Goal: Task Accomplishment & Management: Manage account settings

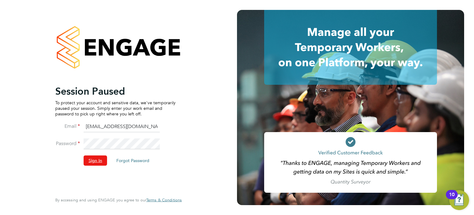
click at [92, 156] on button "Sign In" at bounding box center [95, 160] width 23 height 10
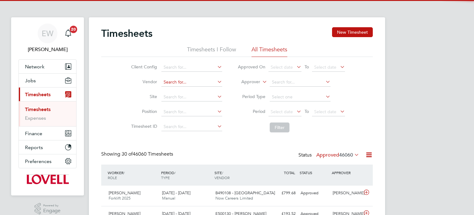
click at [177, 83] on input at bounding box center [192, 82] width 61 height 9
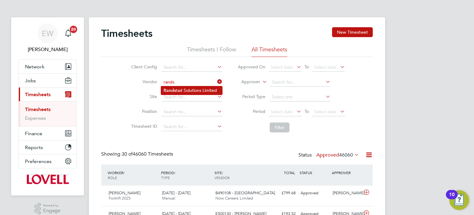
click at [187, 88] on li "Rands tad Solutions Limited" at bounding box center [191, 90] width 61 height 8
type input "Randstad Solutions Limited"
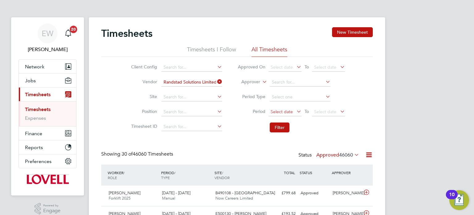
click at [294, 115] on span "Select date" at bounding box center [285, 112] width 33 height 8
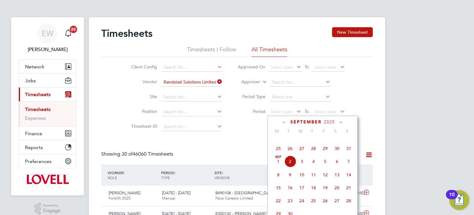
click at [338, 141] on span "23" at bounding box center [337, 135] width 12 height 12
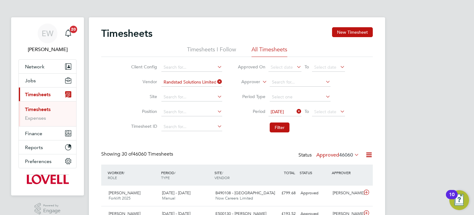
click at [326, 103] on li "Period Type" at bounding box center [291, 97] width 123 height 15
click at [327, 108] on span "Select date" at bounding box center [328, 112] width 33 height 8
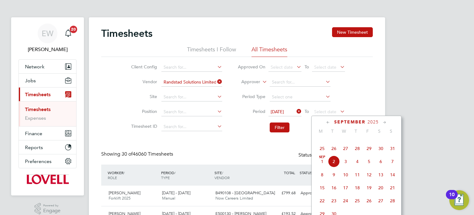
click at [371, 154] on span "29" at bounding box center [369, 148] width 12 height 12
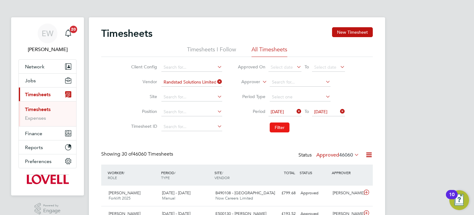
click at [275, 123] on button "Filter" at bounding box center [280, 127] width 20 height 10
click at [336, 152] on label "Approved 64" at bounding box center [342, 155] width 35 height 6
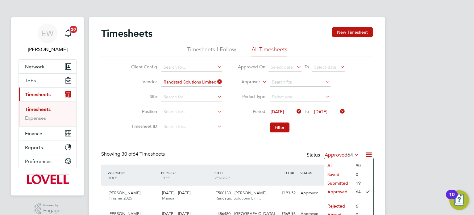
click at [340, 183] on li "Submitted" at bounding box center [339, 183] width 28 height 9
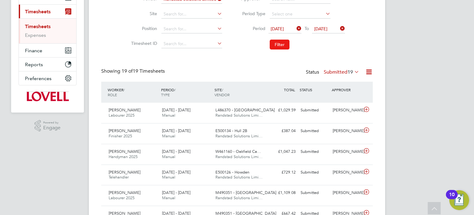
click at [283, 46] on button "Filter" at bounding box center [280, 45] width 20 height 10
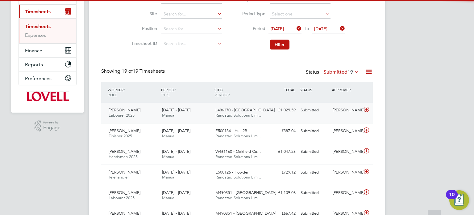
scroll to position [3, 3]
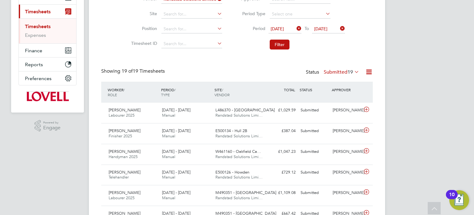
click at [340, 71] on label "Submitted 19" at bounding box center [342, 72] width 36 height 6
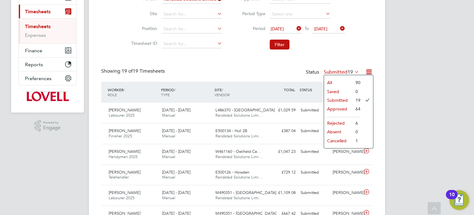
click at [338, 108] on li "Approved" at bounding box center [338, 108] width 28 height 9
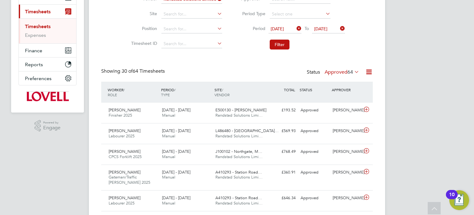
click at [341, 69] on label "Approved 64" at bounding box center [342, 72] width 35 height 6
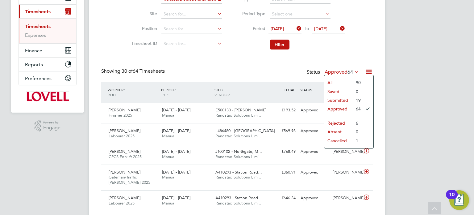
click at [346, 101] on li "Submitted" at bounding box center [339, 100] width 28 height 9
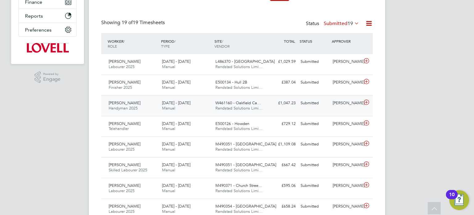
click at [343, 103] on div "[PERSON_NAME]" at bounding box center [346, 103] width 32 height 10
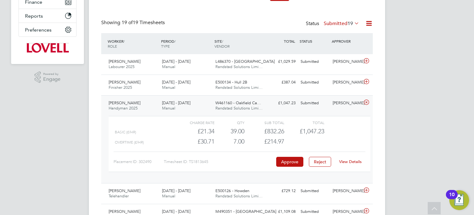
click at [344, 103] on div "Benjamin Howell" at bounding box center [346, 103] width 32 height 10
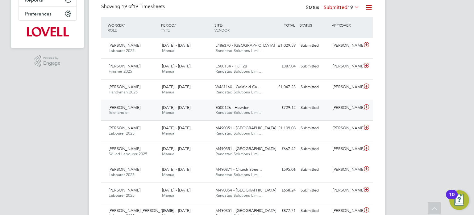
click at [344, 111] on div "David Bunko" at bounding box center [346, 108] width 32 height 10
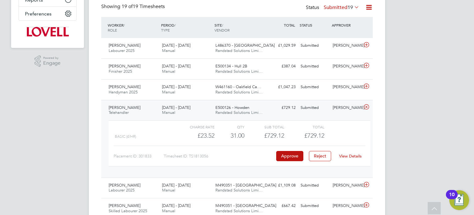
click at [350, 153] on link "View Details" at bounding box center [350, 155] width 23 height 5
click at [338, 109] on div "David Bunko" at bounding box center [346, 108] width 32 height 10
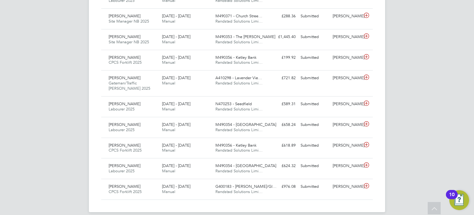
scroll to position [389, 0]
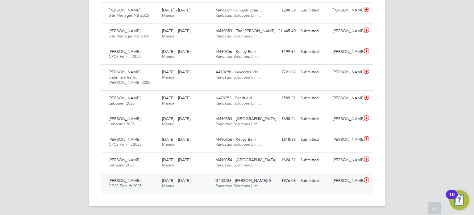
click at [317, 183] on div "Submitted" at bounding box center [314, 180] width 32 height 10
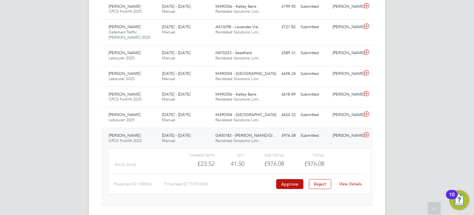
scroll to position [446, 0]
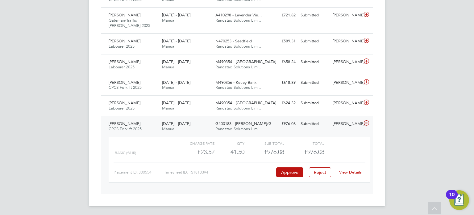
click at [352, 167] on div "View Details" at bounding box center [350, 172] width 30 height 10
click at [353, 175] on div "View Details" at bounding box center [350, 172] width 30 height 10
click at [354, 171] on link "View Details" at bounding box center [350, 171] width 23 height 5
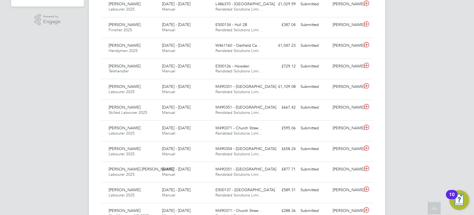
scroll to position [187, 0]
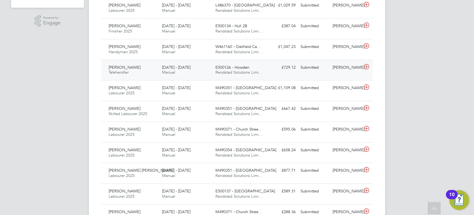
click at [345, 69] on div "David Bunko" at bounding box center [346, 67] width 32 height 10
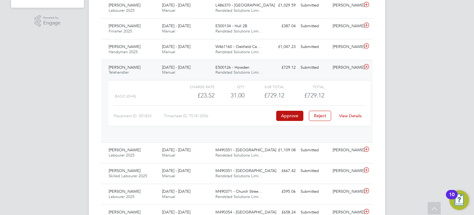
scroll to position [10, 60]
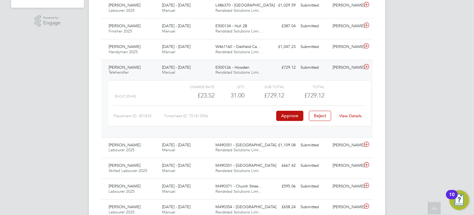
click at [351, 115] on link "View Details" at bounding box center [350, 115] width 23 height 5
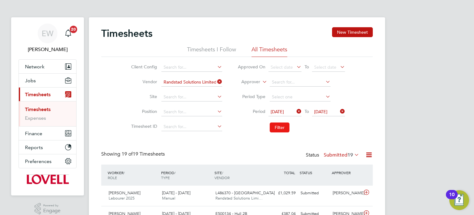
click at [287, 127] on button "Filter" at bounding box center [280, 127] width 20 height 10
click at [336, 152] on label "Submitted 19" at bounding box center [342, 155] width 36 height 6
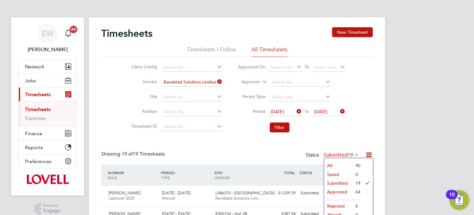
click at [215, 80] on input "Randstad Solutions Limited" at bounding box center [192, 82] width 61 height 9
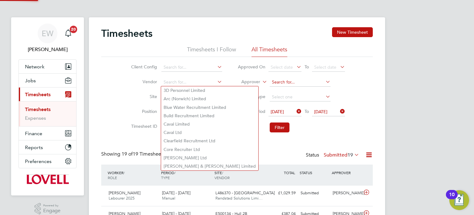
click at [290, 83] on input at bounding box center [300, 82] width 61 height 9
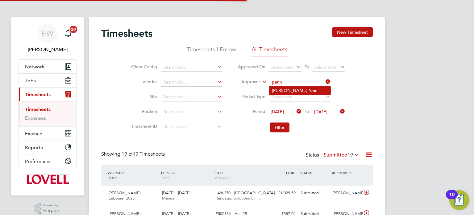
click at [296, 90] on li "Simon Penn" at bounding box center [300, 90] width 61 height 8
type input "[PERSON_NAME]"
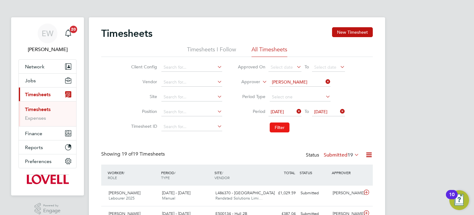
click at [278, 129] on button "Filter" at bounding box center [280, 127] width 20 height 10
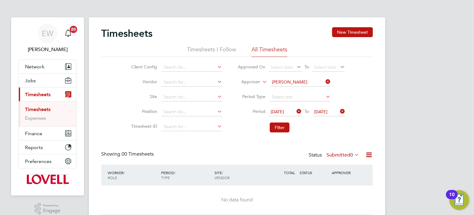
click at [335, 153] on label "Submitted 0" at bounding box center [343, 155] width 33 height 6
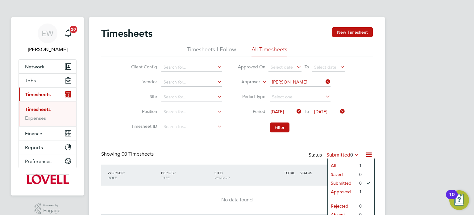
click at [325, 82] on icon at bounding box center [325, 81] width 0 height 9
click at [55, 37] on div "EW" at bounding box center [48, 33] width 20 height 20
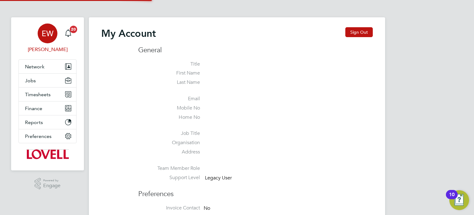
type input "labourdeskmslv@randstadcpe.com"
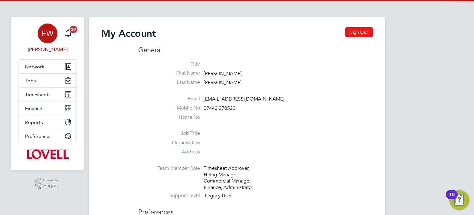
click at [361, 29] on button "Sign Out" at bounding box center [359, 32] width 27 height 10
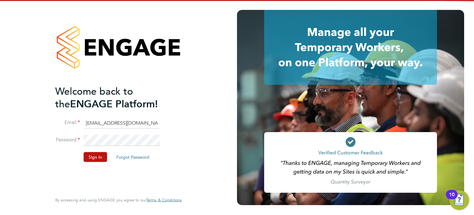
click at [120, 120] on input "labourdeskmslv@randstadcpe.com" at bounding box center [122, 122] width 76 height 11
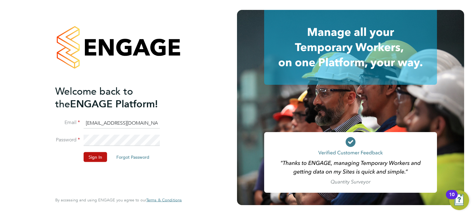
type input "[EMAIL_ADDRESS][PERSON_NAME][DOMAIN_NAME]"
click at [93, 153] on button "Sign In" at bounding box center [95, 157] width 23 height 10
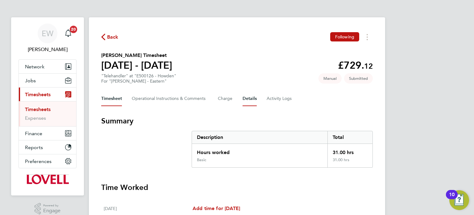
click at [243, 101] on button "Details" at bounding box center [250, 98] width 14 height 15
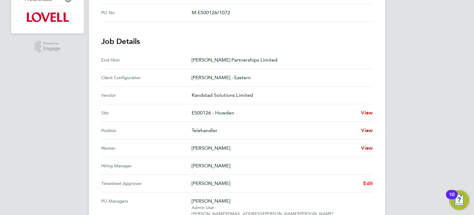
scroll to position [163, 0]
click at [368, 182] on span "Edit" at bounding box center [368, 182] width 10 height 6
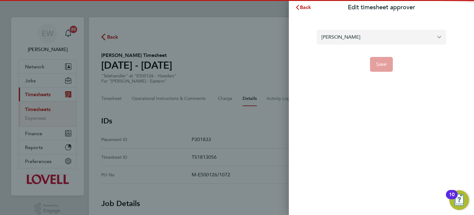
click at [334, 30] on input "David Bunko" at bounding box center [382, 37] width 130 height 15
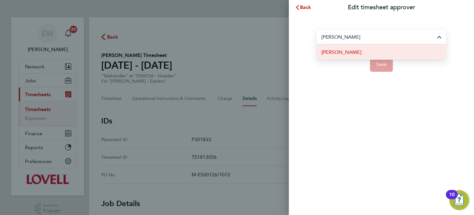
click at [343, 57] on li "Giles Burton" at bounding box center [382, 51] width 130 height 15
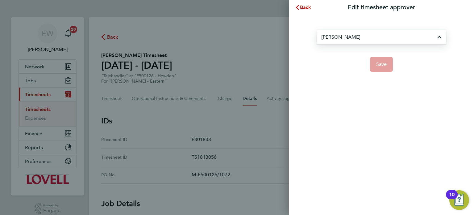
type input "Giles Burton"
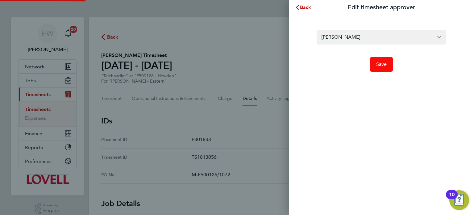
click at [392, 66] on button "Save" at bounding box center [381, 64] width 23 height 15
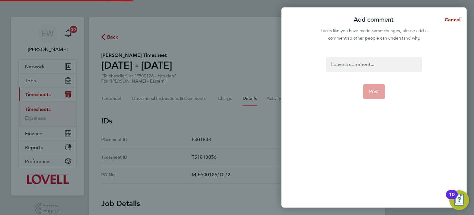
click at [392, 66] on div at bounding box center [373, 64] width 95 height 15
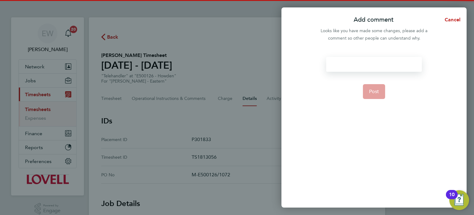
click at [392, 66] on div at bounding box center [373, 64] width 95 height 15
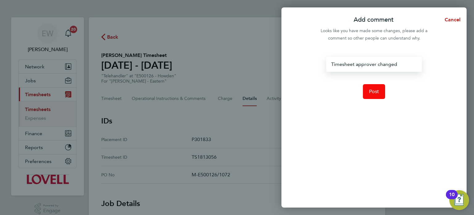
click at [377, 87] on button "Post" at bounding box center [374, 91] width 23 height 15
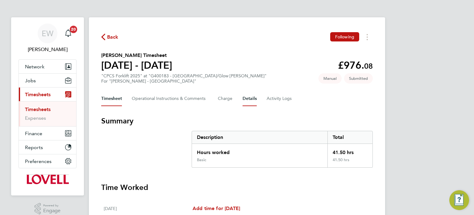
click at [255, 99] on button "Details" at bounding box center [250, 98] width 14 height 15
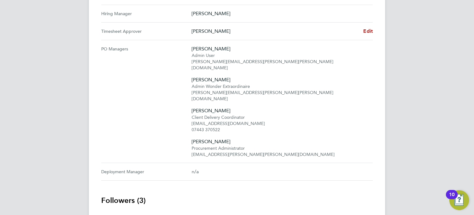
scroll to position [284, 0]
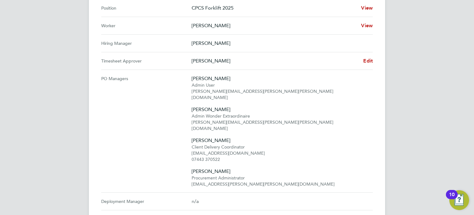
click at [373, 62] on div "Back Following Paul Deeley's Timesheet 23 - 29 Aug 2025 £976. 08 "CPCS Forklift…" at bounding box center [237, 37] width 296 height 609
click at [371, 61] on span "Edit" at bounding box center [368, 61] width 10 height 6
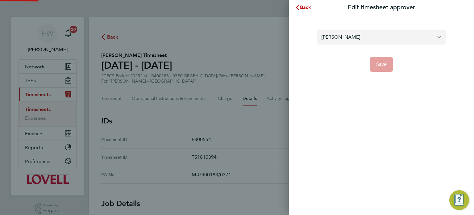
click at [355, 33] on input "Calum Thomson" at bounding box center [382, 37] width 130 height 15
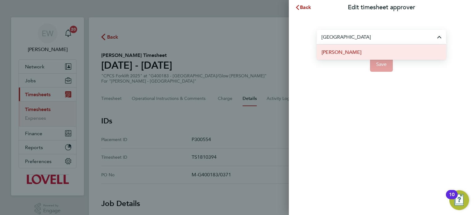
click at [354, 51] on li "Euan Lindsay" at bounding box center [382, 51] width 130 height 15
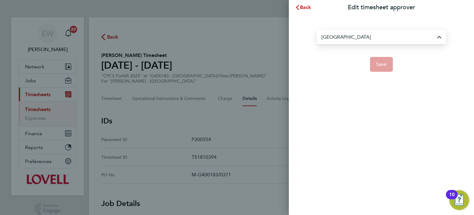
type input "Euan Lindsay"
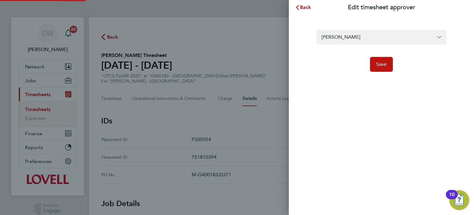
click at [369, 55] on form "Euan Lindsay Save" at bounding box center [382, 51] width 130 height 42
click at [380, 63] on span "Save" at bounding box center [381, 64] width 11 height 6
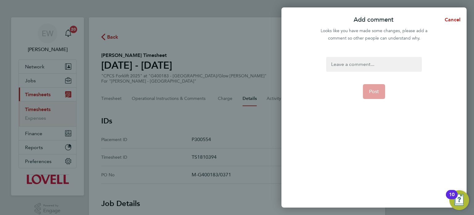
click at [380, 63] on div at bounding box center [373, 64] width 95 height 15
click at [377, 92] on span "Post" at bounding box center [374, 91] width 10 height 6
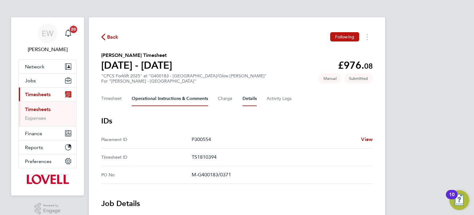
click at [178, 97] on Comments-tab "Operational Instructions & Comments" at bounding box center [170, 98] width 76 height 15
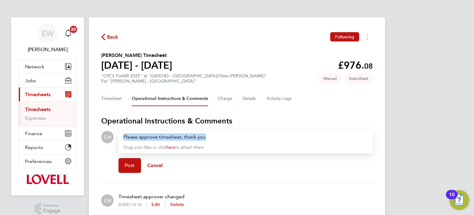
drag, startPoint x: 212, startPoint y: 135, endPoint x: 107, endPoint y: 138, distance: 106.0
click at [107, 138] on div "EW Drop your files here Supported files: JPG, JPEG, PNG, GIF or PDF Please appr…" at bounding box center [237, 154] width 272 height 47
copy div "Please approve timesheet, thank you"
click at [128, 162] on span "Post" at bounding box center [130, 165] width 10 height 6
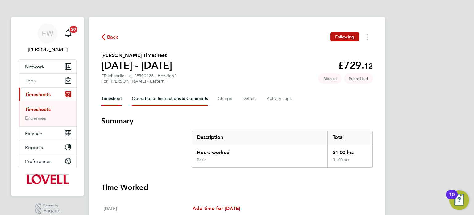
click at [163, 103] on Comments-tab "Operational Instructions & Comments" at bounding box center [170, 98] width 76 height 15
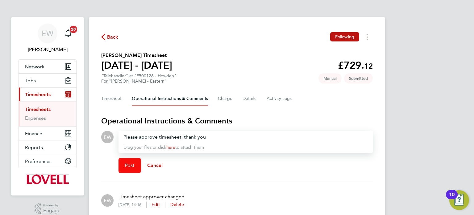
click at [125, 171] on button "Post" at bounding box center [130, 165] width 23 height 15
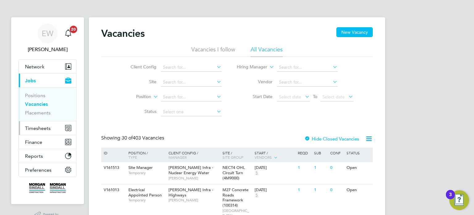
click at [33, 125] on span "Timesheets" at bounding box center [38, 128] width 26 height 6
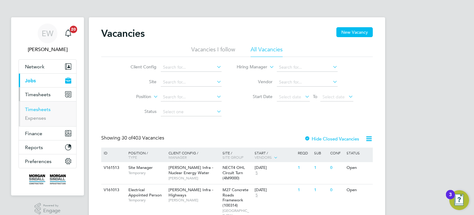
click at [36, 111] on link "Timesheets" at bounding box center [38, 109] width 26 height 6
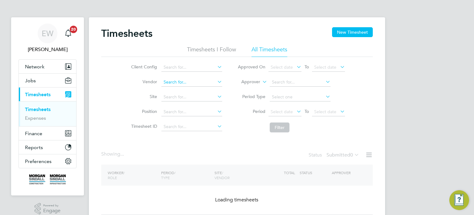
click at [177, 83] on input at bounding box center [192, 82] width 61 height 9
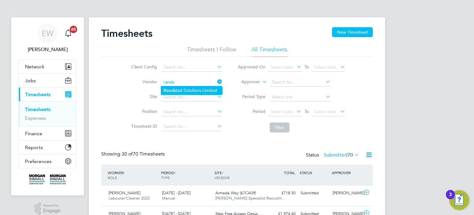
click at [179, 87] on li "Rands tad Solutions Limited" at bounding box center [191, 90] width 61 height 8
type input "Randstad Solutions Limited"
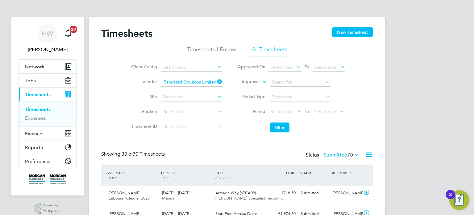
click at [272, 104] on li "Period Select date To Select date" at bounding box center [291, 111] width 123 height 15
click at [276, 108] on span "Select date" at bounding box center [285, 112] width 33 height 8
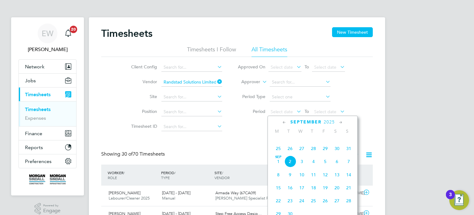
click at [340, 141] on span "23" at bounding box center [337, 135] width 12 height 12
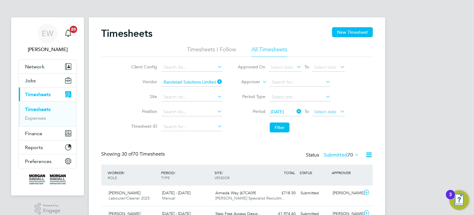
click at [329, 109] on span "Select date" at bounding box center [325, 112] width 22 height 6
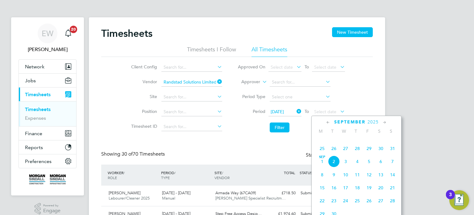
click at [371, 154] on span "29" at bounding box center [369, 148] width 12 height 12
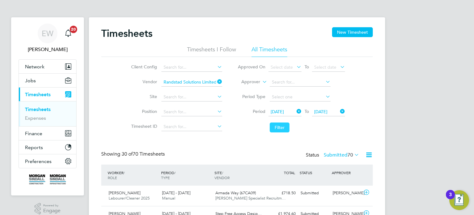
click at [275, 127] on button "Filter" at bounding box center [280, 127] width 20 height 10
click at [286, 130] on button "Filter" at bounding box center [280, 127] width 20 height 10
click at [338, 154] on label "Submitted 28" at bounding box center [342, 155] width 36 height 6
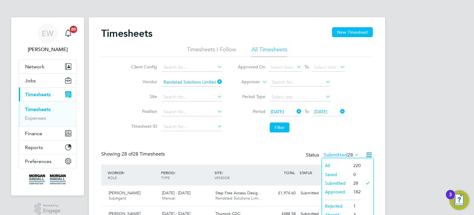
click at [343, 133] on li "Filter" at bounding box center [291, 127] width 123 height 16
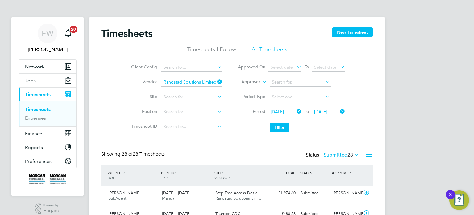
click at [337, 151] on div "Status Submitted 28" at bounding box center [333, 155] width 55 height 9
click at [338, 154] on label "Submitted 28" at bounding box center [342, 155] width 36 height 6
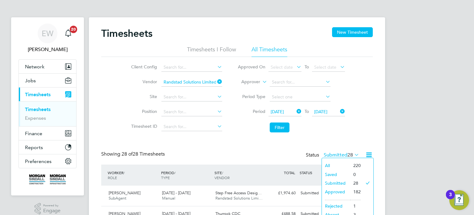
click at [330, 132] on li "Filter" at bounding box center [291, 127] width 123 height 16
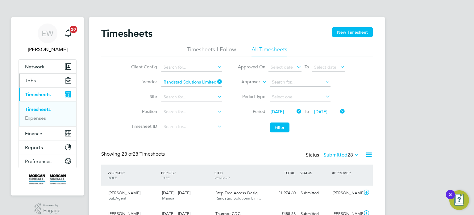
click at [25, 80] on span "Jobs" at bounding box center [30, 81] width 11 height 6
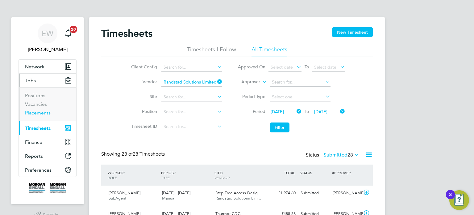
click at [40, 114] on link "Placements" at bounding box center [38, 113] width 26 height 6
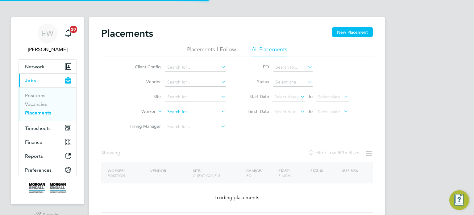
click at [174, 113] on input at bounding box center [195, 111] width 61 height 9
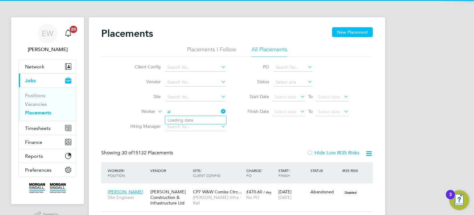
scroll to position [6, 29]
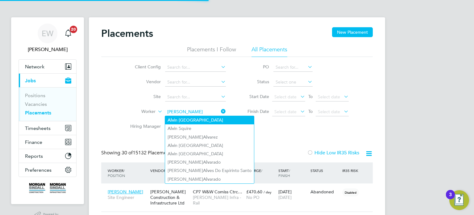
click at [190, 121] on li "Alv in Wilmott" at bounding box center [209, 120] width 89 height 8
type input "Alvin Wilmott"
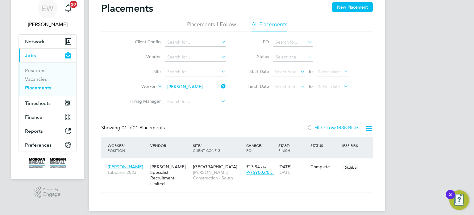
click at [211, 84] on input "Alvin Wilmott" at bounding box center [195, 86] width 61 height 9
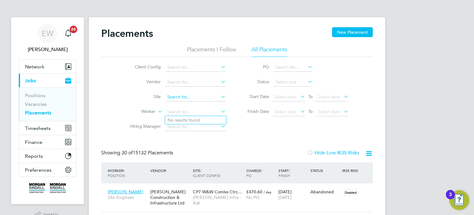
click at [192, 95] on input at bounding box center [195, 97] width 61 height 9
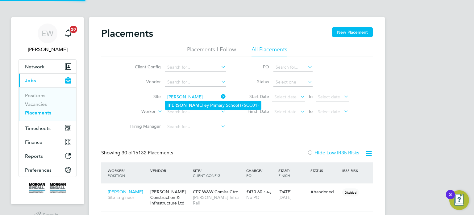
click at [207, 105] on li "Welles ley Primary School (75CC01)" at bounding box center [213, 105] width 96 height 8
type input "Wellesley Primary School (75CC01)"
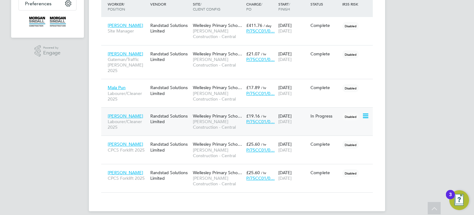
click at [217, 113] on span "Wellesley Primary Scho…" at bounding box center [217, 116] width 49 height 6
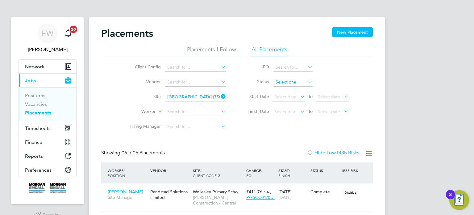
click at [299, 82] on input at bounding box center [293, 82] width 39 height 9
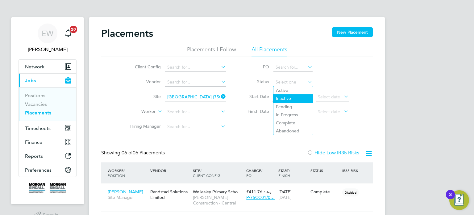
click at [277, 94] on li "Inactive" at bounding box center [294, 98] width 40 height 8
type input "Inactive"
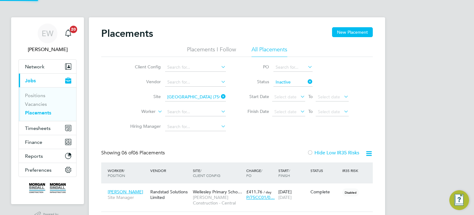
click at [285, 83] on input "Inactive" at bounding box center [293, 82] width 39 height 9
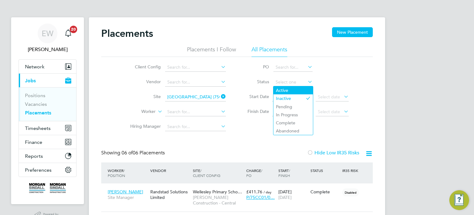
click at [286, 89] on li "Active" at bounding box center [294, 90] width 40 height 8
type input "Active"
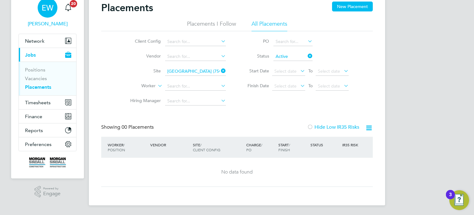
click at [49, 19] on link "EW Emma Wells" at bounding box center [48, 13] width 58 height 30
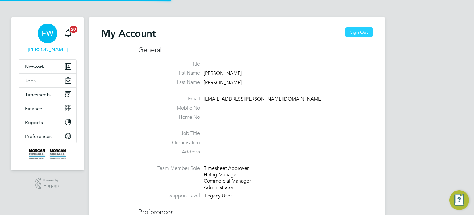
click at [358, 36] on button "Sign Out" at bounding box center [359, 32] width 27 height 10
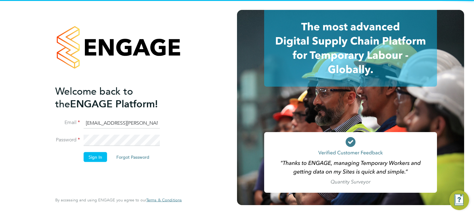
click at [117, 122] on input "emma.wells@randstad.co.uk" at bounding box center [122, 122] width 76 height 11
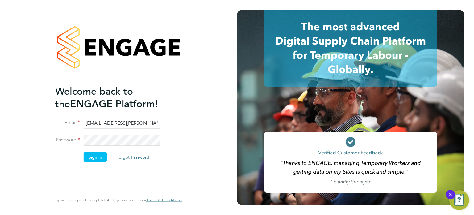
type input "labourdeskmslv@randstadcpe.com"
click at [94, 159] on button "Sign In" at bounding box center [95, 157] width 23 height 10
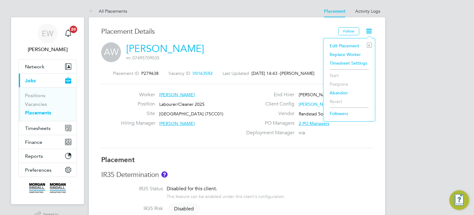
click at [346, 44] on li "Edit Placement e" at bounding box center [349, 45] width 45 height 9
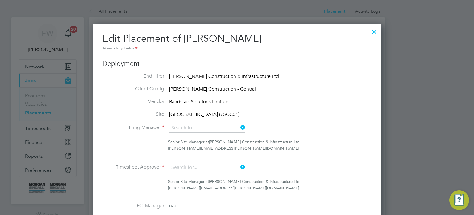
type input "Harry Mills"
type input "24 Mar 2025"
type input "21 Sep 2025"
type input "08:00"
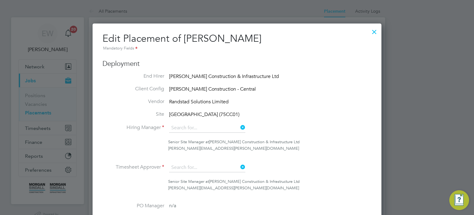
type input "17:00"
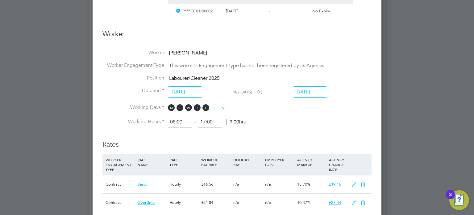
click at [309, 86] on input "21 Sep 2025" at bounding box center [310, 91] width 34 height 11
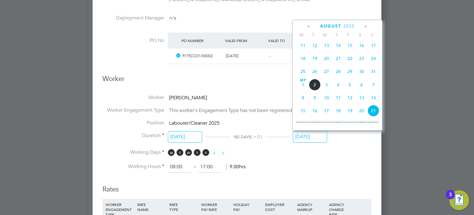
click at [351, 64] on span "22" at bounding box center [350, 59] width 12 height 12
type input "[DATE]"
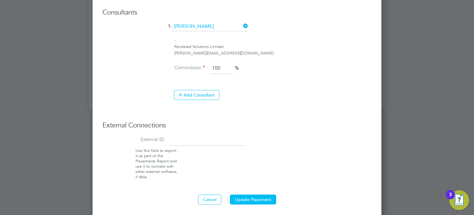
click at [254, 196] on button "Update Placement" at bounding box center [253, 199] width 46 height 10
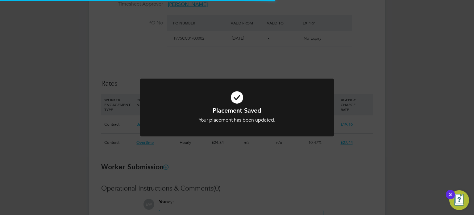
click at [381, 166] on div "Placement Saved Your placement has been updated. Cancel Okay" at bounding box center [237, 107] width 474 height 215
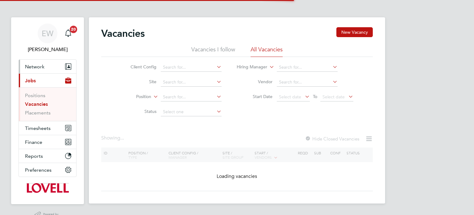
click at [41, 72] on button "Network" at bounding box center [47, 67] width 57 height 14
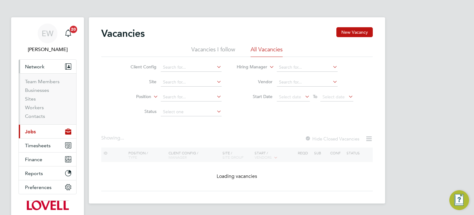
click at [38, 67] on span "Network" at bounding box center [34, 67] width 19 height 6
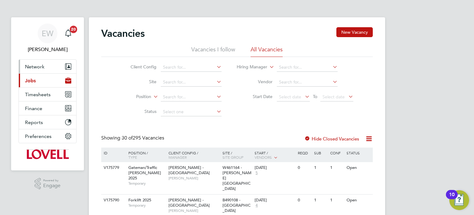
click at [40, 65] on span "Network" at bounding box center [34, 67] width 19 height 6
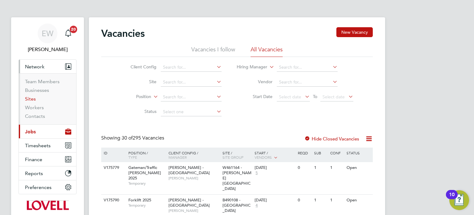
click at [32, 99] on link "Sites" at bounding box center [30, 99] width 11 height 6
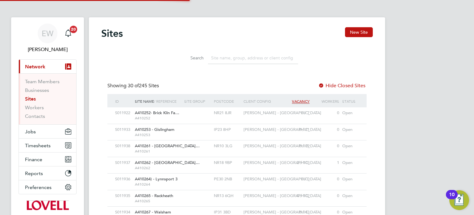
click at [225, 60] on input at bounding box center [253, 58] width 90 height 12
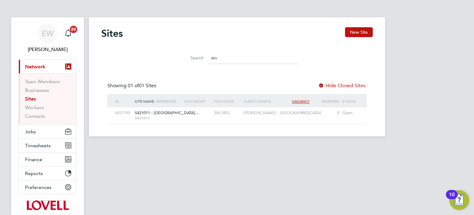
type input "wiv"
click at [230, 113] on div "TA4 2RQ" at bounding box center [227, 112] width 30 height 11
click at [36, 143] on span "Timesheets" at bounding box center [38, 145] width 26 height 6
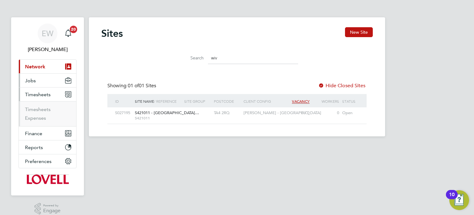
click at [41, 76] on button "Jobs" at bounding box center [47, 81] width 57 height 14
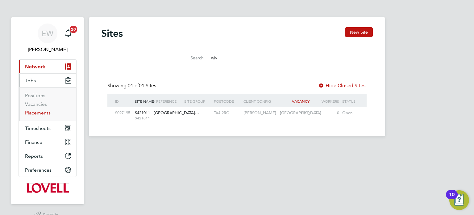
click at [41, 114] on link "Placements" at bounding box center [38, 113] width 26 height 6
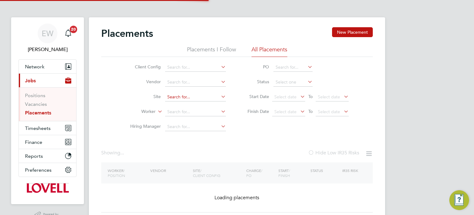
click at [181, 98] on input at bounding box center [195, 97] width 61 height 9
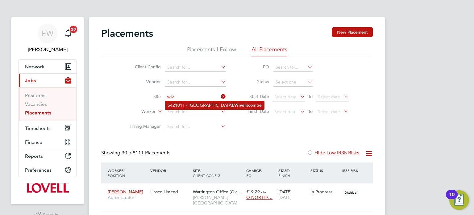
click at [185, 106] on li "S421011 - Heathstock Rise, Wiv eliscombe" at bounding box center [214, 105] width 99 height 8
type input "S421011 - Heathstock Rise, Wiveliscombe"
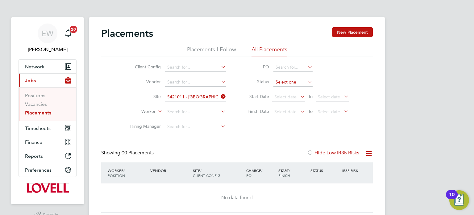
click at [288, 84] on input at bounding box center [293, 82] width 39 height 9
click at [250, 127] on div "Client Config Vendor Site S421011 - Heathstock Rise, Wiveliscombe Worker Hiring…" at bounding box center [237, 95] width 272 height 77
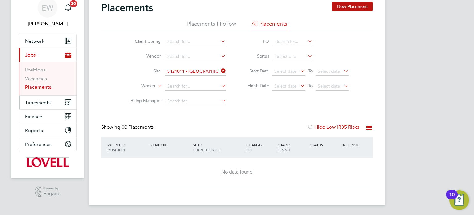
click at [28, 102] on span "Timesheets" at bounding box center [38, 102] width 26 height 6
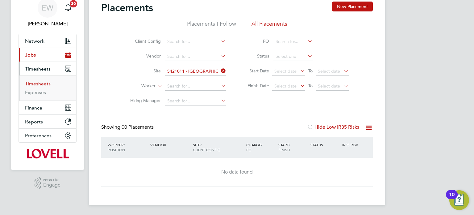
click at [37, 85] on link "Timesheets" at bounding box center [38, 84] width 26 height 6
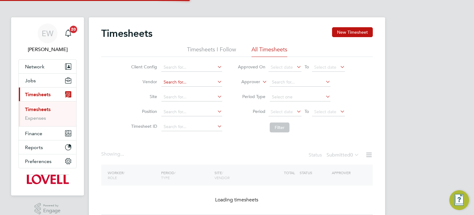
click at [185, 81] on input at bounding box center [192, 82] width 61 height 9
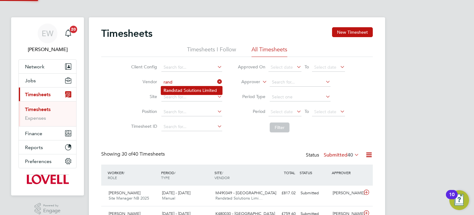
click at [194, 89] on li "Rand stad Solutions Limited" at bounding box center [191, 90] width 61 height 8
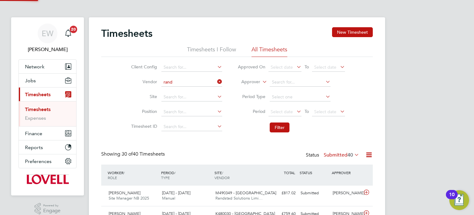
type input "Randstad Solutions Limited"
click at [288, 114] on span "Select date" at bounding box center [285, 112] width 33 height 8
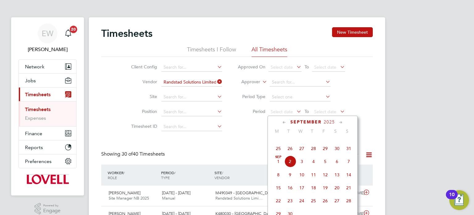
click at [339, 141] on span "23" at bounding box center [337, 135] width 12 height 12
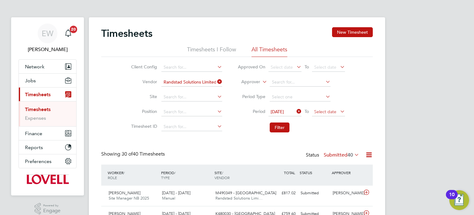
click at [330, 112] on span "Select date" at bounding box center [325, 112] width 22 height 6
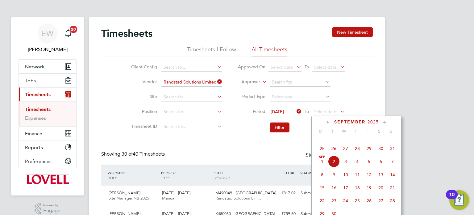
click at [372, 154] on span "29" at bounding box center [369, 148] width 12 height 12
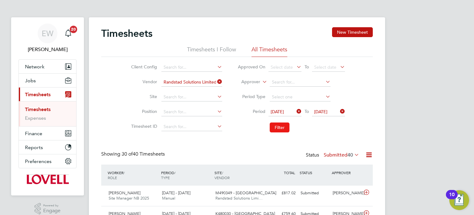
click at [275, 126] on button "Filter" at bounding box center [280, 127] width 20 height 10
click at [61, 83] on button "Jobs" at bounding box center [47, 81] width 57 height 14
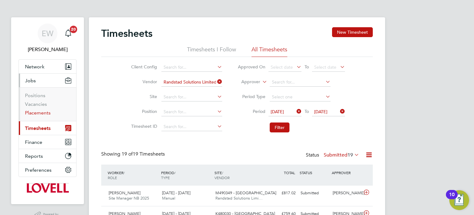
click at [38, 114] on link "Placements" at bounding box center [38, 113] width 26 height 6
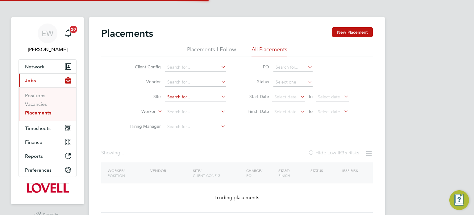
click at [183, 96] on input at bounding box center [195, 97] width 61 height 9
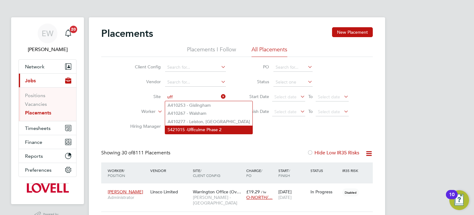
click at [202, 129] on li "S421015 - Uff culme Phase 2" at bounding box center [208, 129] width 87 height 8
type input "S421015 - Uffculme Phase 2"
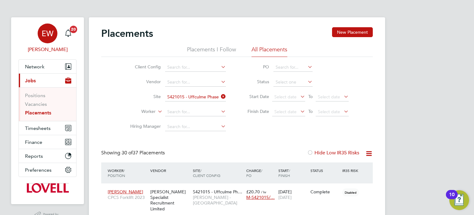
click at [53, 34] on span "EW" at bounding box center [48, 33] width 12 height 8
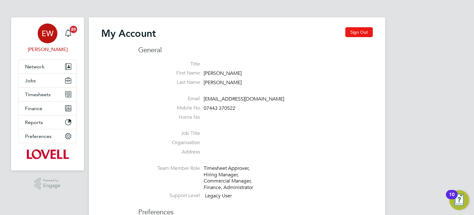
click at [353, 36] on button "Sign Out" at bounding box center [359, 32] width 27 height 10
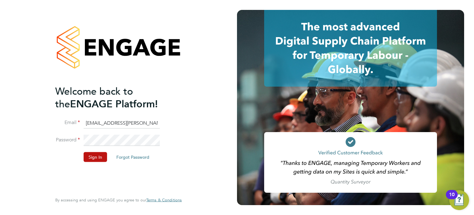
click at [113, 124] on input "[EMAIL_ADDRESS][PERSON_NAME][DOMAIN_NAME]" at bounding box center [122, 122] width 76 height 11
click at [97, 154] on button "Sign In" at bounding box center [95, 157] width 23 height 10
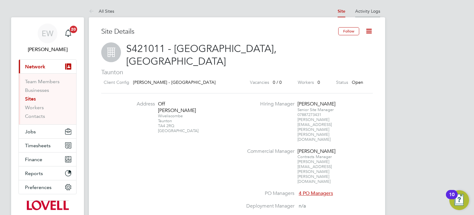
click at [372, 8] on link "Activity Logs" at bounding box center [367, 11] width 25 height 6
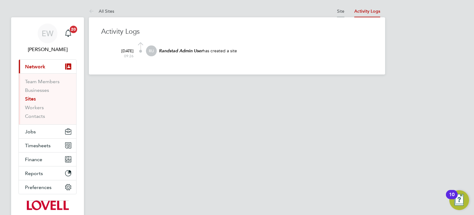
click at [341, 11] on link "Site" at bounding box center [340, 11] width 7 height 6
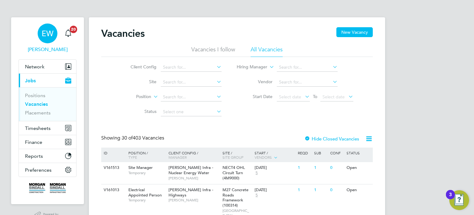
click at [55, 36] on div "EW" at bounding box center [48, 33] width 20 height 20
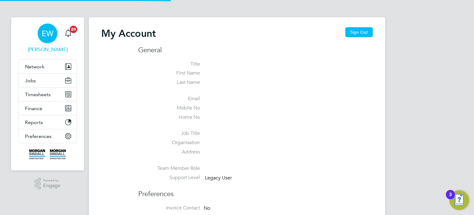
type input "[EMAIL_ADDRESS][DOMAIN_NAME]"
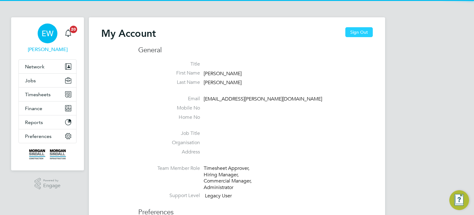
click at [351, 34] on button "Sign Out" at bounding box center [359, 32] width 27 height 10
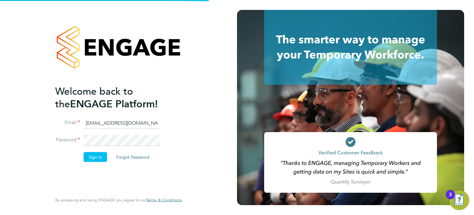
click at [114, 124] on input "[EMAIL_ADDRESS][DOMAIN_NAME]" at bounding box center [122, 122] width 76 height 11
click at [100, 162] on li "Sign In Forgot Password" at bounding box center [115, 160] width 120 height 16
click at [99, 158] on button "Sign In" at bounding box center [95, 157] width 23 height 10
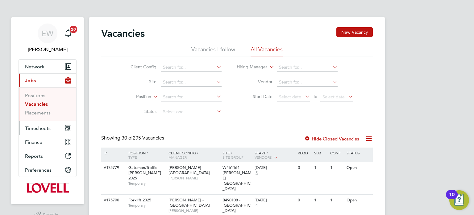
click at [36, 128] on span "Timesheets" at bounding box center [38, 128] width 26 height 6
click at [31, 111] on link "Placements" at bounding box center [38, 113] width 26 height 6
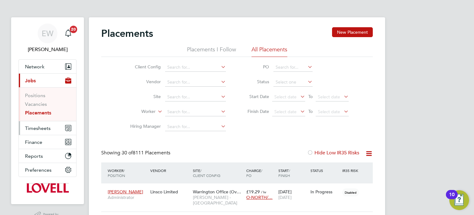
click at [32, 125] on span "Timesheets" at bounding box center [38, 128] width 26 height 6
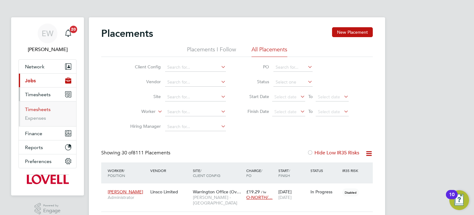
click at [42, 106] on link "Timesheets" at bounding box center [38, 109] width 26 height 6
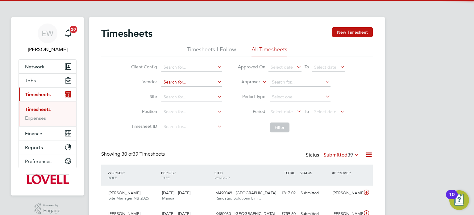
scroll to position [15, 54]
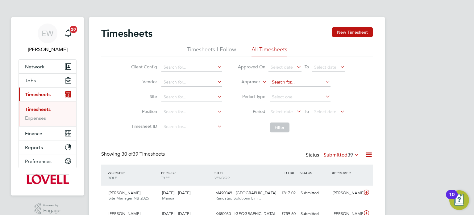
click at [275, 78] on input at bounding box center [300, 82] width 61 height 9
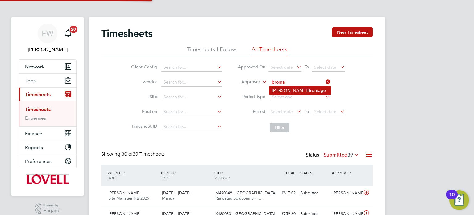
click at [308, 90] on b "Broma" at bounding box center [314, 90] width 13 height 5
type input "Wayne Bromage"
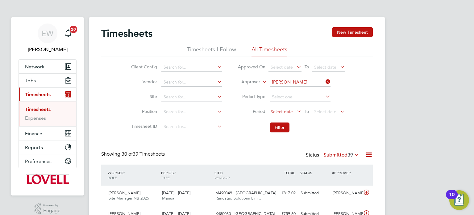
click at [281, 108] on span "Select date" at bounding box center [285, 112] width 33 height 8
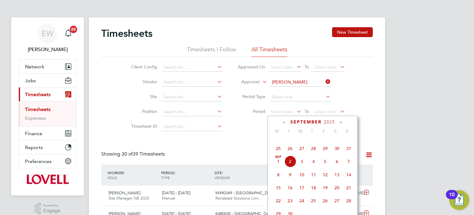
click at [340, 141] on span "23" at bounding box center [337, 135] width 12 height 12
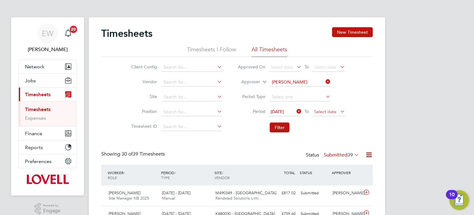
click at [330, 114] on span "Select date" at bounding box center [328, 112] width 33 height 8
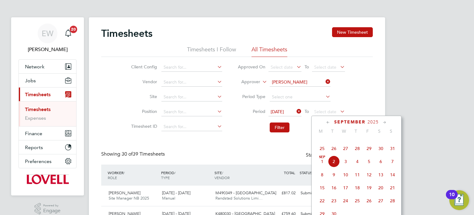
click at [371, 154] on span "29" at bounding box center [369, 148] width 12 height 12
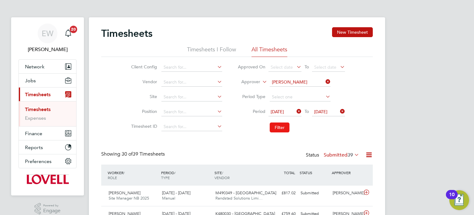
click at [282, 125] on button "Filter" at bounding box center [280, 127] width 20 height 10
click at [190, 85] on input at bounding box center [192, 82] width 61 height 9
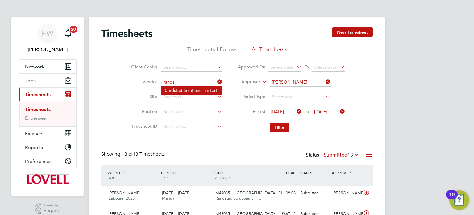
click at [195, 92] on li "Rands tad Solutions Limited" at bounding box center [191, 90] width 61 height 8
type input "Randstad Solutions Limited"
click at [284, 121] on li "Filter" at bounding box center [291, 127] width 123 height 16
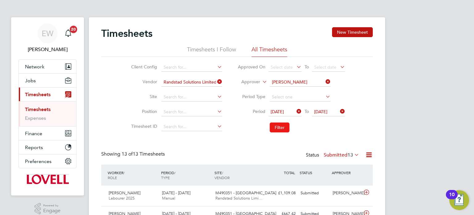
click at [282, 126] on button "Filter" at bounding box center [280, 127] width 20 height 10
click at [325, 81] on icon at bounding box center [325, 81] width 0 height 9
click at [280, 132] on button "Filter" at bounding box center [280, 127] width 20 height 10
click at [285, 125] on button "Filter" at bounding box center [280, 127] width 20 height 10
click at [336, 155] on label "Submitted 18" at bounding box center [342, 155] width 36 height 6
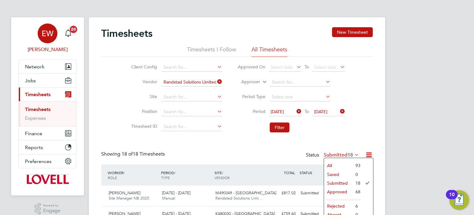
click at [51, 27] on div "EW" at bounding box center [48, 33] width 20 height 20
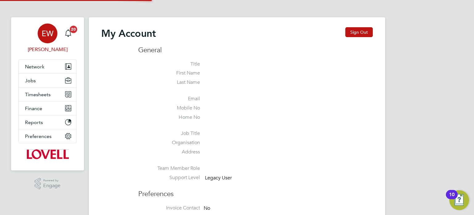
type input "labourdeskmslv@randstadcpe.com"
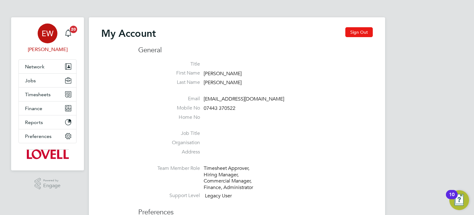
click at [361, 31] on button "Sign Out" at bounding box center [359, 32] width 27 height 10
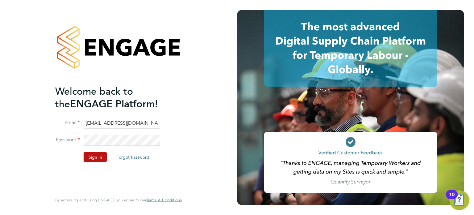
click at [120, 120] on input "labourdeskmslv@randstadcpe.com" at bounding box center [122, 122] width 76 height 11
type input "emma.wells@randstad.co.uk"
click at [103, 156] on button "Sign In" at bounding box center [95, 157] width 23 height 10
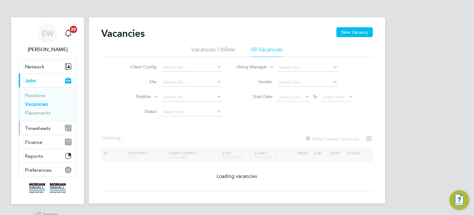
click at [43, 130] on button "Timesheets" at bounding box center [47, 128] width 57 height 14
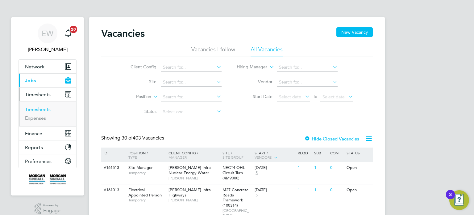
click at [43, 111] on link "Timesheets" at bounding box center [38, 109] width 26 height 6
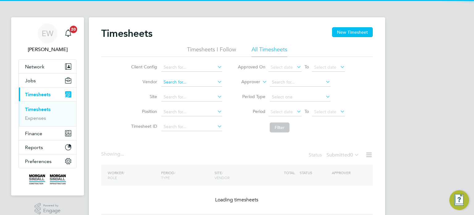
click at [181, 80] on input at bounding box center [192, 82] width 61 height 9
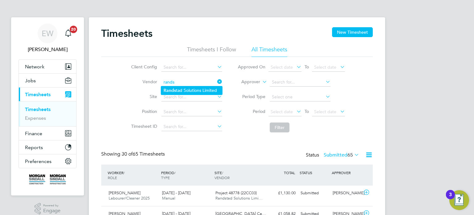
click at [183, 87] on li "Rands tad Solutions Limited" at bounding box center [191, 90] width 61 height 8
type input "Randstad Solutions Limited"
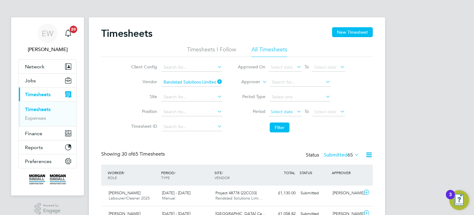
click at [286, 108] on span "Select date" at bounding box center [285, 112] width 33 height 8
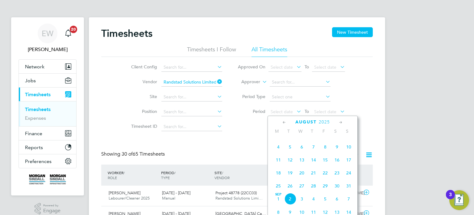
click at [336, 177] on span "23" at bounding box center [337, 173] width 12 height 12
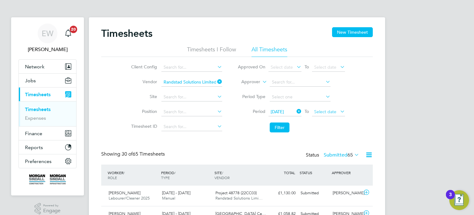
click at [330, 113] on span "Select date" at bounding box center [325, 112] width 22 height 6
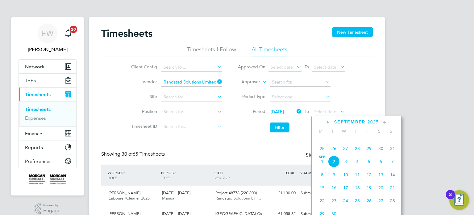
click at [369, 153] on span "29" at bounding box center [369, 148] width 12 height 12
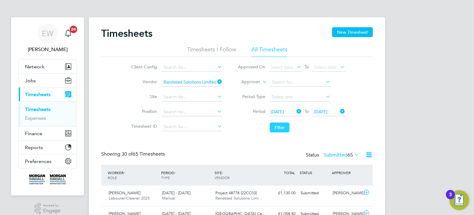
click at [281, 123] on button "Filter" at bounding box center [280, 127] width 20 height 10
click at [189, 96] on input at bounding box center [192, 97] width 61 height 9
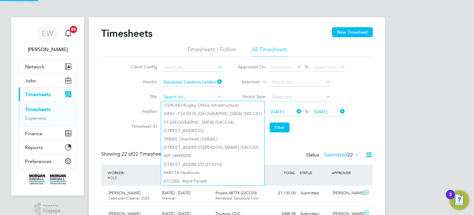
type input "v"
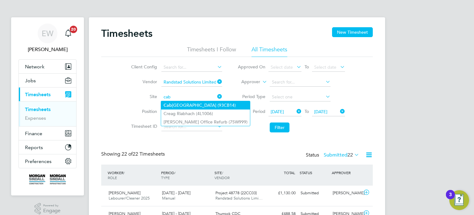
click at [205, 106] on li "Cab le Wharf Primary School (93CB14)" at bounding box center [205, 105] width 89 height 8
type input "[GEOGRAPHIC_DATA] (93CB14)"
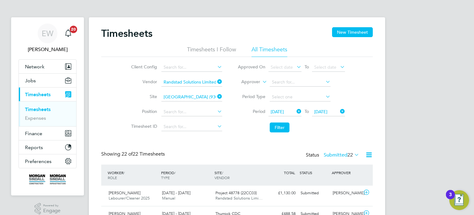
click at [216, 80] on icon at bounding box center [216, 81] width 0 height 9
click at [283, 127] on button "Filter" at bounding box center [280, 127] width 20 height 10
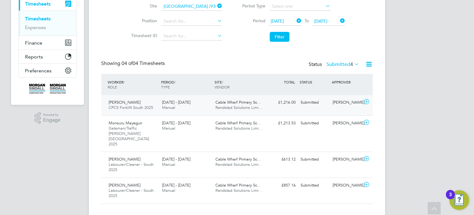
click at [336, 107] on div "Adrian Broadway" at bounding box center [346, 102] width 32 height 10
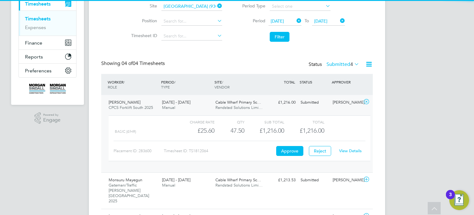
click at [356, 154] on div "View Details" at bounding box center [350, 151] width 30 height 10
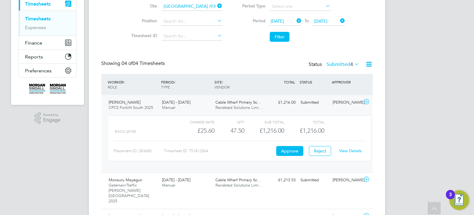
click at [352, 150] on link "View Details" at bounding box center [350, 150] width 23 height 5
click at [329, 104] on div "Submitted" at bounding box center [314, 102] width 32 height 10
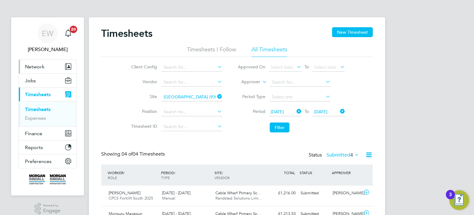
click at [31, 64] on span "Network" at bounding box center [34, 67] width 19 height 6
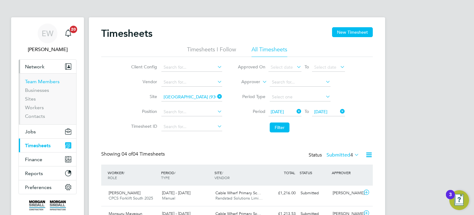
click at [47, 83] on link "Team Members" at bounding box center [42, 81] width 35 height 6
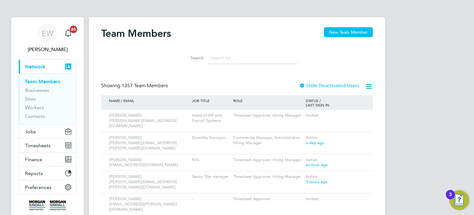
click at [227, 57] on input at bounding box center [253, 58] width 90 height 12
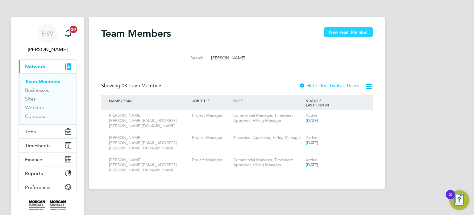
type input "james pro"
click at [347, 32] on button "New Team Member" at bounding box center [348, 32] width 49 height 10
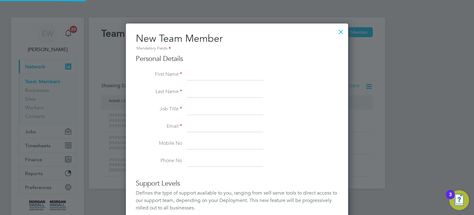
scroll to position [383, 223]
click at [205, 68] on div "Personal Details First Name Last Name Job Title Email Mobile No Phone No" at bounding box center [237, 110] width 203 height 112
click at [204, 73] on input at bounding box center [225, 74] width 76 height 11
type input "James"
type input "Propara"
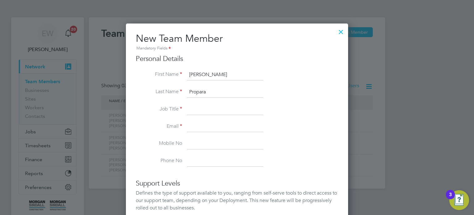
click at [195, 111] on input at bounding box center [225, 109] width 76 height 11
paste input "James.Porpora@morgansindall.com"
type input "James.Porpora@morgansindall.com"
click at [197, 91] on input "Propara" at bounding box center [225, 91] width 76 height 11
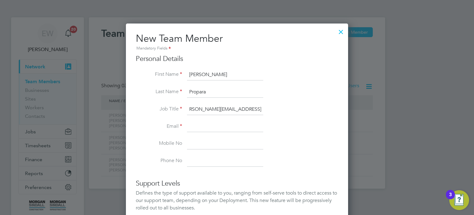
scroll to position [0, 0]
click at [200, 93] on input "Porpara" at bounding box center [225, 91] width 76 height 11
type input "Porpora"
click at [341, 32] on div at bounding box center [341, 30] width 11 height 11
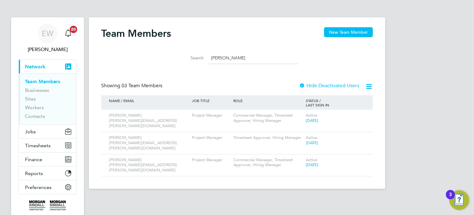
click at [305, 86] on div at bounding box center [302, 86] width 6 height 6
click at [344, 31] on button "New Team Member" at bounding box center [348, 32] width 49 height 10
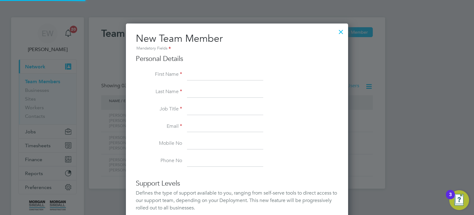
scroll to position [383, 223]
click at [211, 109] on input at bounding box center [225, 109] width 76 height 11
paste input "James.Porpora@morgansindall.com"
type input "James.Porpora@morgansindall.com"
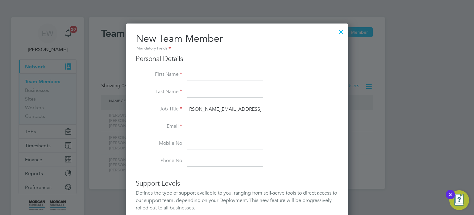
click at [202, 77] on input at bounding box center [225, 74] width 76 height 11
type input "James"
type input "Porpora"
click at [197, 129] on input at bounding box center [225, 126] width 76 height 11
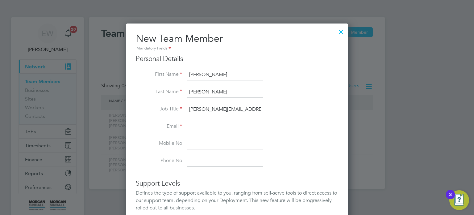
type input "N"
paste input "James.Porpora@morgansindall.com"
type input "James.Porpora@morgansindall.com"
drag, startPoint x: 188, startPoint y: 107, endPoint x: 320, endPoint y: 111, distance: 131.6
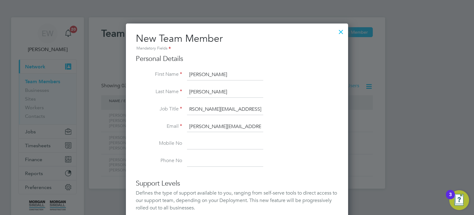
click at [320, 111] on li "Job Title James.Porpora@morgansindall.com" at bounding box center [237, 112] width 203 height 17
type input "N/A"
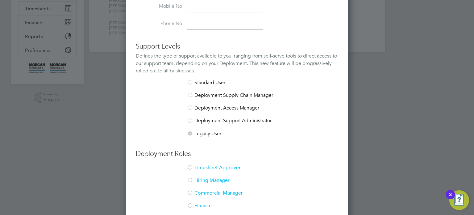
scroll to position [191, 0]
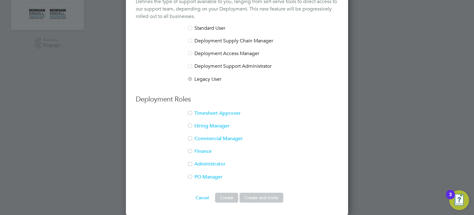
click at [198, 113] on li "Timesheet Approver" at bounding box center [237, 116] width 203 height 13
click at [198, 124] on li "Hiring Manager" at bounding box center [237, 129] width 203 height 13
click at [261, 195] on button "Create and Invite" at bounding box center [262, 197] width 44 height 10
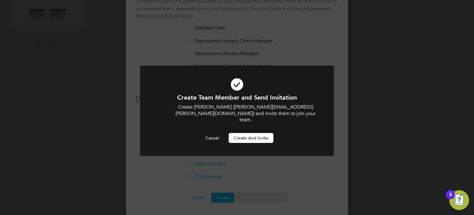
scroll to position [0, 0]
click at [255, 133] on button "Create and invite" at bounding box center [251, 138] width 45 height 10
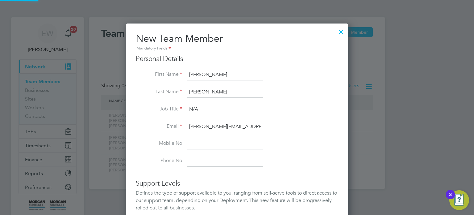
scroll to position [191, 0]
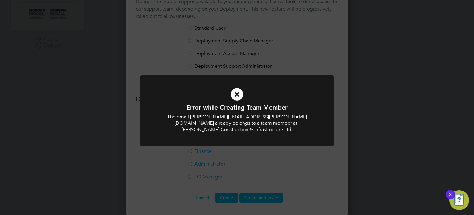
click at [282, 152] on div "Error while Creating Team Member The email James.Porpora@morgansindall.com alre…" at bounding box center [237, 107] width 474 height 215
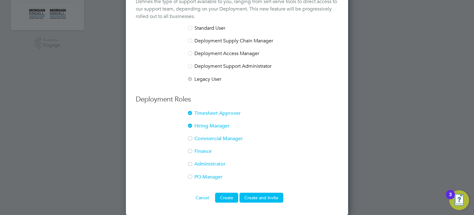
scroll to position [0, 0]
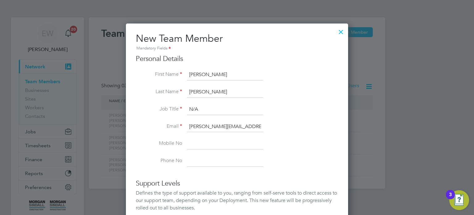
click at [342, 32] on div at bounding box center [341, 30] width 11 height 11
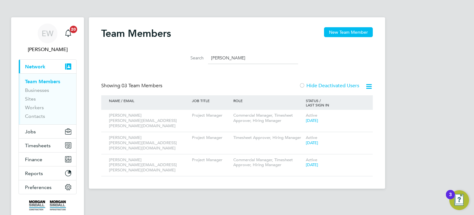
drag, startPoint x: 235, startPoint y: 57, endPoint x: 155, endPoint y: 49, distance: 80.0
click at [155, 49] on div "Search james pro" at bounding box center [237, 56] width 272 height 21
paste input "James.Porpora@morgansindall.com"
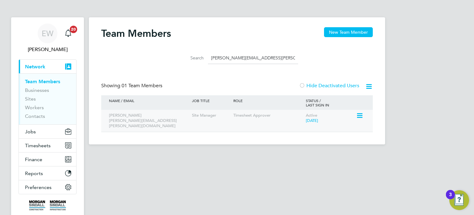
type input "James.Porpora@morgansindall.com"
click at [362, 119] on icon at bounding box center [359, 115] width 6 height 7
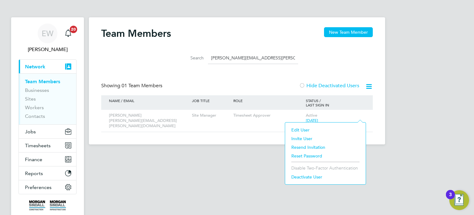
click at [301, 129] on li "Edit User" at bounding box center [325, 129] width 74 height 9
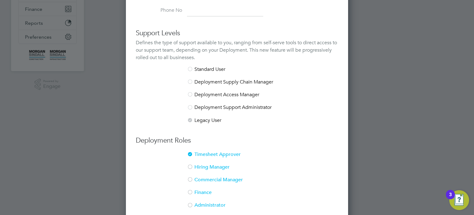
scroll to position [160, 0]
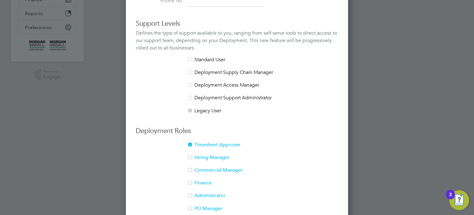
click at [192, 154] on div at bounding box center [190, 157] width 6 height 6
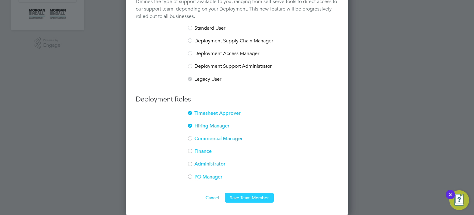
click at [250, 195] on button "Save Team Member" at bounding box center [249, 197] width 49 height 10
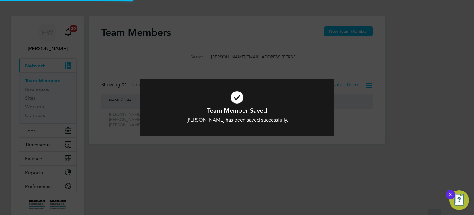
scroll to position [0, 0]
click at [356, 142] on div "Team Member Saved James Porpora has been saved successfully. Cancel Okay" at bounding box center [237, 107] width 474 height 215
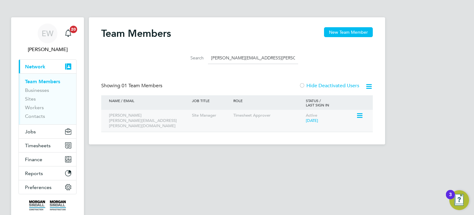
click at [357, 116] on icon at bounding box center [359, 115] width 6 height 7
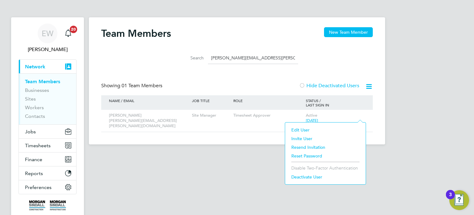
click at [302, 146] on li "Resend Invitation" at bounding box center [325, 147] width 74 height 9
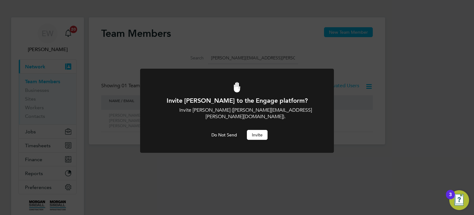
click at [260, 130] on button "Invite" at bounding box center [257, 135] width 21 height 10
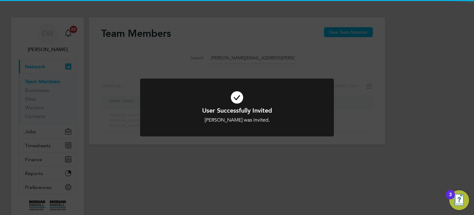
click at [250, 162] on div "User Successfully Invited James Porpora was invited. Cancel Okay" at bounding box center [237, 107] width 474 height 215
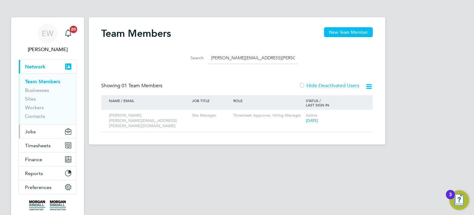
click at [34, 131] on span "Jobs" at bounding box center [30, 131] width 11 height 6
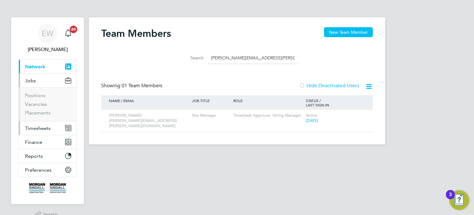
click at [39, 127] on span "Timesheets" at bounding box center [38, 128] width 26 height 6
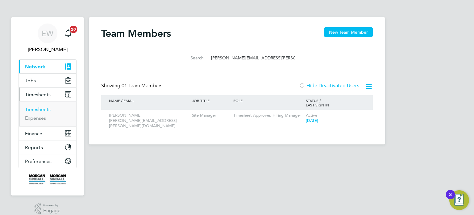
click at [40, 108] on link "Timesheets" at bounding box center [38, 109] width 26 height 6
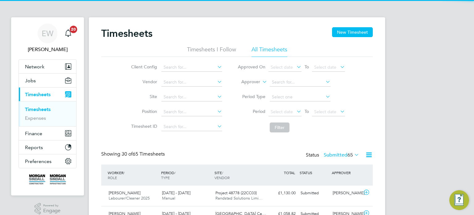
scroll to position [15, 54]
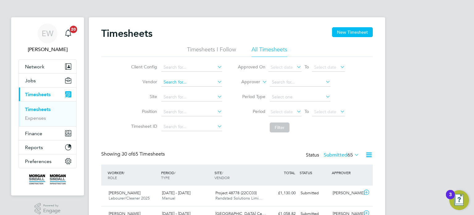
click at [178, 83] on input at bounding box center [192, 82] width 61 height 9
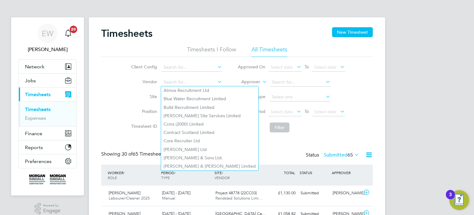
click at [127, 105] on li "Position" at bounding box center [176, 111] width 108 height 15
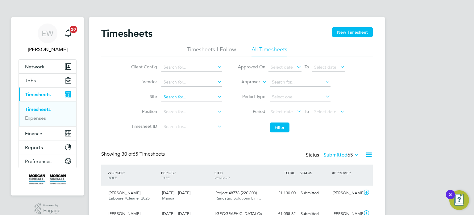
click at [191, 100] on input at bounding box center [192, 97] width 61 height 9
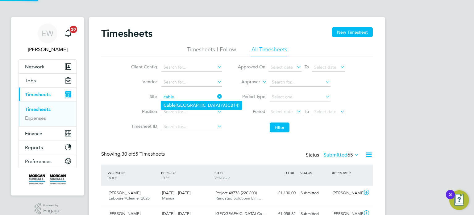
click at [196, 107] on li "Cable Wharf Primary School (93CB14)" at bounding box center [201, 105] width 81 height 8
type input "Cable Wharf Primary School (93CB14)"
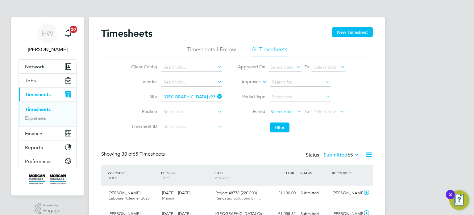
click at [290, 111] on span "Select date" at bounding box center [282, 112] width 22 height 6
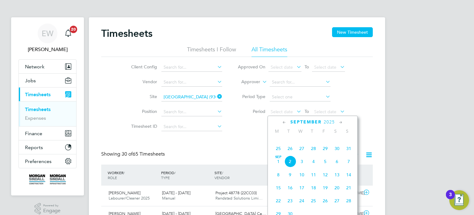
click at [335, 141] on span "23" at bounding box center [337, 135] width 12 height 12
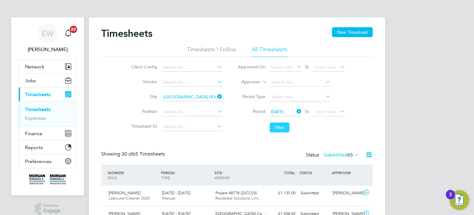
click at [281, 128] on button "Filter" at bounding box center [280, 127] width 20 height 10
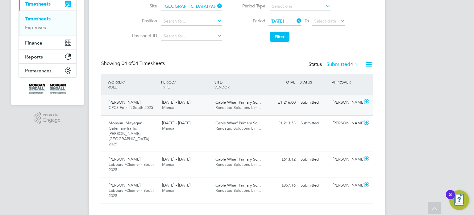
click at [334, 104] on div "Adrian Broadway" at bounding box center [346, 102] width 32 height 10
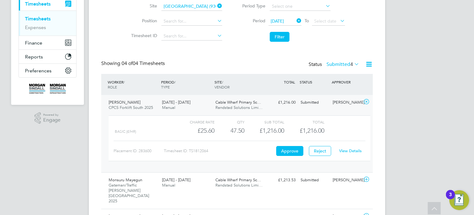
click at [349, 148] on link "View Details" at bounding box center [350, 150] width 23 height 5
click at [351, 96] on div "James Ajayi CPCS Forklift South 2025 23 - 29 Aug 2025 23 - 29 Aug 2025 Manual C…" at bounding box center [237, 133] width 272 height 77
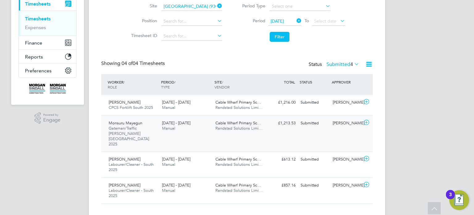
click at [349, 125] on div "Adrian Broadway" at bounding box center [346, 123] width 32 height 10
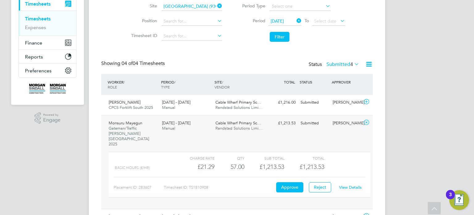
click at [350, 184] on link "View Details" at bounding box center [350, 186] width 23 height 5
click at [337, 118] on div "Adrian Broadway" at bounding box center [346, 123] width 32 height 10
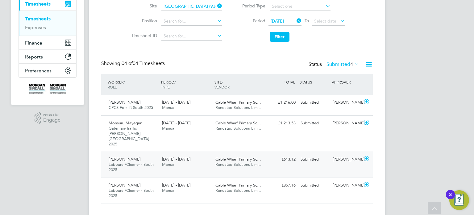
click at [342, 154] on div "Adrian Broadway" at bounding box center [346, 159] width 32 height 10
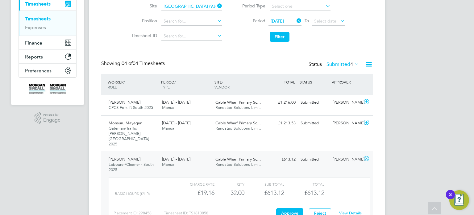
click at [348, 210] on link "View Details" at bounding box center [350, 212] width 23 height 5
click at [342, 175] on div "Charge rate QTY Sub Total Total Basic Hours (£/HR) £19.16 32 32.00 32 £613.12 £…" at bounding box center [239, 203] width 267 height 57
click at [342, 154] on div "Adrian Broadway" at bounding box center [346, 159] width 32 height 10
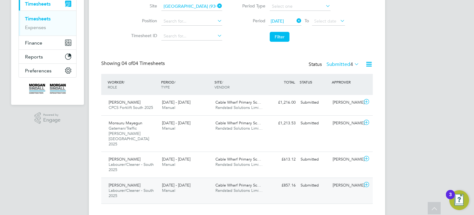
click at [346, 180] on div "Adrian Broadway" at bounding box center [346, 185] width 32 height 10
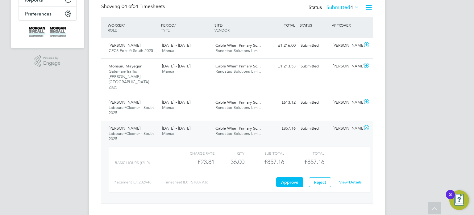
click at [352, 179] on link "View Details" at bounding box center [350, 181] width 23 height 5
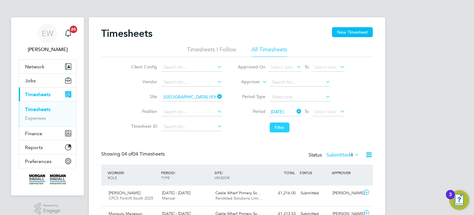
click at [282, 131] on button "Filter" at bounding box center [280, 127] width 20 height 10
click at [216, 99] on icon at bounding box center [216, 96] width 0 height 9
click at [202, 98] on input at bounding box center [192, 97] width 61 height 9
type input "s"
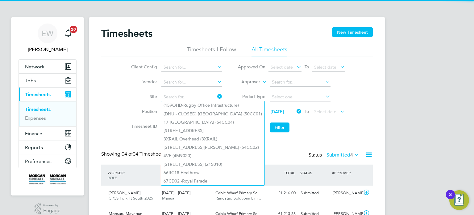
click at [126, 102] on li "Site" at bounding box center [176, 97] width 108 height 15
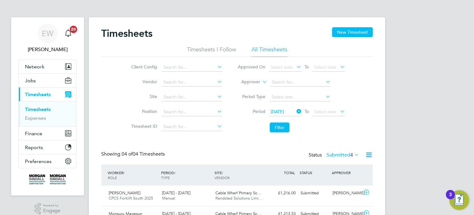
click at [251, 81] on label "Approver" at bounding box center [247, 82] width 28 height 6
click at [250, 87] on li "Worker" at bounding box center [245, 89] width 30 height 8
click at [283, 82] on input at bounding box center [300, 82] width 61 height 9
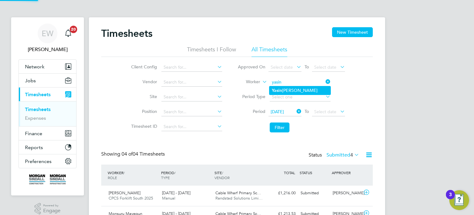
click at [294, 87] on li "Yasin Mohamed" at bounding box center [300, 90] width 61 height 8
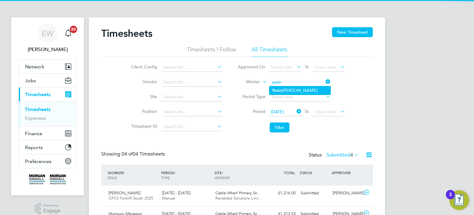
type input "Yasin Mohamed"
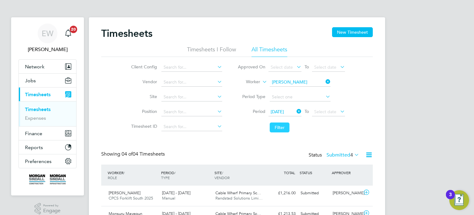
click at [275, 127] on button "Filter" at bounding box center [280, 127] width 20 height 10
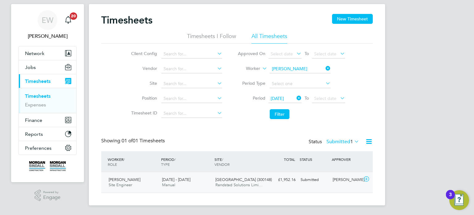
click at [304, 183] on div "Submitted" at bounding box center [314, 179] width 32 height 10
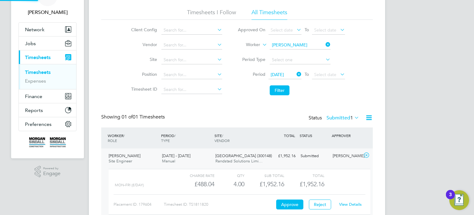
scroll to position [10, 60]
click at [353, 206] on link "View Details" at bounding box center [350, 203] width 23 height 5
click at [324, 45] on input "Yasin Mohamed" at bounding box center [300, 45] width 61 height 9
click at [256, 42] on label "Worker" at bounding box center [247, 45] width 28 height 6
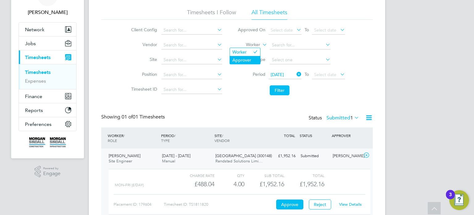
click at [244, 56] on li "Approver" at bounding box center [245, 60] width 30 height 8
click at [285, 45] on input at bounding box center [300, 45] width 61 height 9
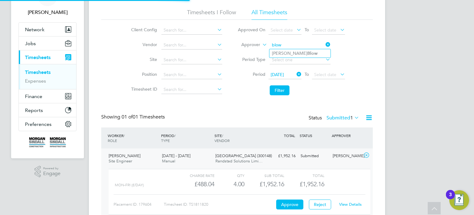
click at [308, 52] on b "Blow" at bounding box center [313, 53] width 10 height 5
type input "Neil Blow"
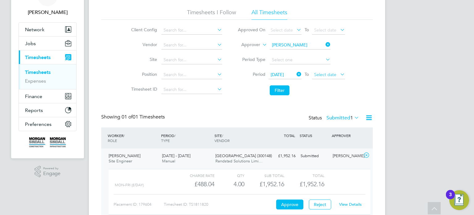
click at [331, 77] on span "Select date" at bounding box center [328, 75] width 33 height 8
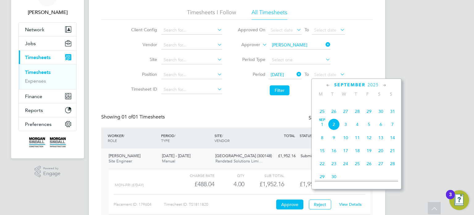
click at [369, 117] on span "29" at bounding box center [369, 111] width 12 height 12
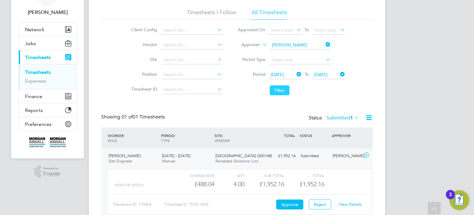
click at [279, 92] on button "Filter" at bounding box center [280, 90] width 20 height 10
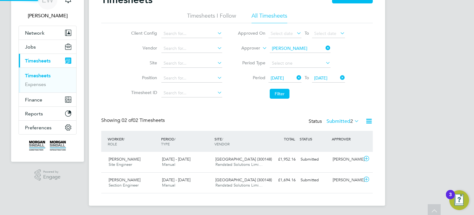
scroll to position [3, 3]
click at [331, 181] on div "Neil Blow" at bounding box center [346, 180] width 32 height 10
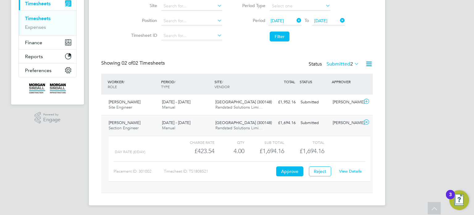
click at [348, 170] on link "View Details" at bounding box center [350, 170] width 23 height 5
click at [328, 110] on div "Yasin Mohamed Site Engineer 23 - 29 Aug 2025 23 - 29 Aug 2025 Manual Beckton De…" at bounding box center [237, 105] width 272 height 20
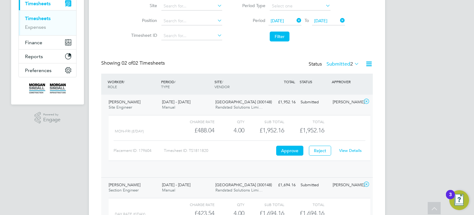
scroll to position [10, 60]
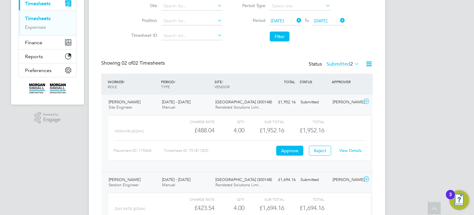
click at [343, 148] on link "View Details" at bounding box center [350, 150] width 23 height 5
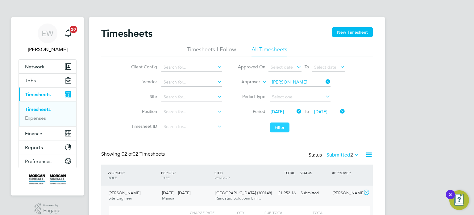
click at [282, 128] on button "Filter" at bounding box center [280, 127] width 20 height 10
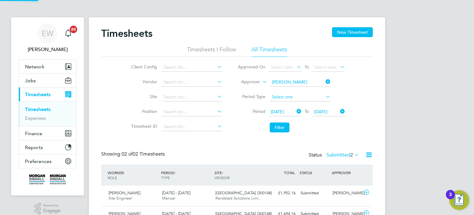
scroll to position [15, 54]
click at [325, 82] on icon at bounding box center [325, 81] width 0 height 9
click at [191, 96] on input at bounding box center [192, 97] width 61 height 9
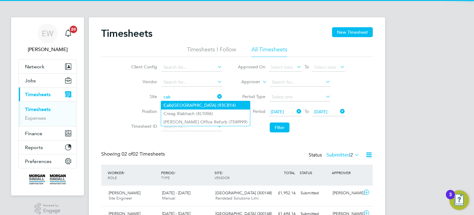
click at [190, 103] on li "Cab le Wharf Primary School (93CB14)" at bounding box center [205, 105] width 89 height 8
type input "Cable Wharf Primary School (93CB14)"
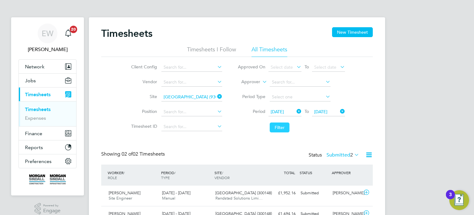
click at [286, 127] on button "Filter" at bounding box center [280, 127] width 20 height 10
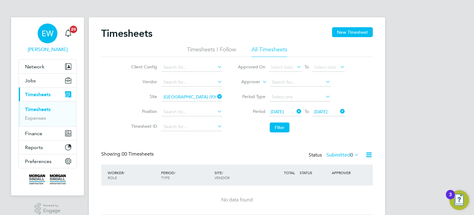
click at [44, 38] on div "EW" at bounding box center [48, 33] width 20 height 20
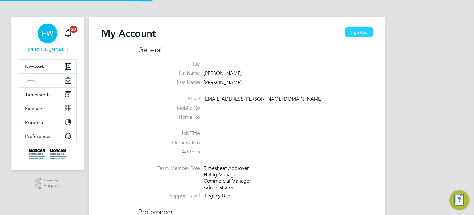
click at [348, 33] on button "Sign Out" at bounding box center [359, 32] width 27 height 10
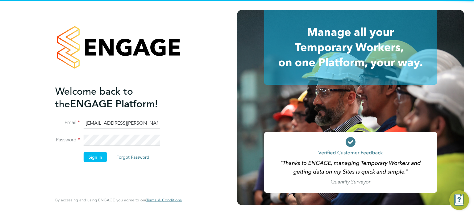
click at [97, 122] on input "emma.wells@randstad.co.uk" at bounding box center [122, 122] width 76 height 11
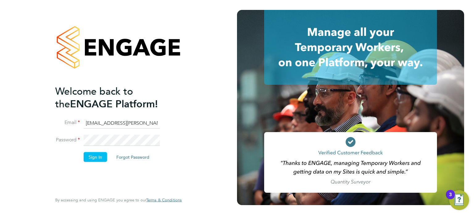
type input "[EMAIL_ADDRESS][DOMAIN_NAME]"
click at [97, 154] on button "Sign In" at bounding box center [95, 157] width 23 height 10
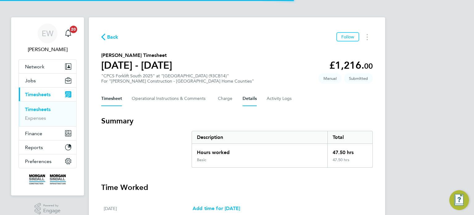
click at [252, 93] on button "Details" at bounding box center [250, 98] width 14 height 15
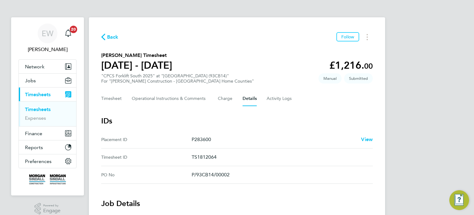
scroll to position [305, 0]
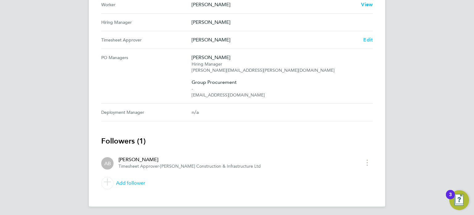
click at [370, 39] on span "Edit" at bounding box center [368, 40] width 10 height 6
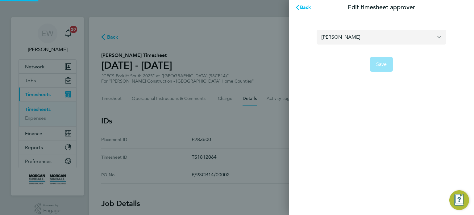
click at [363, 37] on input "[PERSON_NAME]" at bounding box center [382, 37] width 130 height 15
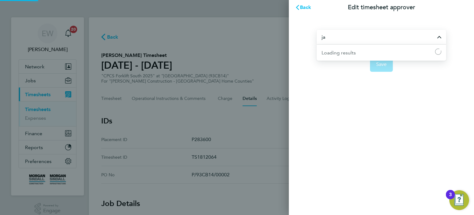
type input "j"
type input "p"
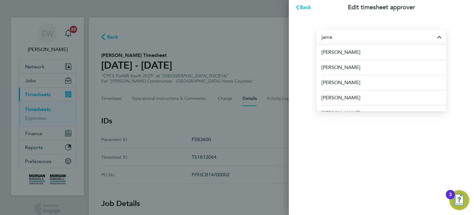
type input "james"
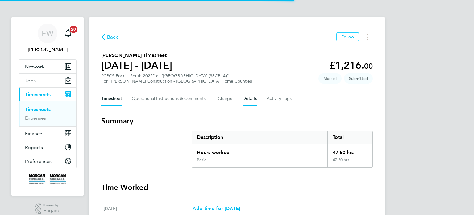
click at [252, 95] on button "Details" at bounding box center [250, 98] width 14 height 15
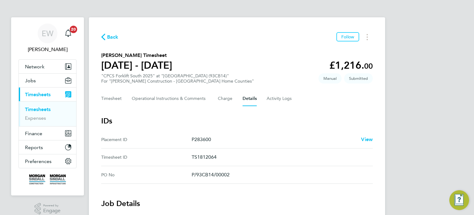
scroll to position [294, 0]
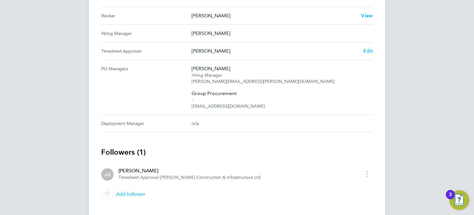
click at [368, 50] on span "Edit" at bounding box center [368, 51] width 10 height 6
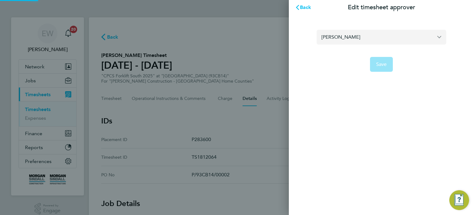
click at [350, 41] on input "[PERSON_NAME]" at bounding box center [382, 37] width 130 height 15
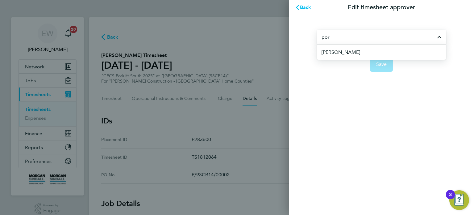
click at [353, 53] on span "[PERSON_NAME]" at bounding box center [341, 51] width 39 height 7
type input "[PERSON_NAME]"
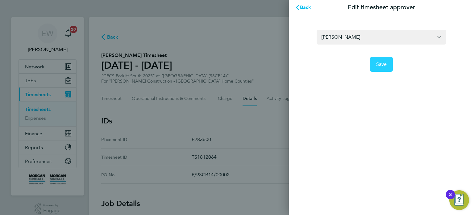
click at [380, 62] on span "Save" at bounding box center [381, 64] width 11 height 6
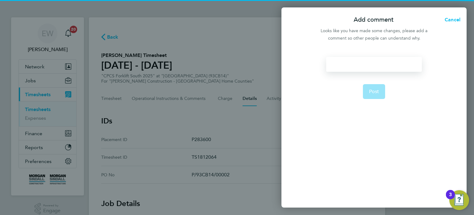
click at [380, 62] on div at bounding box center [373, 64] width 95 height 15
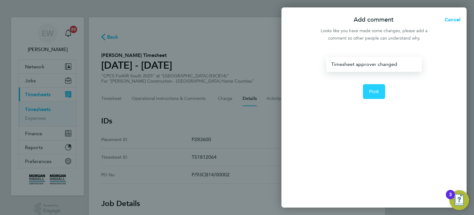
click at [378, 91] on span "Post" at bounding box center [374, 91] width 10 height 6
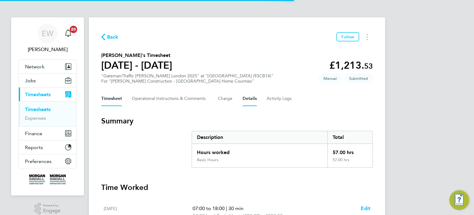
click at [250, 101] on button "Details" at bounding box center [250, 98] width 14 height 15
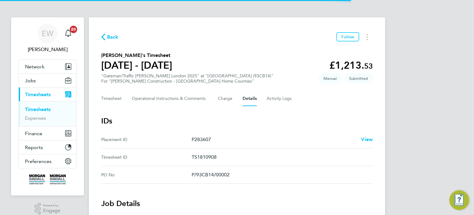
scroll to position [294, 0]
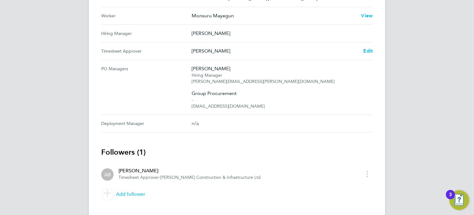
click at [368, 50] on span "Edit" at bounding box center [368, 51] width 10 height 6
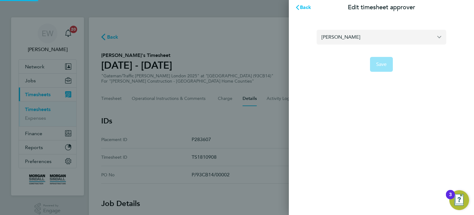
click at [380, 33] on input "[PERSON_NAME]" at bounding box center [382, 37] width 130 height 15
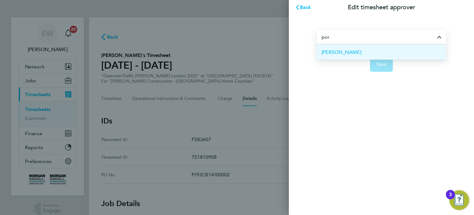
click at [353, 56] on span "[PERSON_NAME]" at bounding box center [342, 51] width 40 height 7
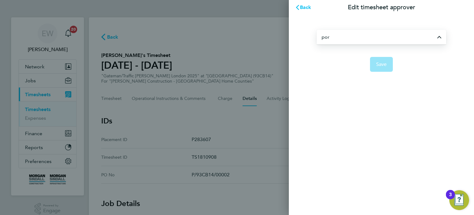
type input "[PERSON_NAME]"
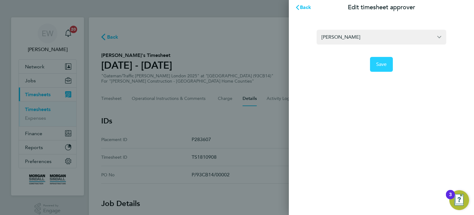
click at [381, 69] on button "Save" at bounding box center [381, 64] width 23 height 15
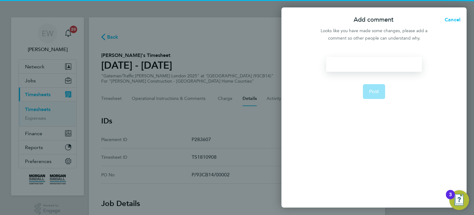
click at [381, 69] on div at bounding box center [373, 64] width 95 height 15
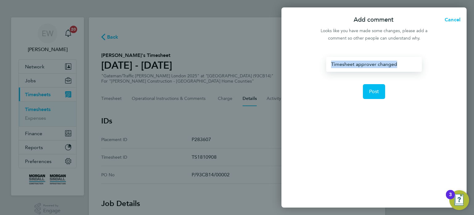
drag, startPoint x: 404, startPoint y: 67, endPoint x: 288, endPoint y: 66, distance: 115.5
click at [288, 66] on div "Timesheet approver changed Post" at bounding box center [374, 128] width 185 height 158
copy div "Timesheet approver changed"
click at [384, 90] on button "Post" at bounding box center [374, 91] width 23 height 15
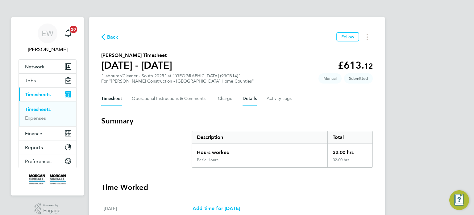
click at [253, 96] on button "Details" at bounding box center [250, 98] width 14 height 15
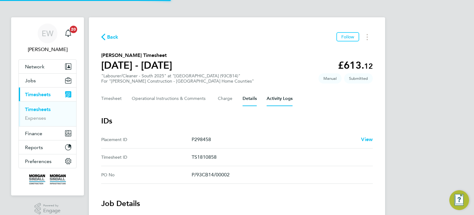
scroll to position [294, 0]
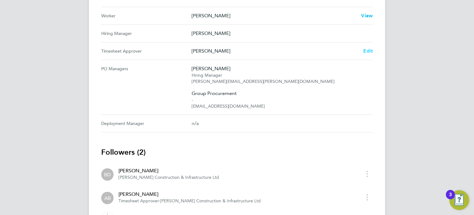
click at [368, 50] on span "Edit" at bounding box center [368, 51] width 10 height 6
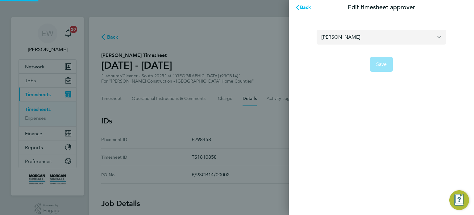
click at [372, 39] on input "[PERSON_NAME]" at bounding box center [382, 37] width 130 height 15
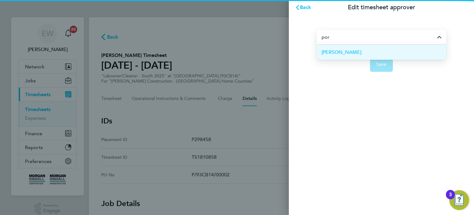
click at [372, 50] on li "[PERSON_NAME]" at bounding box center [382, 51] width 130 height 15
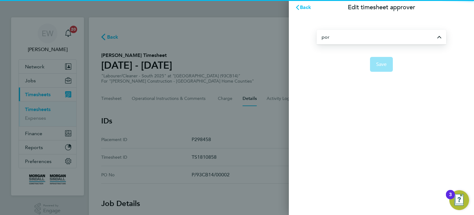
type input "[PERSON_NAME]"
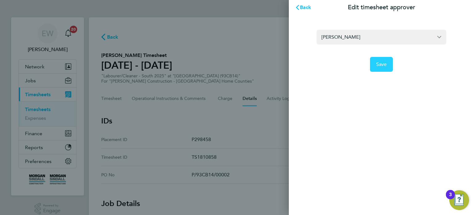
click at [380, 63] on span "Save" at bounding box center [381, 64] width 11 height 6
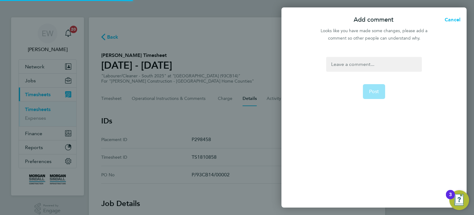
click at [380, 63] on div at bounding box center [373, 64] width 95 height 15
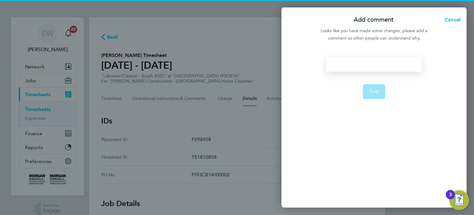
click at [380, 63] on div at bounding box center [373, 64] width 95 height 15
paste div
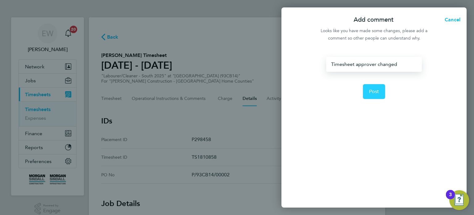
click at [375, 93] on span "Post" at bounding box center [374, 91] width 10 height 6
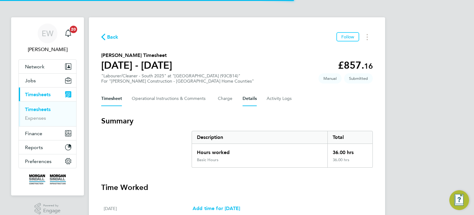
click at [254, 102] on button "Details" at bounding box center [250, 98] width 14 height 15
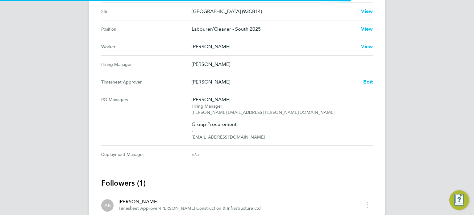
scroll to position [271, 0]
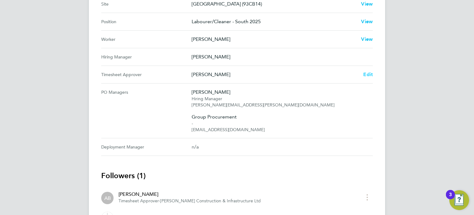
click at [368, 73] on span "Edit" at bounding box center [368, 74] width 10 height 6
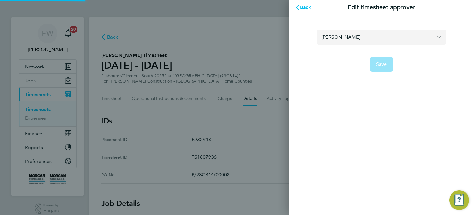
click at [347, 32] on input "[PERSON_NAME]" at bounding box center [382, 37] width 130 height 15
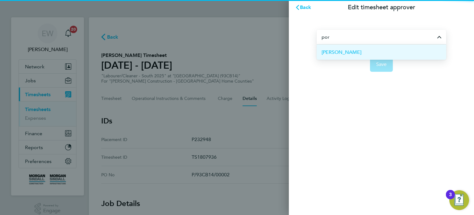
click at [363, 54] on li "[PERSON_NAME]" at bounding box center [382, 51] width 130 height 15
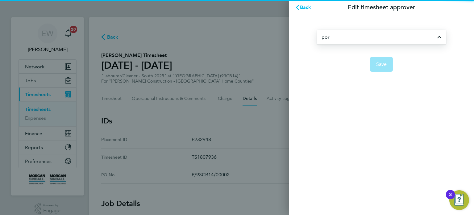
type input "[PERSON_NAME]"
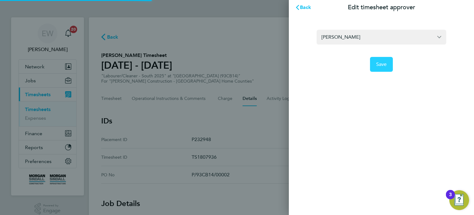
click at [383, 66] on span "Save" at bounding box center [381, 64] width 11 height 6
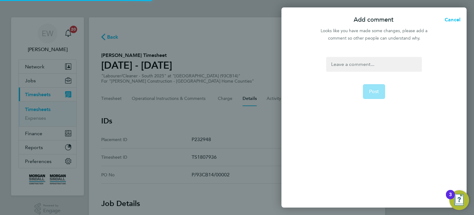
click at [383, 66] on div at bounding box center [373, 64] width 95 height 15
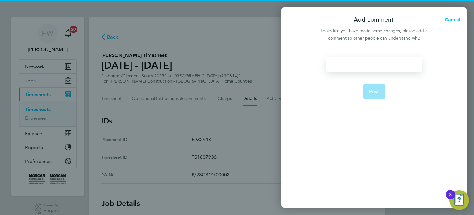
paste div
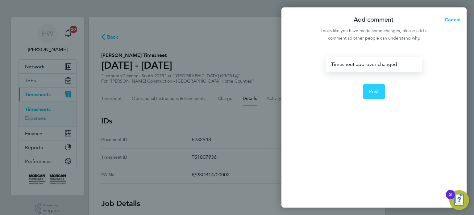
click at [375, 91] on span "Post" at bounding box center [374, 91] width 10 height 6
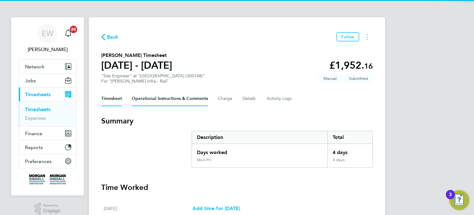
click at [184, 94] on Comments-tab "Operational Instructions & Comments" at bounding box center [170, 98] width 76 height 15
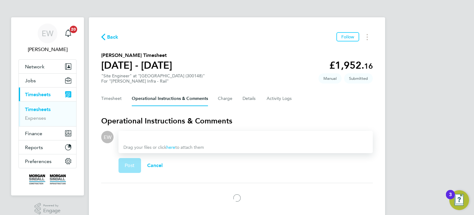
scroll to position [22, 0]
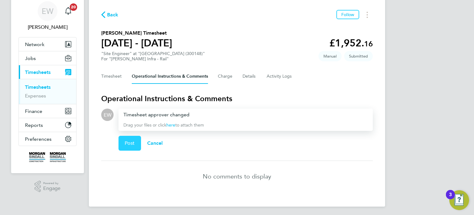
click at [135, 141] on span "Post" at bounding box center [130, 143] width 10 height 6
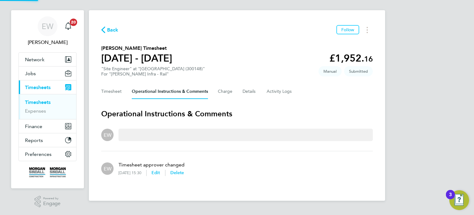
scroll to position [6, 0]
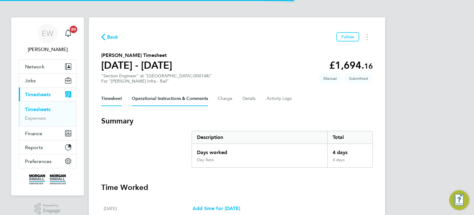
click at [161, 99] on Comments-tab "Operational Instructions & Comments" at bounding box center [170, 98] width 76 height 15
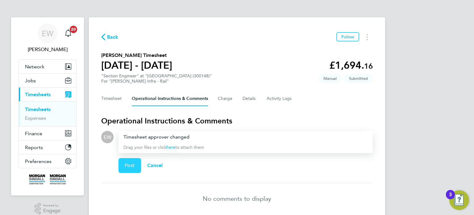
click at [131, 167] on span "Post" at bounding box center [130, 165] width 10 height 6
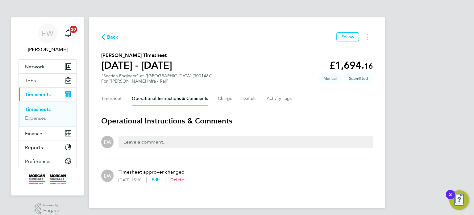
click at [184, 178] on span "Delete" at bounding box center [177, 179] width 14 height 5
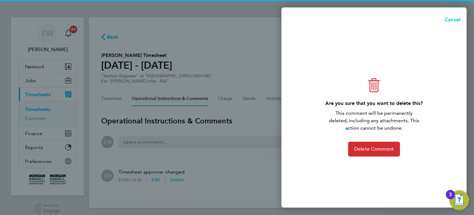
click at [365, 139] on div "Are you sure that you want to delete this? This comment will be permanently del…" at bounding box center [374, 117] width 151 height 78
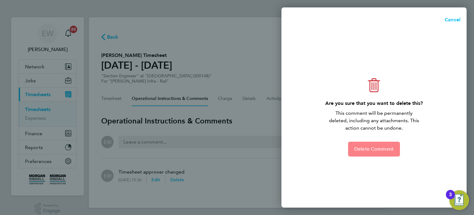
click at [368, 149] on span "Delete Comment" at bounding box center [375, 149] width 40 height 6
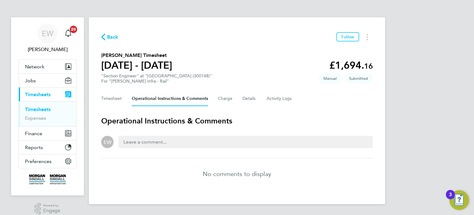
click at [236, 142] on div at bounding box center [246, 142] width 254 height 12
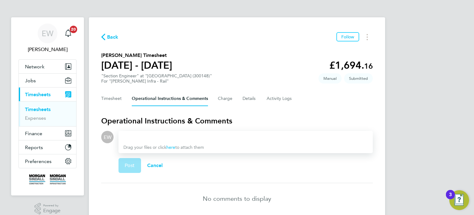
click at [208, 138] on div at bounding box center [246, 136] width 245 height 7
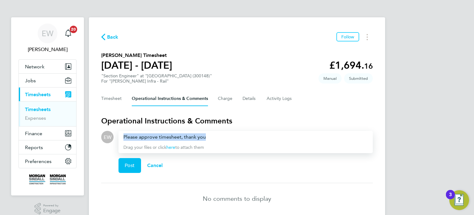
drag, startPoint x: 247, startPoint y: 134, endPoint x: 0, endPoint y: 140, distance: 247.1
click at [0, 140] on div "EW Emma Wells Notifications 20 Applications: Network Team Members Businesses Si…" at bounding box center [237, 119] width 474 height 238
copy div "Please approve timesheet, thank you"
click at [152, 161] on button "Cancel" at bounding box center [155, 165] width 28 height 15
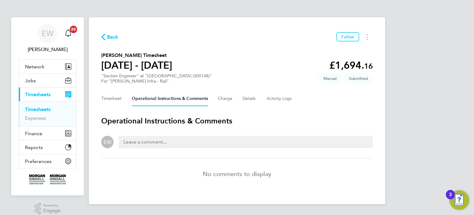
click at [172, 143] on div at bounding box center [246, 142] width 254 height 12
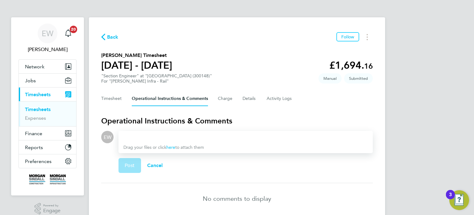
click at [172, 143] on div "Drag your files or click here to attach them" at bounding box center [246, 142] width 254 height 22
click at [171, 137] on div at bounding box center [246, 136] width 245 height 7
click at [164, 125] on h3 "Operational Instructions & Comments" at bounding box center [237, 121] width 272 height 10
click at [161, 134] on div at bounding box center [246, 136] width 245 height 7
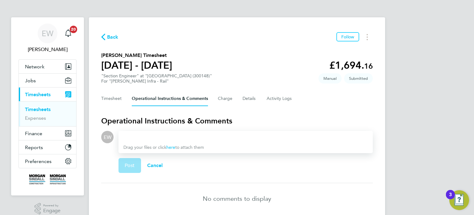
click at [161, 134] on div at bounding box center [246, 136] width 245 height 7
click at [132, 163] on span "Post" at bounding box center [130, 165] width 10 height 6
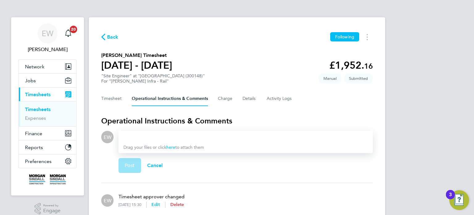
click at [184, 201] on button "Delete" at bounding box center [177, 204] width 14 height 6
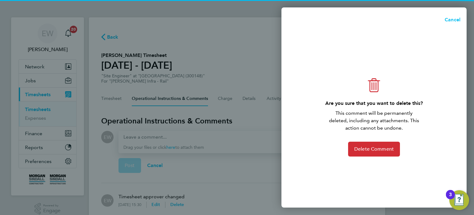
click at [371, 140] on div "Are you sure that you want to delete this? This comment will be permanently del…" at bounding box center [374, 117] width 151 height 78
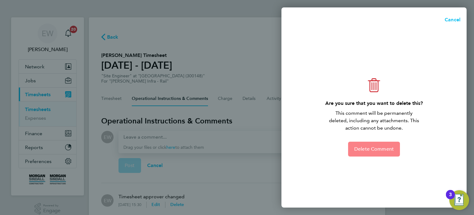
click at [363, 150] on span "Delete Comment" at bounding box center [375, 149] width 40 height 6
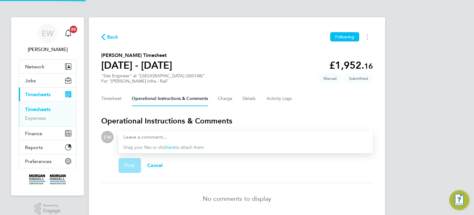
click at [182, 132] on div "Drag your files or click here to attach them" at bounding box center [246, 142] width 254 height 22
click at [176, 135] on div at bounding box center [246, 136] width 245 height 7
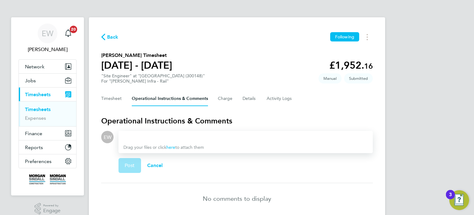
paste div
click at [124, 173] on div "Post Cancel" at bounding box center [246, 165] width 254 height 25
click at [131, 156] on div "Post Cancel" at bounding box center [246, 165] width 254 height 25
click at [130, 159] on button "Post" at bounding box center [130, 165] width 23 height 15
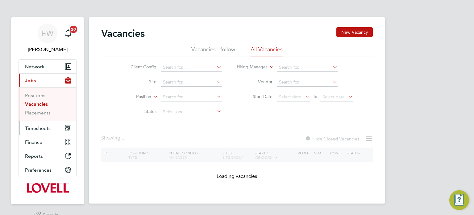
click at [39, 128] on span "Timesheets" at bounding box center [38, 128] width 26 height 6
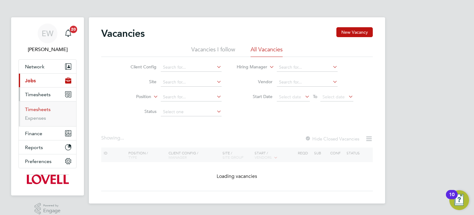
click at [40, 111] on link "Timesheets" at bounding box center [38, 109] width 26 height 6
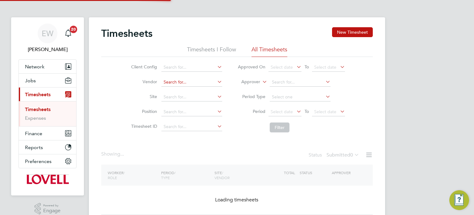
click at [196, 83] on input at bounding box center [192, 82] width 61 height 9
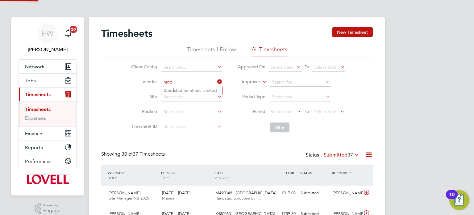
type input "rand"
click at [116, 87] on div "Client Config Vendor rand Site Position Timesheet ID Approved On Select date To…" at bounding box center [237, 96] width 272 height 78
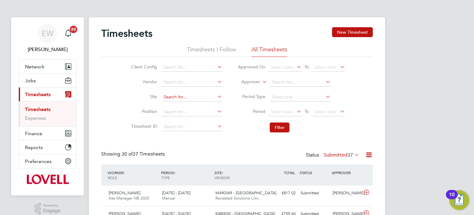
click at [182, 96] on input at bounding box center [192, 97] width 61 height 9
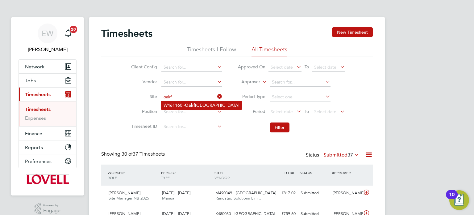
click at [191, 105] on b "Oakf" at bounding box center [190, 105] width 10 height 5
type input "W461160 - Oakfield Campus"
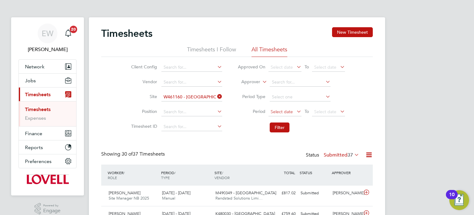
click at [288, 110] on span "Select date" at bounding box center [282, 112] width 22 height 6
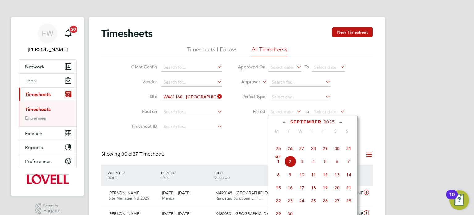
click at [340, 141] on span "23" at bounding box center [337, 135] width 12 height 12
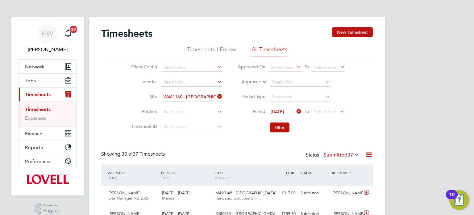
click at [329, 107] on li "Period [DATE] To Select date" at bounding box center [291, 111] width 123 height 15
click at [329, 108] on span "Select date" at bounding box center [328, 112] width 33 height 8
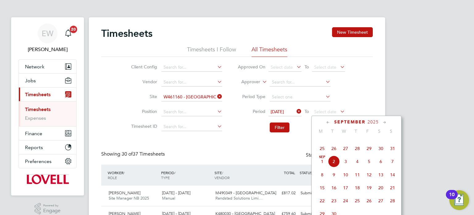
click at [372, 154] on span "29" at bounding box center [369, 148] width 12 height 12
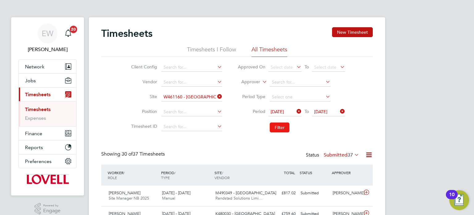
click at [280, 125] on button "Filter" at bounding box center [280, 127] width 20 height 10
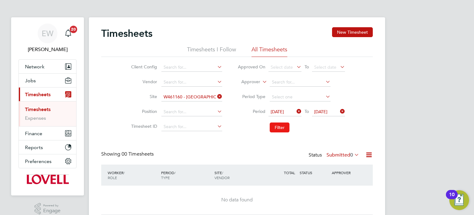
click at [280, 125] on button "Filter" at bounding box center [280, 127] width 20 height 10
click at [343, 156] on label "Submitted 0" at bounding box center [343, 155] width 33 height 6
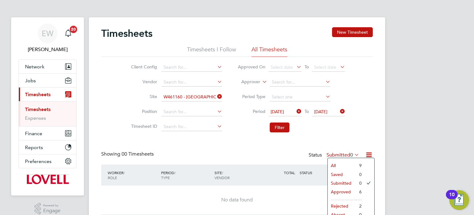
click at [342, 192] on li "Approved" at bounding box center [342, 191] width 28 height 9
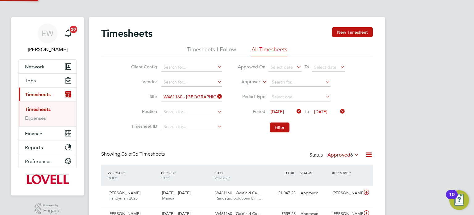
scroll to position [15, 54]
click at [46, 33] on span "EW" at bounding box center [48, 33] width 12 height 8
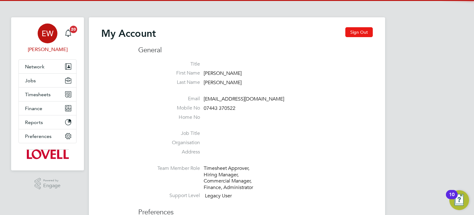
click at [357, 32] on button "Sign Out" at bounding box center [359, 32] width 27 height 10
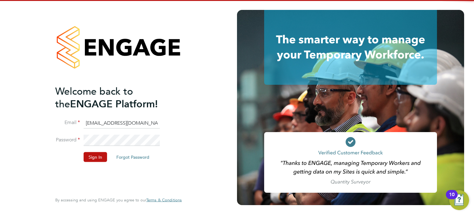
click at [107, 122] on input "labourdeskmslv@randstadcpe.com" at bounding box center [122, 122] width 76 height 11
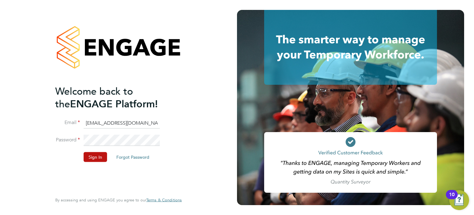
type input "emma.wells@randstad.co.uk"
click at [95, 152] on button "Sign In" at bounding box center [95, 157] width 23 height 10
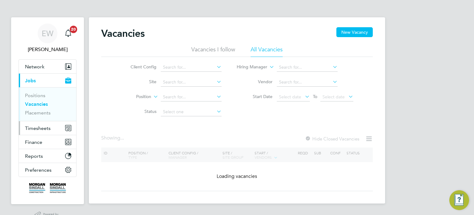
click at [38, 126] on span "Timesheets" at bounding box center [38, 128] width 26 height 6
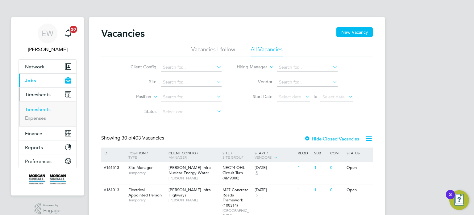
click at [39, 111] on link "Timesheets" at bounding box center [38, 109] width 26 height 6
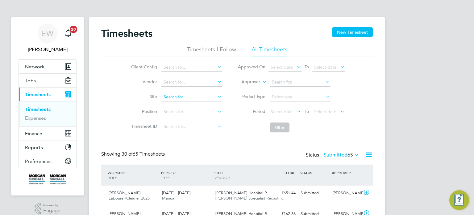
click at [174, 99] on input at bounding box center [192, 97] width 61 height 9
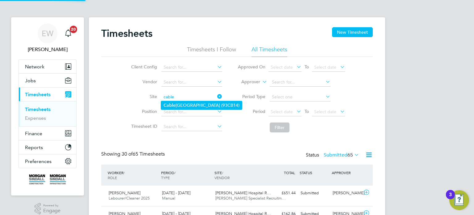
click at [183, 105] on li "Cable Wharf Primary School (93CB14)" at bounding box center [201, 105] width 81 height 8
type input "Cable Wharf Primary School (93CB14)"
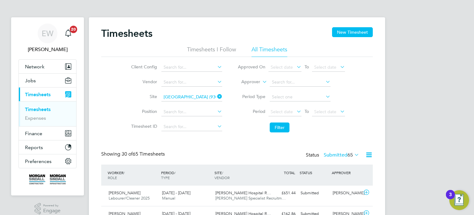
click at [291, 118] on li "Period Select date To Select date" at bounding box center [291, 111] width 123 height 15
click at [288, 111] on span "Select date" at bounding box center [282, 112] width 22 height 6
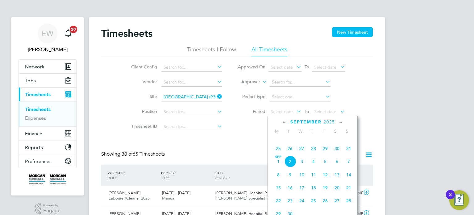
click at [333, 141] on span "23" at bounding box center [337, 135] width 12 height 12
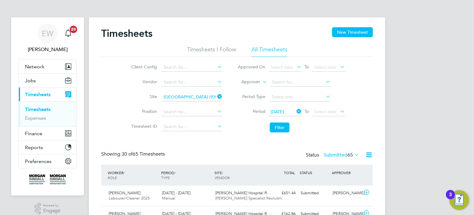
click at [327, 107] on li "Period 23 Aug 2025 To Select date" at bounding box center [291, 111] width 123 height 15
click at [332, 115] on span "Select date" at bounding box center [328, 112] width 33 height 8
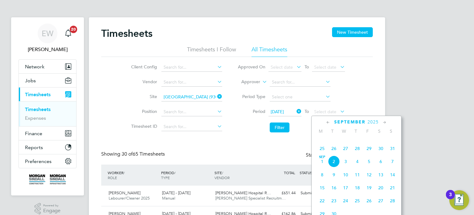
click at [374, 154] on span "29" at bounding box center [369, 148] width 12 height 12
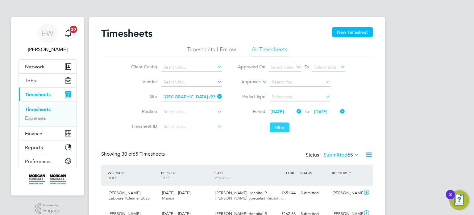
click at [275, 125] on button "Filter" at bounding box center [280, 127] width 20 height 10
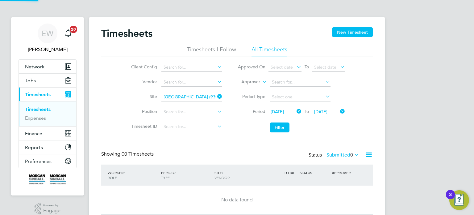
click at [338, 153] on label "Submitted 0" at bounding box center [343, 155] width 33 height 6
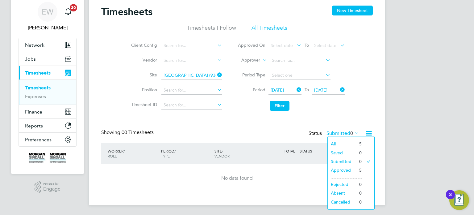
click at [339, 168] on li "Approved" at bounding box center [342, 170] width 28 height 9
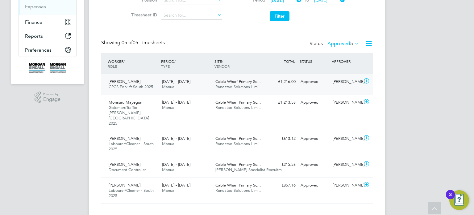
click at [300, 83] on div "Approved" at bounding box center [314, 82] width 32 height 10
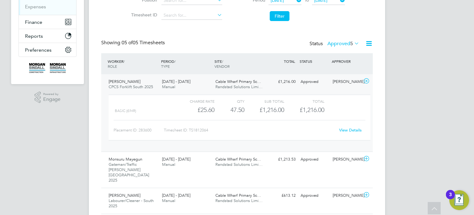
click at [350, 131] on link "View Details" at bounding box center [350, 129] width 23 height 5
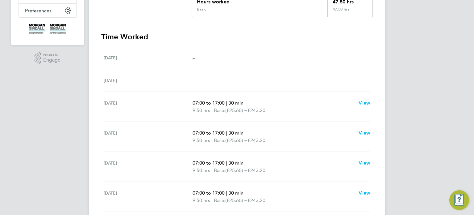
scroll to position [230, 0]
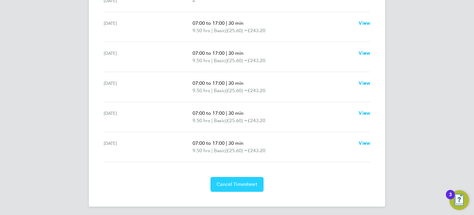
click at [244, 182] on span "Cancel Timesheet" at bounding box center [237, 184] width 41 height 6
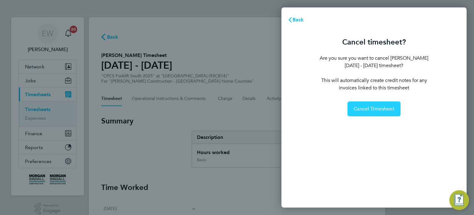
click at [376, 111] on span "Cancel Timesheet" at bounding box center [374, 109] width 41 height 6
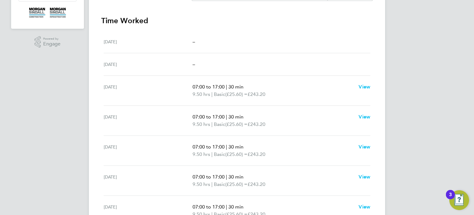
scroll to position [177, 0]
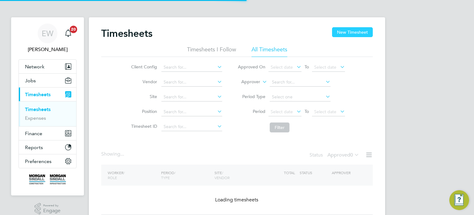
click at [361, 33] on button "New Timesheet" at bounding box center [352, 32] width 41 height 10
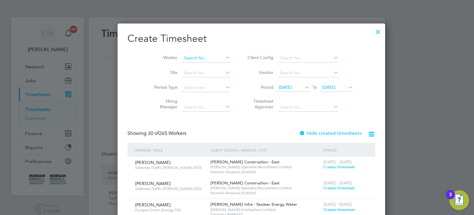
click at [182, 58] on input at bounding box center [206, 58] width 48 height 9
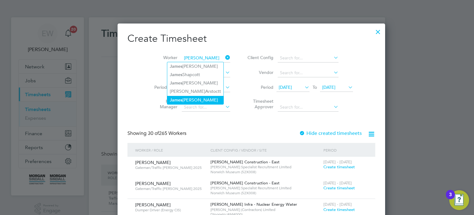
click at [196, 98] on li "J a mes Ajayi" at bounding box center [195, 100] width 56 height 8
type input "James Ajayi"
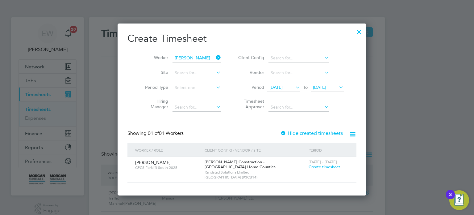
click at [311, 166] on span "Create timesheet" at bounding box center [325, 166] width 32 height 5
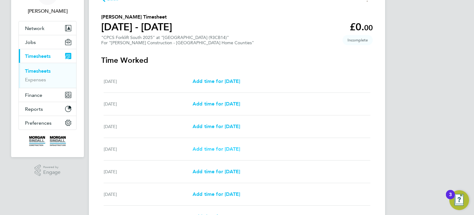
click at [229, 146] on span "Add time for Tue 26 Aug" at bounding box center [217, 149] width 48 height 6
select select "30"
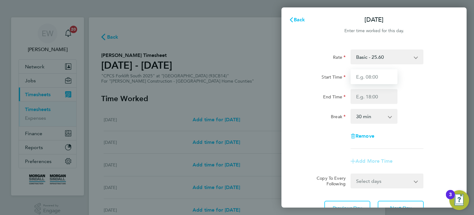
click at [367, 78] on input "Start Time" at bounding box center [374, 76] width 47 height 15
type input "07:30"
click at [376, 90] on input "End Time" at bounding box center [374, 96] width 47 height 15
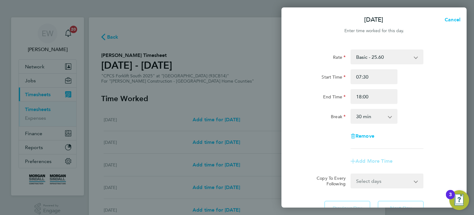
click at [392, 141] on div "Remove" at bounding box center [374, 135] width 52 height 15
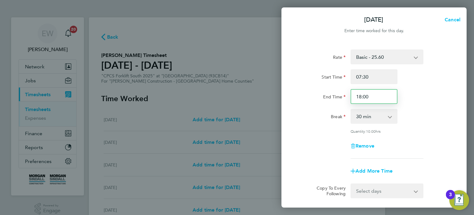
click at [374, 96] on input "18:00" at bounding box center [374, 96] width 47 height 15
type input "1"
type input "5"
type input "17:30"
click at [401, 125] on div "Rate Basic - 25.60 Overtime 1 - 37.57 Overtime - 48.75 Start Time 07:30 End Tim…" at bounding box center [374, 103] width 151 height 109
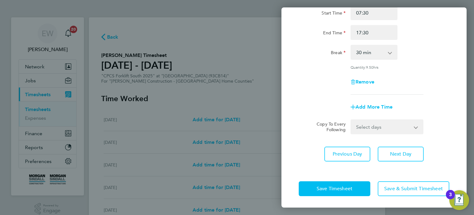
click at [384, 122] on select "Select days Day Wednesday Thursday Friday" at bounding box center [383, 127] width 65 height 14
select select "DAY"
click at [351, 120] on select "Select days Day Wednesday Thursday Friday" at bounding box center [383, 127] width 65 height 14
select select "2025-08-29"
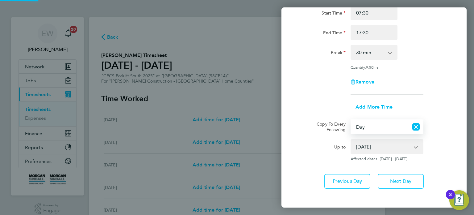
click at [388, 148] on select "27 Aug 2025 28 Aug 2025 29 Aug 2025" at bounding box center [383, 147] width 64 height 14
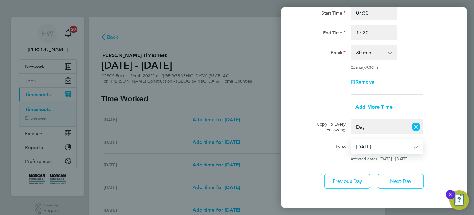
click at [351, 140] on select "27 Aug 2025 28 Aug 2025 29 Aug 2025" at bounding box center [383, 147] width 64 height 14
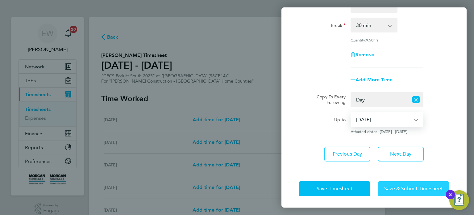
click at [400, 190] on span "Save & Submit Timesheet" at bounding box center [413, 188] width 59 height 6
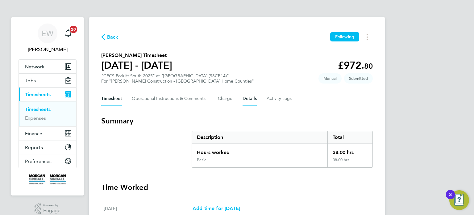
click at [250, 93] on button "Details" at bounding box center [250, 98] width 14 height 15
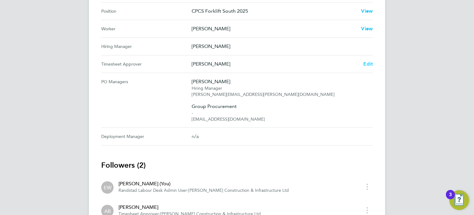
click at [366, 63] on span "Edit" at bounding box center [368, 64] width 10 height 6
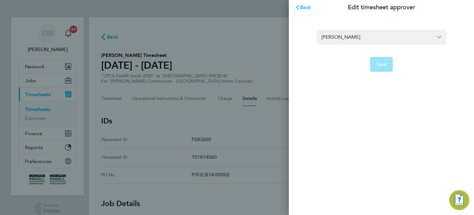
click at [366, 46] on form "Adrian Broadway Save" at bounding box center [382, 51] width 130 height 42
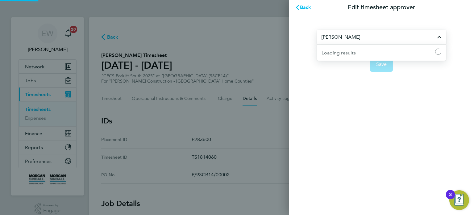
click at [363, 34] on input "Adrian Broadway" at bounding box center [382, 37] width 130 height 15
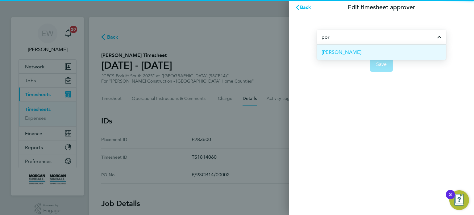
click at [363, 53] on li "James Porpora" at bounding box center [382, 51] width 130 height 15
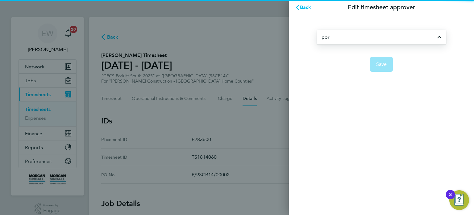
type input "James Porpora"
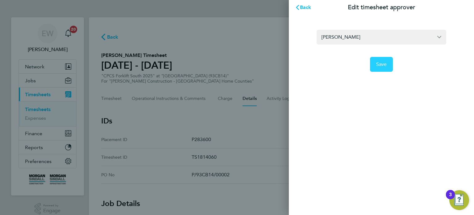
click at [378, 63] on span "Save" at bounding box center [381, 64] width 11 height 6
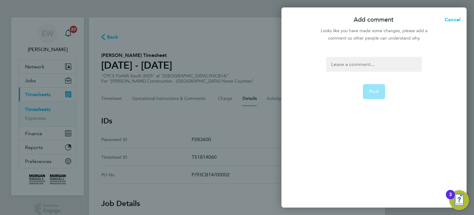
click at [376, 68] on div at bounding box center [373, 64] width 95 height 15
click at [378, 92] on span "Post" at bounding box center [374, 91] width 10 height 6
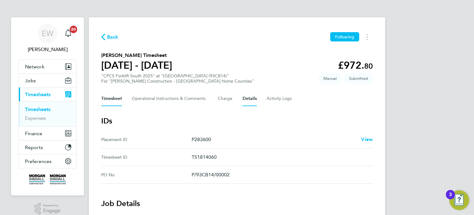
click at [114, 101] on button "Timesheet" at bounding box center [111, 98] width 21 height 15
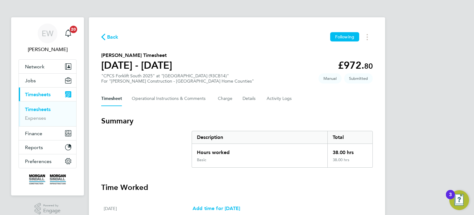
click at [35, 110] on link "Timesheets" at bounding box center [38, 109] width 26 height 6
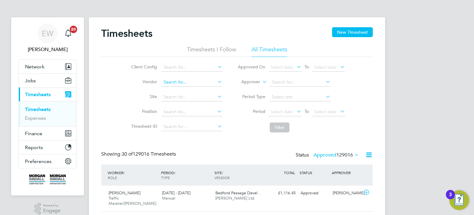
click at [189, 81] on input at bounding box center [192, 82] width 61 height 9
click at [197, 90] on li "Rand stad Solutions Limited" at bounding box center [191, 90] width 61 height 8
type input "Randstad Solutions Limited"
click at [283, 111] on span "Select date" at bounding box center [282, 112] width 22 height 6
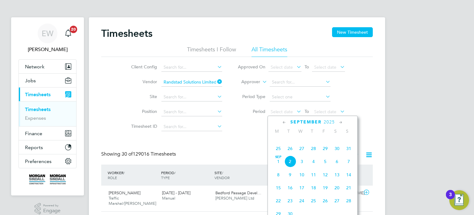
click at [340, 140] on span "23" at bounding box center [337, 135] width 12 height 12
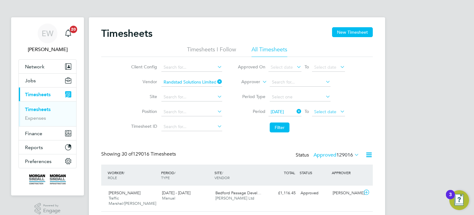
click at [326, 113] on span "Select date" at bounding box center [325, 112] width 22 height 6
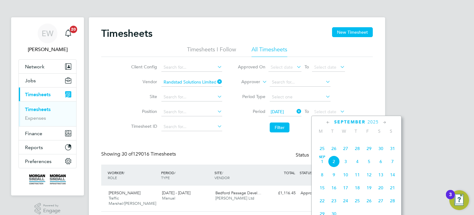
click at [372, 154] on span "29" at bounding box center [369, 148] width 12 height 12
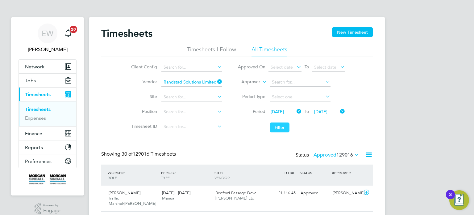
click at [280, 128] on button "Filter" at bounding box center [280, 127] width 20 height 10
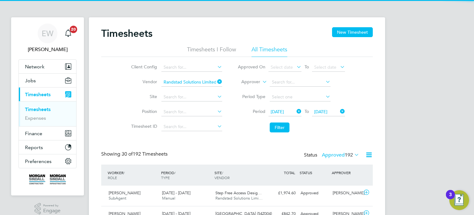
click at [340, 155] on label "Approved 192" at bounding box center [340, 155] width 37 height 6
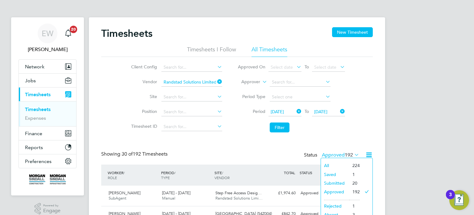
click at [329, 174] on li "Saved" at bounding box center [335, 174] width 28 height 9
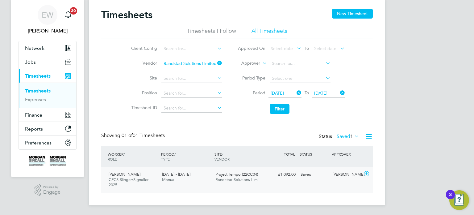
click at [326, 170] on div "Saved" at bounding box center [314, 174] width 32 height 10
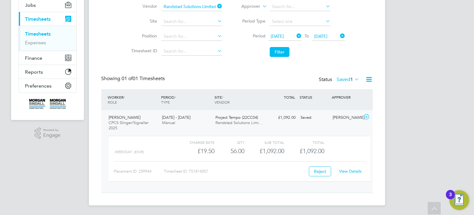
click at [354, 169] on link "View Details" at bounding box center [350, 170] width 23 height 5
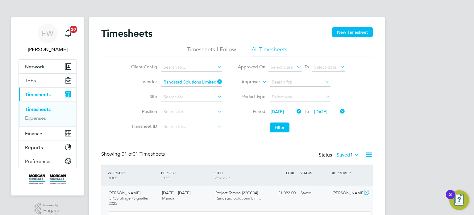
click at [216, 79] on icon at bounding box center [216, 81] width 0 height 9
click at [176, 96] on input at bounding box center [192, 97] width 61 height 9
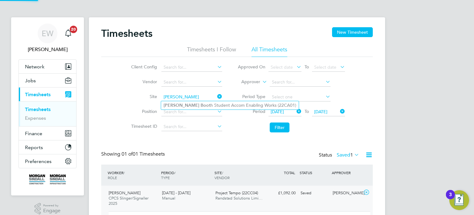
type input "clive boot"
click at [192, 109] on ul "Clive Boot h Student Accom Enabling Works (22CA01)" at bounding box center [230, 105] width 138 height 9
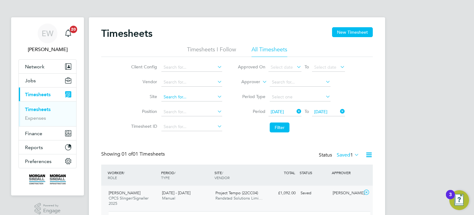
click at [191, 99] on input at bounding box center [192, 97] width 61 height 9
type input "l"
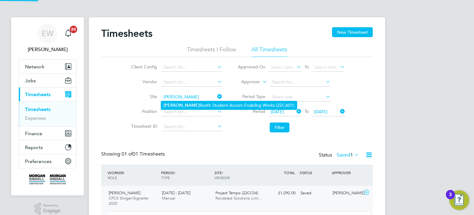
click at [195, 104] on li "Clive Booth Student Accom Enabling Works (22CA01)" at bounding box center [229, 105] width 136 height 8
type input "Clive Booth Student Accom Enabling Works (22CA01)"
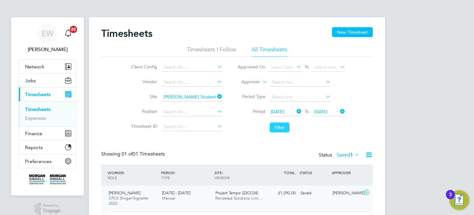
click at [284, 125] on button "Filter" at bounding box center [280, 127] width 20 height 10
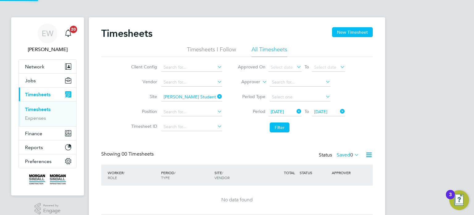
click at [351, 157] on span "0" at bounding box center [352, 155] width 3 height 6
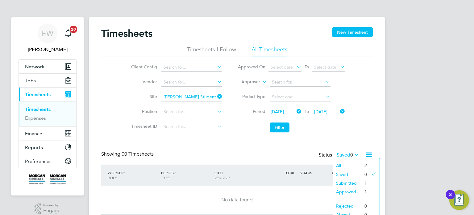
click at [346, 183] on li "Submitted" at bounding box center [347, 183] width 28 height 9
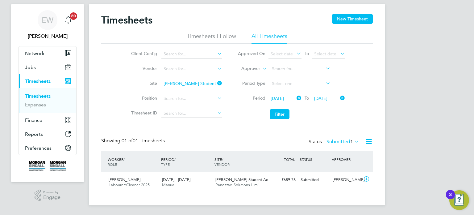
click at [340, 138] on div "Status Submitted 1" at bounding box center [335, 141] width 52 height 9
click at [341, 140] on label "Submitted 1" at bounding box center [343, 141] width 33 height 6
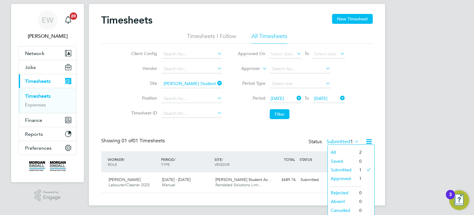
click at [341, 181] on li "Approved" at bounding box center [342, 178] width 28 height 9
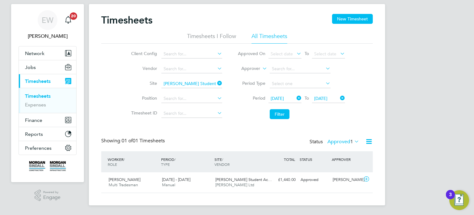
click at [339, 142] on label "Approved 1" at bounding box center [344, 141] width 32 height 6
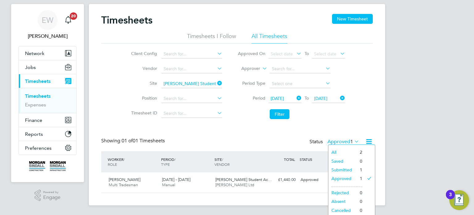
click at [343, 170] on li "Submitted" at bounding box center [343, 169] width 28 height 9
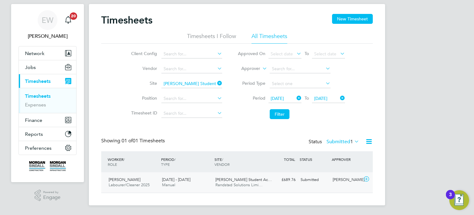
click at [330, 185] on div "Harinder Mann Labourer/Cleaner 2025 23 - 29 Aug 2025 23 - 29 Aug 2025 Manual Cl…" at bounding box center [237, 182] width 272 height 20
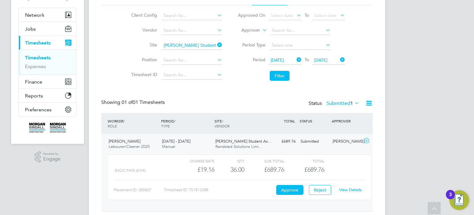
click at [340, 188] on link "View Details" at bounding box center [350, 189] width 23 height 5
click at [340, 144] on div "David Shepherd" at bounding box center [346, 141] width 32 height 10
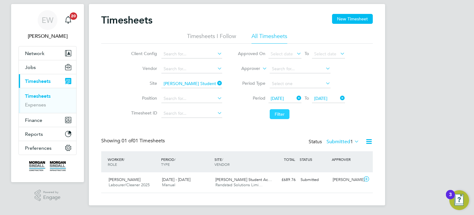
click at [277, 114] on button "Filter" at bounding box center [280, 114] width 20 height 10
click at [216, 85] on icon at bounding box center [216, 83] width 0 height 9
click at [180, 70] on input at bounding box center [192, 69] width 61 height 9
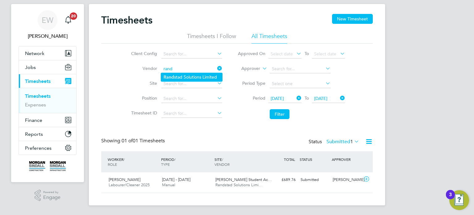
click at [205, 78] on li "Rand stad Solutions Limited" at bounding box center [191, 77] width 61 height 8
type input "Randstad Solutions Limited"
click at [279, 110] on button "Filter" at bounding box center [280, 114] width 20 height 10
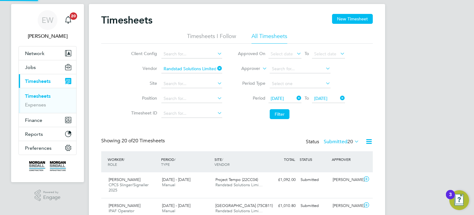
scroll to position [15, 54]
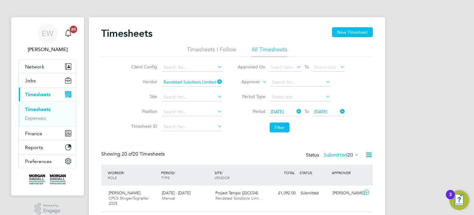
click at [216, 81] on icon at bounding box center [216, 81] width 0 height 9
click at [182, 94] on input at bounding box center [192, 97] width 61 height 9
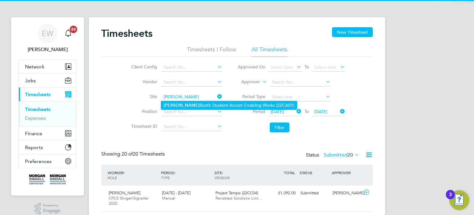
click at [200, 107] on li "Clive Booth Student Accom Enabling Works (22CA01)" at bounding box center [229, 105] width 136 height 8
type input "Clive Booth Student Accom Enabling Works (22CA01)"
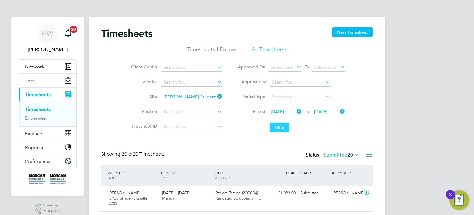
click at [276, 124] on button "Filter" at bounding box center [280, 127] width 20 height 10
click at [341, 152] on label "Submitted 1" at bounding box center [343, 155] width 33 height 6
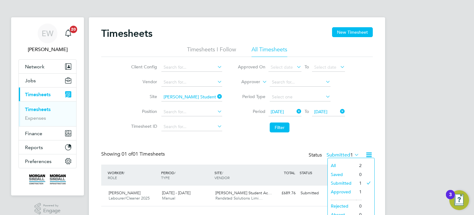
click at [338, 191] on li "Approved" at bounding box center [342, 191] width 28 height 9
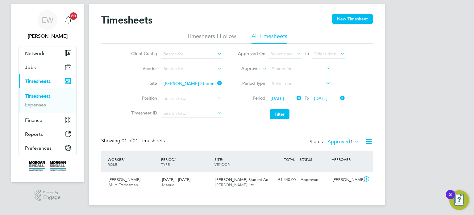
click at [342, 140] on label "Approved 1" at bounding box center [344, 141] width 32 height 6
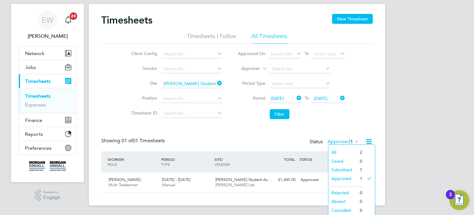
click at [342, 170] on li "Submitted" at bounding box center [343, 169] width 28 height 9
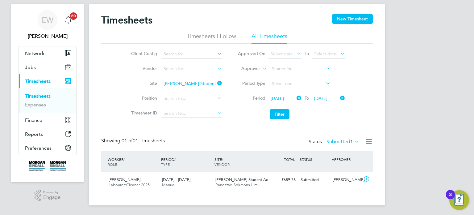
click at [339, 145] on div "Status Submitted 1" at bounding box center [335, 141] width 52 height 9
click at [340, 143] on label "Submitted 1" at bounding box center [343, 141] width 33 height 6
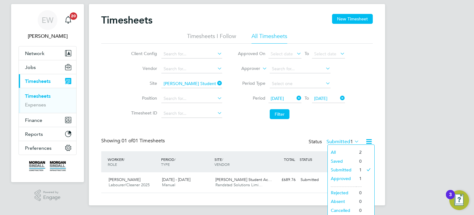
click at [348, 183] on li at bounding box center [343, 185] width 25 height 4
click at [343, 177] on li "Approved" at bounding box center [342, 178] width 28 height 9
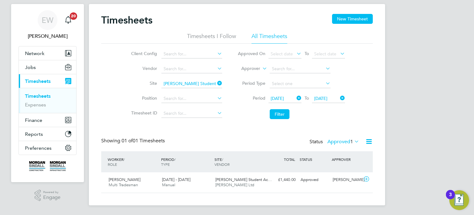
click at [339, 139] on label "Approved 1" at bounding box center [344, 141] width 32 height 6
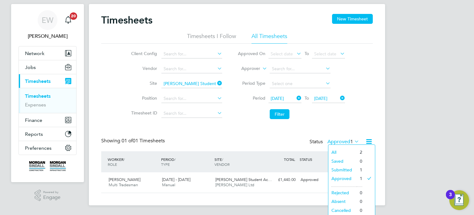
click at [344, 169] on li "Submitted" at bounding box center [343, 169] width 28 height 9
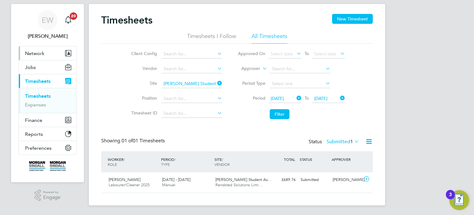
click at [30, 51] on span "Network" at bounding box center [34, 53] width 19 height 6
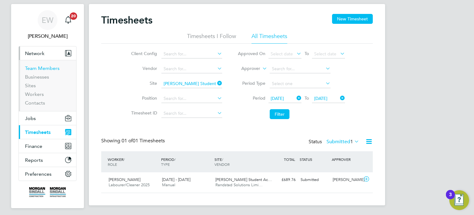
click at [43, 69] on link "Team Members" at bounding box center [42, 68] width 35 height 6
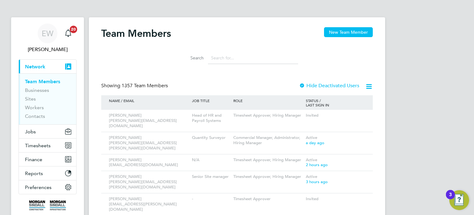
click at [231, 55] on input at bounding box center [253, 58] width 90 height 12
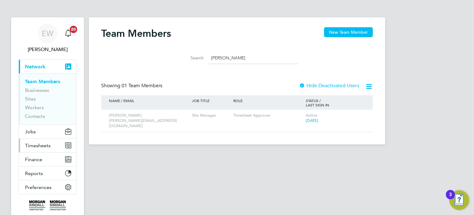
type input "joe gol"
click at [42, 149] on button "Timesheets" at bounding box center [47, 145] width 57 height 14
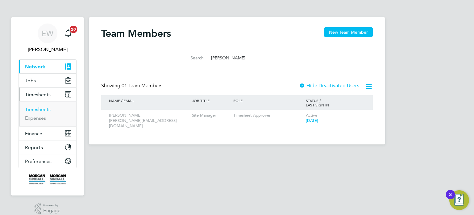
click at [41, 109] on link "Timesheets" at bounding box center [38, 109] width 26 height 6
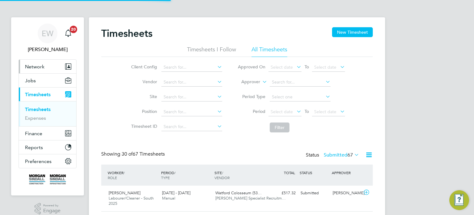
click at [40, 65] on span "Network" at bounding box center [34, 67] width 19 height 6
click at [35, 64] on span "Network" at bounding box center [34, 67] width 19 height 6
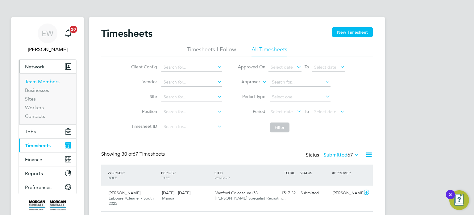
click at [52, 80] on link "Team Members" at bounding box center [42, 81] width 35 height 6
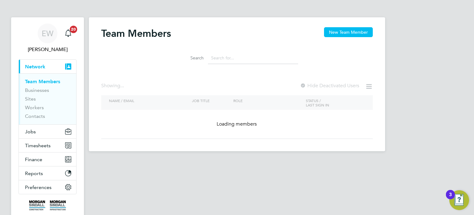
click at [350, 33] on button "New Team Member" at bounding box center [348, 32] width 49 height 10
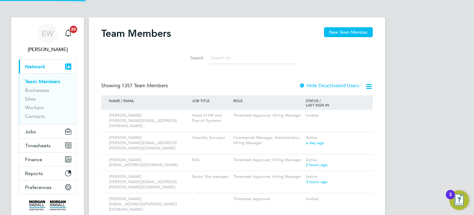
click at [227, 58] on input at bounding box center [253, 58] width 90 height 12
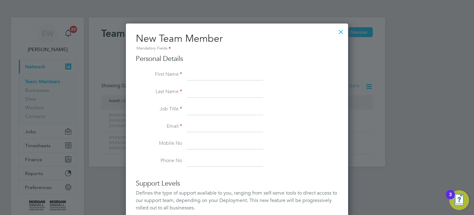
click at [339, 32] on div at bounding box center [341, 30] width 11 height 11
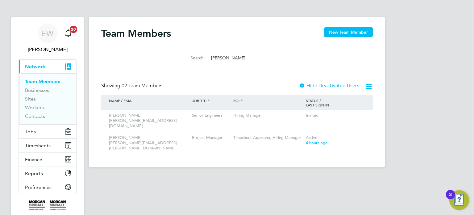
click at [233, 58] on input "glen" at bounding box center [253, 58] width 90 height 12
type input "g"
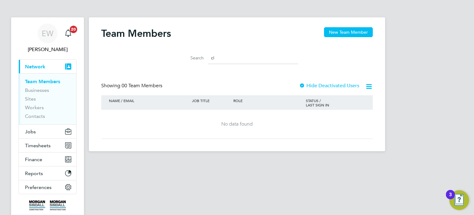
type input "c"
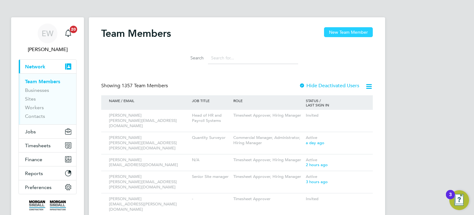
click at [339, 33] on button "New Team Member" at bounding box center [348, 32] width 49 height 10
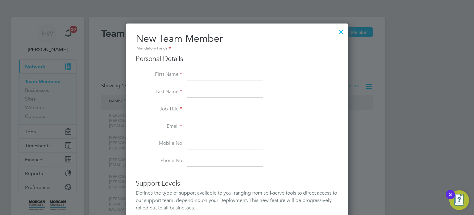
scroll to position [383, 223]
click at [205, 75] on input at bounding box center [225, 74] width 76 height 11
type input "Dean"
type input "Webber"
click at [197, 128] on input at bounding box center [225, 126] width 76 height 11
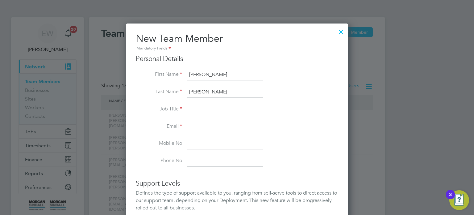
paste input "Dean.Webber@morgansindall.com"
type input "Dean.Webber@morgansindall.com"
click at [203, 111] on input at bounding box center [225, 109] width 76 height 11
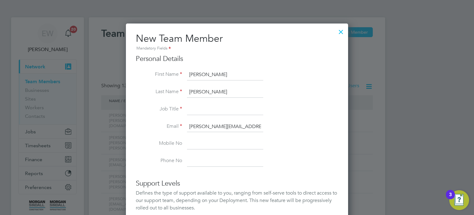
click at [317, 127] on li "Email Dean.Webber@morgansindall.com" at bounding box center [237, 129] width 203 height 17
click at [214, 111] on input at bounding box center [225, 109] width 76 height 11
type input "N/A"
click at [246, 111] on input "N/A" at bounding box center [225, 109] width 76 height 11
click at [292, 109] on li "Job Title N/A" at bounding box center [237, 112] width 203 height 17
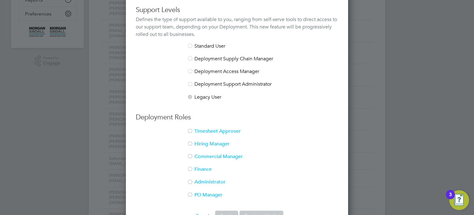
scroll to position [182, 0]
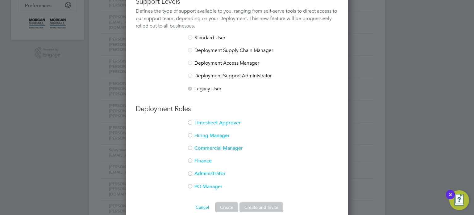
click at [194, 121] on li "Timesheet Approver" at bounding box center [237, 126] width 203 height 13
click at [195, 135] on li "Hiring Manager" at bounding box center [237, 138] width 203 height 13
click at [257, 203] on button "Create and Invite" at bounding box center [262, 207] width 44 height 10
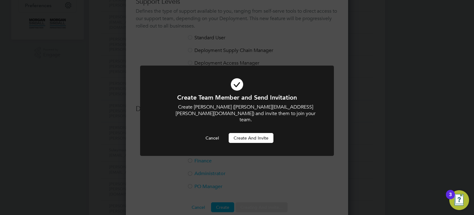
click at [253, 133] on button "Create and invite" at bounding box center [251, 138] width 45 height 10
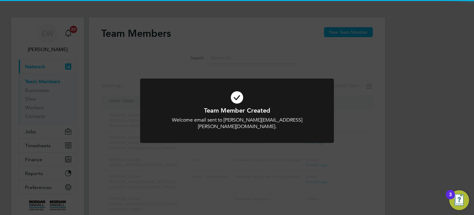
click at [408, 128] on div "Team Member Created Welcome email sent to Dean.Webber@morgansindall.com. Cancel…" at bounding box center [237, 107] width 474 height 215
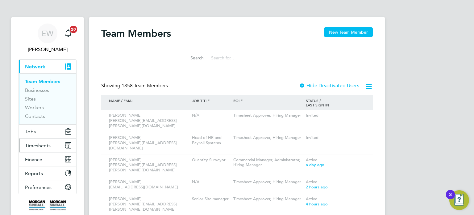
click at [35, 142] on span "Timesheets" at bounding box center [38, 145] width 26 height 6
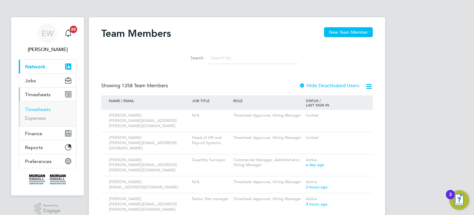
click at [36, 110] on link "Timesheets" at bounding box center [38, 109] width 26 height 6
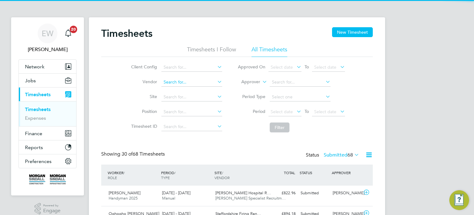
click at [185, 85] on input at bounding box center [192, 82] width 61 height 9
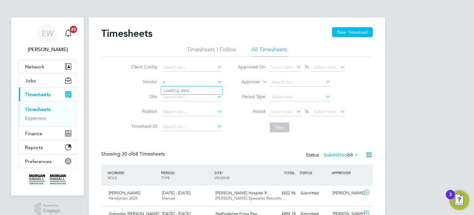
scroll to position [21, 54]
click at [193, 91] on li "Rand stad Solutions Limited" at bounding box center [191, 90] width 61 height 8
type input "Randstad Solutions Limited"
click at [287, 110] on span "Select date" at bounding box center [282, 112] width 22 height 6
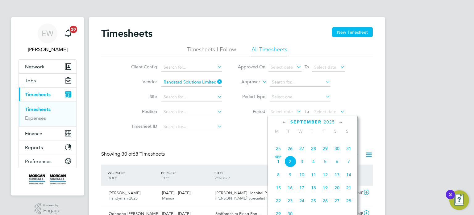
click at [336, 141] on span "23" at bounding box center [337, 135] width 12 height 12
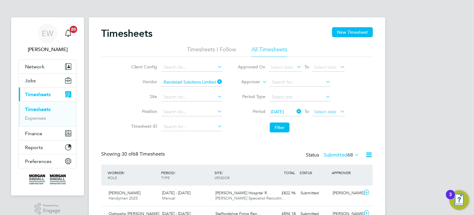
click at [321, 109] on span "Select date" at bounding box center [325, 112] width 22 height 6
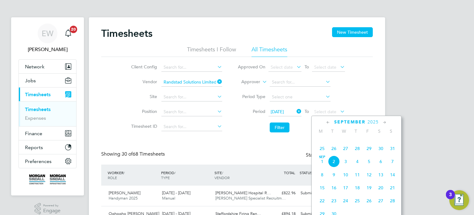
click at [379, 141] on span "23" at bounding box center [381, 135] width 12 height 12
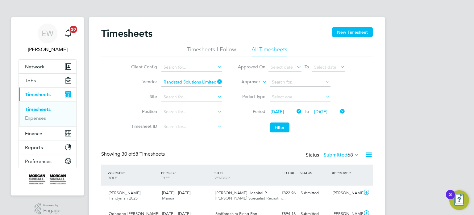
click at [328, 113] on span "[DATE]" at bounding box center [320, 112] width 13 height 6
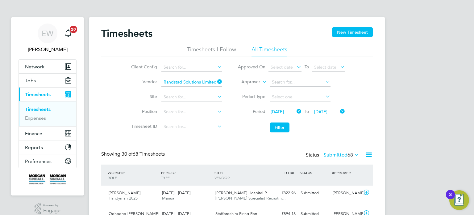
click at [328, 110] on span "[DATE]" at bounding box center [320, 112] width 13 height 6
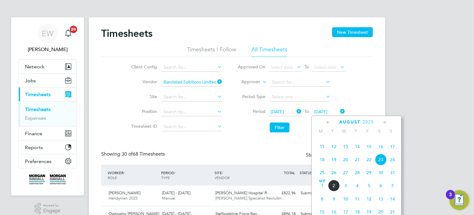
click at [368, 165] on span "22" at bounding box center [369, 159] width 12 height 12
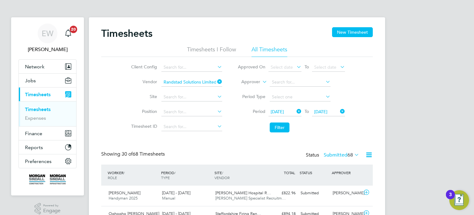
click at [313, 110] on span "22 Aug 2025" at bounding box center [328, 112] width 33 height 8
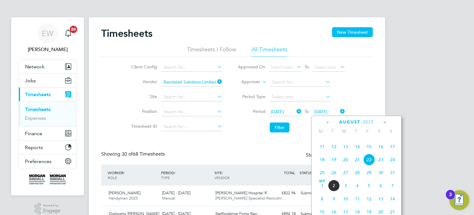
click at [372, 178] on span "29" at bounding box center [369, 172] width 12 height 12
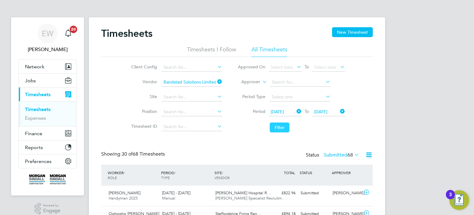
click at [288, 129] on button "Filter" at bounding box center [280, 127] width 20 height 10
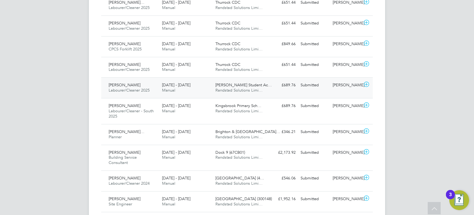
click at [351, 90] on div "[PERSON_NAME]" at bounding box center [346, 85] width 32 height 10
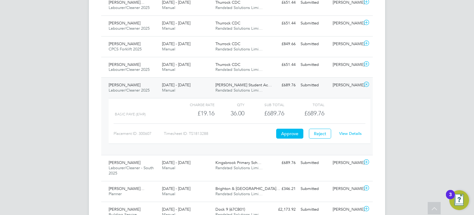
click at [349, 132] on link "View Details" at bounding box center [350, 133] width 23 height 5
click at [266, 85] on div "£689.76 Submitted" at bounding box center [282, 85] width 32 height 10
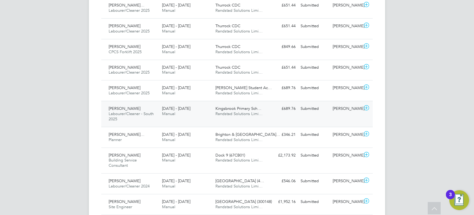
scroll to position [275, 0]
click at [326, 113] on div "Michael Monti Labourer/Cleaner - South 2025 23 - 29 Aug 2025 23 - 29 Aug 2025 M…" at bounding box center [237, 113] width 272 height 26
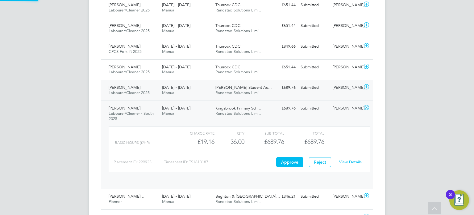
scroll to position [10, 60]
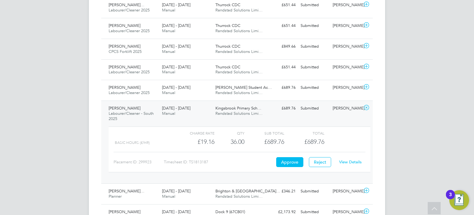
click at [354, 158] on div "View Details" at bounding box center [350, 162] width 30 height 10
click at [353, 160] on link "View Details" at bounding box center [350, 161] width 23 height 5
click at [280, 116] on div "Michael Monti Labourer/Cleaner - South 2025 23 - 29 Aug 2025 23 - 29 Aug 2025 M…" at bounding box center [237, 141] width 272 height 83
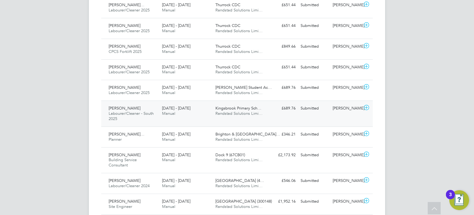
click at [329, 116] on div "Michael Monti Labourer/Cleaner - South 2025 23 - 29 Aug 2025 23 - 29 Aug 2025 M…" at bounding box center [237, 113] width 272 height 26
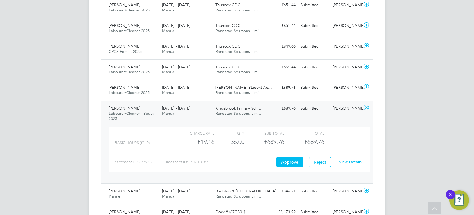
click at [349, 160] on link "View Details" at bounding box center [350, 161] width 23 height 5
click at [308, 114] on div "Michael Monti Labourer/Cleaner - South 2025 23 - 29 Aug 2025 23 - 29 Aug 2025 M…" at bounding box center [237, 141] width 272 height 83
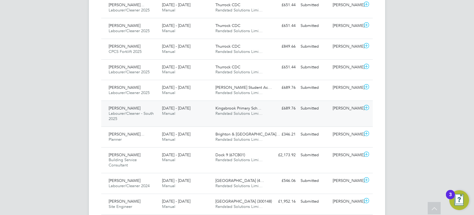
scroll to position [0, 0]
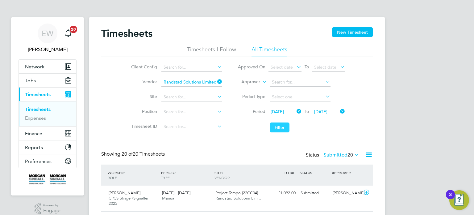
click at [282, 126] on button "Filter" at bounding box center [280, 127] width 20 height 10
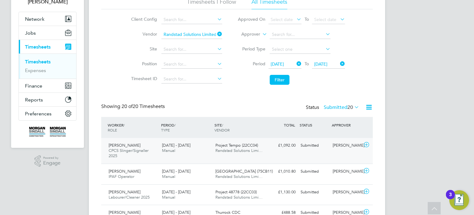
click at [343, 149] on div "[PERSON_NAME]" at bounding box center [346, 145] width 32 height 10
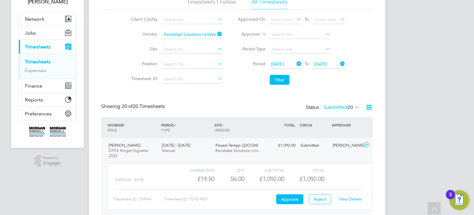
click at [349, 196] on link "View Details" at bounding box center [350, 198] width 23 height 5
click at [284, 143] on div "£1,092.00 Submitted" at bounding box center [282, 145] width 32 height 10
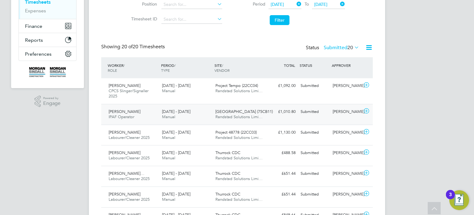
click at [338, 113] on div "Peter Schroeder" at bounding box center [346, 112] width 32 height 10
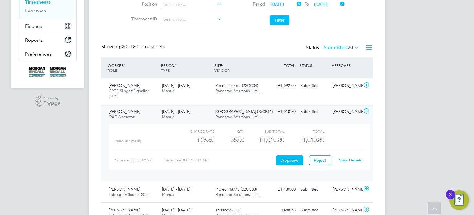
click at [347, 156] on div "View Details" at bounding box center [350, 160] width 30 height 10
click at [358, 161] on link "View Details" at bounding box center [350, 159] width 23 height 5
click at [325, 111] on div "Submitted" at bounding box center [314, 112] width 32 height 10
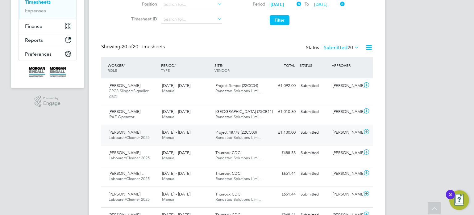
click at [345, 137] on div "Thomas Mousley" at bounding box center [346, 132] width 32 height 10
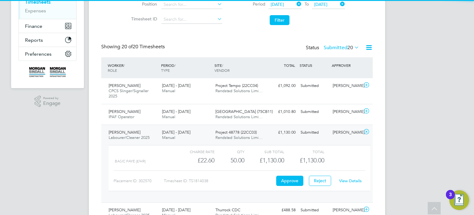
click at [347, 183] on div "View Details" at bounding box center [350, 181] width 30 height 10
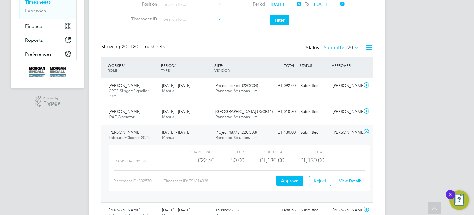
click at [348, 182] on link "View Details" at bounding box center [350, 180] width 23 height 5
click at [329, 132] on div "Submitted" at bounding box center [314, 132] width 32 height 10
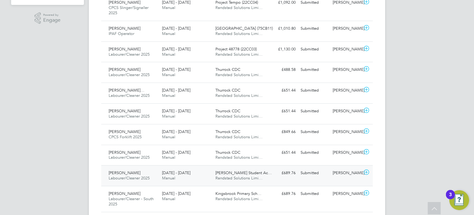
click at [342, 170] on div "[PERSON_NAME]" at bounding box center [346, 173] width 32 height 10
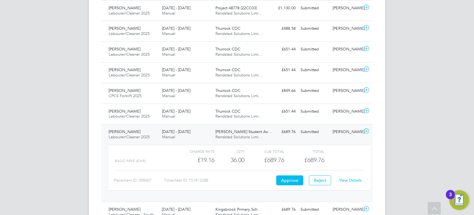
click at [350, 180] on link "View Details" at bounding box center [350, 179] width 23 height 5
click at [333, 128] on div "[PERSON_NAME]" at bounding box center [346, 132] width 32 height 10
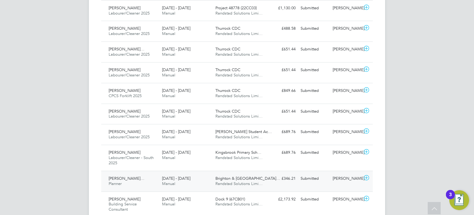
click at [348, 177] on div "Stephen Paine" at bounding box center [346, 178] width 32 height 10
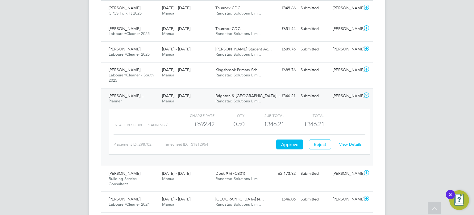
click at [351, 142] on link "View Details" at bounding box center [350, 143] width 23 height 5
click at [325, 96] on div "Submitted" at bounding box center [314, 96] width 32 height 10
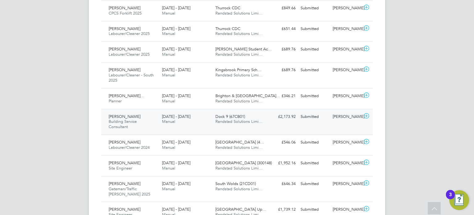
click at [342, 117] on div "Martyn Brighton" at bounding box center [346, 116] width 32 height 10
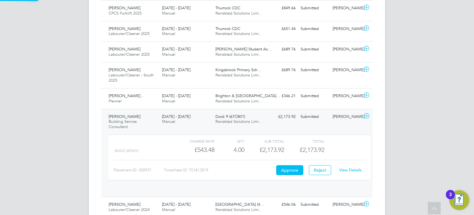
scroll to position [10, 60]
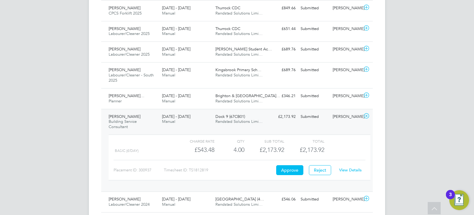
click at [354, 169] on link "View Details" at bounding box center [350, 169] width 23 height 5
click at [327, 116] on div "Submitted" at bounding box center [314, 116] width 32 height 10
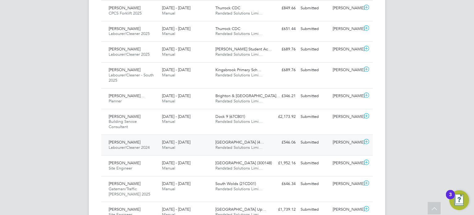
click at [336, 143] on div "Nick Theos" at bounding box center [346, 142] width 32 height 10
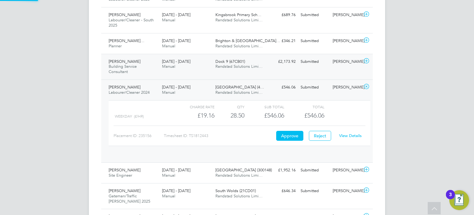
scroll to position [373, 0]
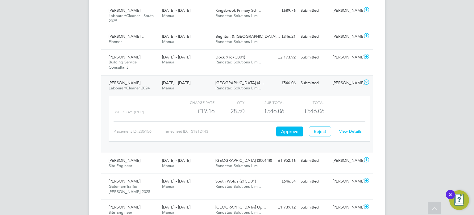
click at [353, 130] on link "View Details" at bounding box center [350, 130] width 23 height 5
click at [340, 78] on div "Nick Theos" at bounding box center [346, 83] width 32 height 10
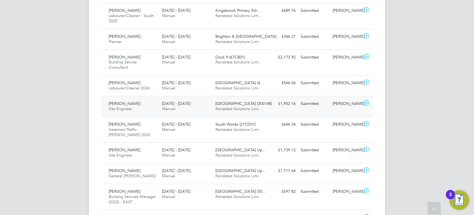
click at [347, 108] on div "Yasin Mohamed Site Engineer 23 - 29 Aug 2025 23 - 29 Aug 2025 Manual Beckton De…" at bounding box center [237, 106] width 272 height 21
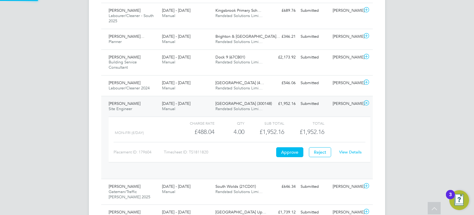
scroll to position [10, 60]
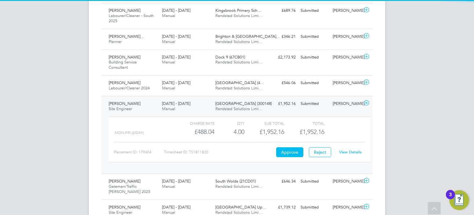
click at [338, 96] on div "Yasin Mohamed Site Engineer 23 - 29 Aug 2025 23 - 29 Aug 2025 Manual Beckton De…" at bounding box center [237, 135] width 272 height 78
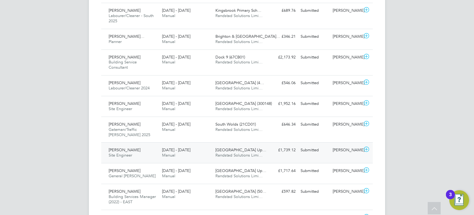
click at [342, 155] on div "Adam Clarkson" at bounding box center [346, 150] width 32 height 10
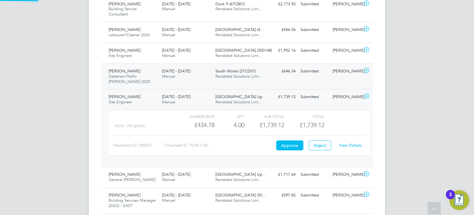
scroll to position [434, 0]
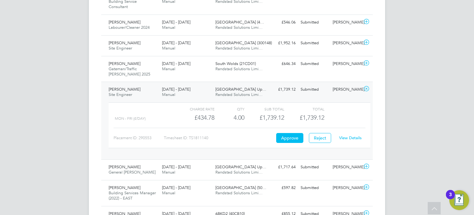
click at [355, 138] on link "View Details" at bounding box center [350, 137] width 23 height 5
click at [340, 100] on div "Charge rate QTY Sub Total Total MON - FRI (£/day) £434.78 4 4.00 4 £1,739.12 £1…" at bounding box center [239, 128] width 267 height 57
click at [340, 94] on div "Adam Clarkson" at bounding box center [346, 89] width 32 height 10
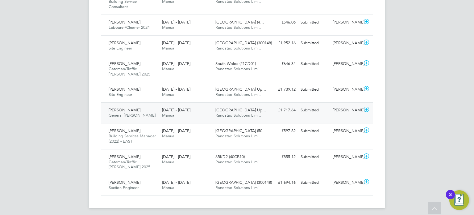
click at [352, 119] on div "Arthur Philip Mallon General Foreman 23 - 29 Aug 2025 23 - 29 Aug 2025 Manual S…" at bounding box center [237, 112] width 272 height 21
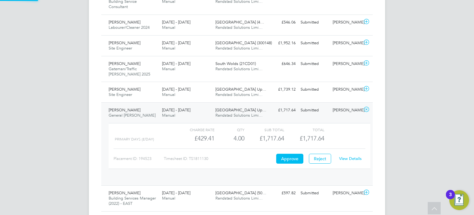
scroll to position [10, 60]
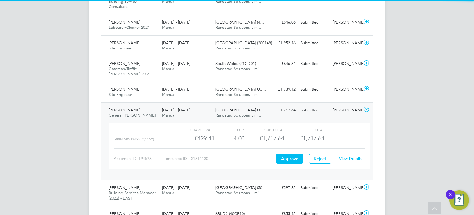
click at [351, 156] on link "View Details" at bounding box center [350, 158] width 23 height 5
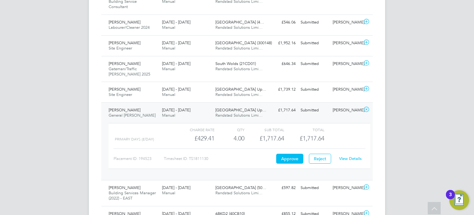
click at [344, 115] on div "Arthur Philip Mallon General Foreman 23 - 29 Aug 2025 23 - 29 Aug 2025 Manual S…" at bounding box center [237, 141] width 272 height 78
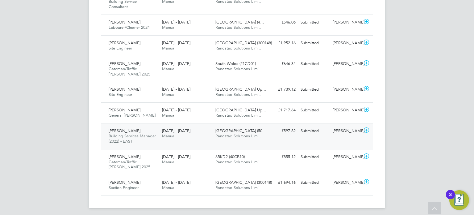
click at [344, 127] on div "Chris Webb" at bounding box center [346, 131] width 32 height 10
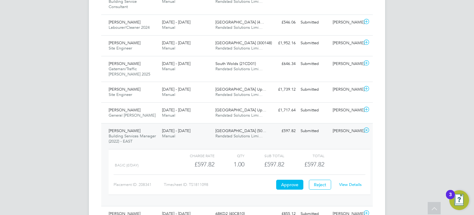
click at [347, 182] on link "View Details" at bounding box center [350, 184] width 23 height 5
click at [314, 124] on div "John Wardley Building Services Manager (2022) - EAST 23 - 29 Aug 2025 23 - 29 A…" at bounding box center [237, 164] width 272 height 83
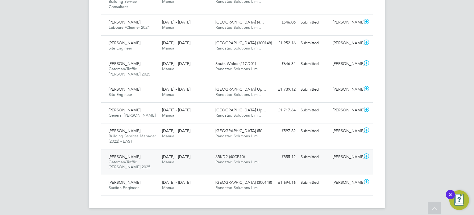
click at [337, 155] on div "Lucie Gresham-Hill" at bounding box center [346, 157] width 32 height 10
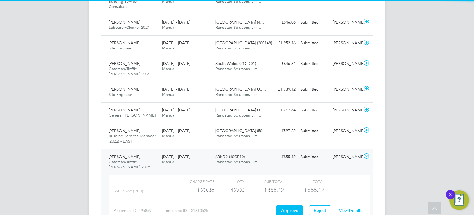
click at [347, 208] on link "View Details" at bounding box center [350, 210] width 23 height 5
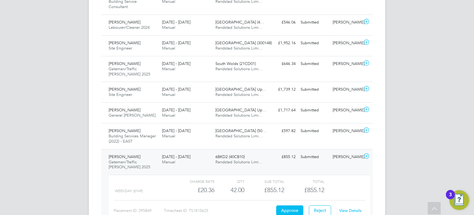
click at [349, 162] on div "Lucie Gresham-Hill" at bounding box center [346, 157] width 32 height 10
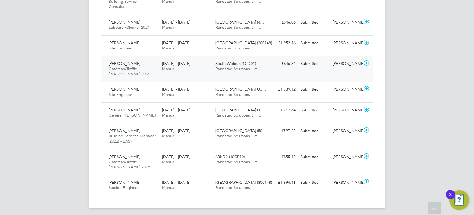
click at [335, 70] on div "Mohammed Yousif Gateman/Traffic Marshall 2025 23 - 29 Aug 2025 23 - 29 Aug 2025…" at bounding box center [237, 69] width 272 height 26
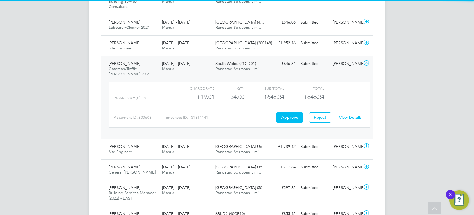
click at [351, 109] on div "Placement ID: 300608 Timesheet ID: TS1811141 Approve Reject View Details" at bounding box center [240, 114] width 252 height 15
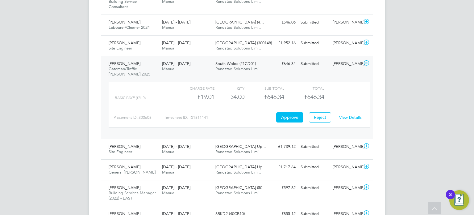
click at [353, 116] on link "View Details" at bounding box center [350, 117] width 23 height 5
click at [353, 119] on div "View Details" at bounding box center [350, 117] width 30 height 10
click at [353, 116] on link "View Details" at bounding box center [350, 117] width 23 height 5
click at [330, 56] on div "Mohammed Yousif Gateman/Traffic Marshall 2025 23 - 29 Aug 2025 23 - 29 Aug 2025…" at bounding box center [237, 97] width 272 height 83
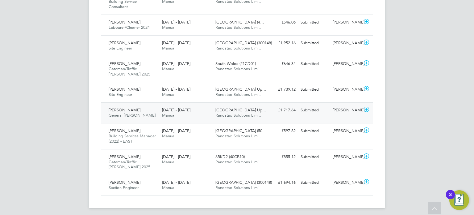
scroll to position [0, 0]
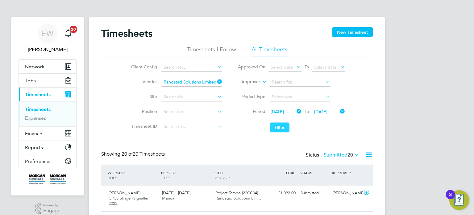
click at [277, 125] on button "Filter" at bounding box center [280, 127] width 20 height 10
click at [275, 124] on button "Filter" at bounding box center [280, 127] width 20 height 10
click at [216, 82] on icon at bounding box center [216, 81] width 0 height 9
click at [180, 97] on input at bounding box center [192, 97] width 61 height 9
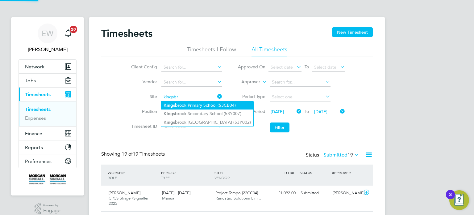
click at [197, 105] on li "Kingsbr ook Primary School (53CB04)" at bounding box center [207, 105] width 92 height 8
type input "Kingsbrook Primary School (53CB04)"
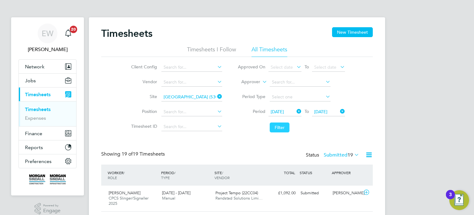
click at [274, 125] on button "Filter" at bounding box center [280, 127] width 20 height 10
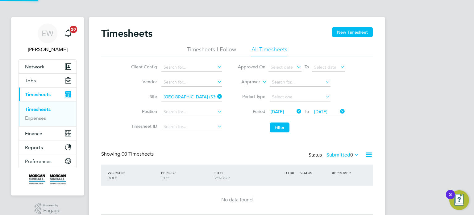
click at [347, 153] on label "Submitted 0" at bounding box center [343, 155] width 33 height 6
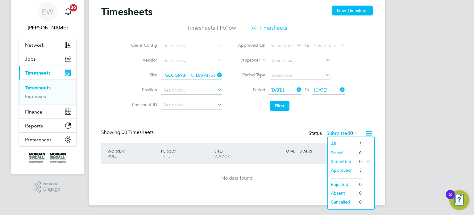
click at [343, 170] on li "Approved" at bounding box center [342, 170] width 28 height 9
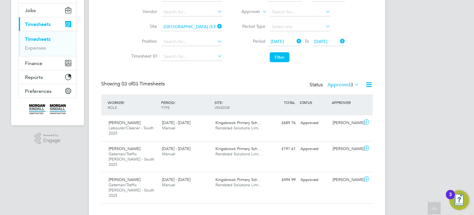
click at [335, 83] on label "Approved 3" at bounding box center [344, 85] width 32 height 6
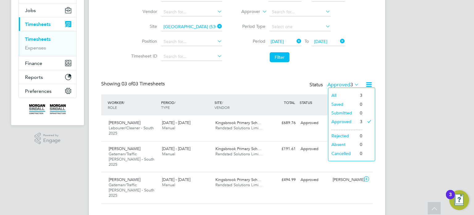
click at [283, 88] on div "Showing 03 of 03 Timesheets Status Approved 3" at bounding box center [237, 88] width 272 height 14
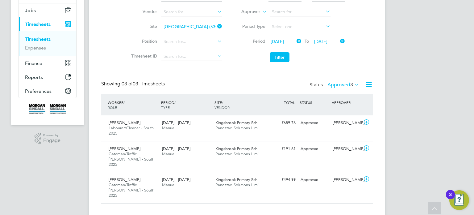
click at [216, 24] on icon at bounding box center [216, 26] width 0 height 9
click at [190, 17] on li "Vendor" at bounding box center [176, 12] width 108 height 15
click at [187, 13] on input at bounding box center [192, 12] width 61 height 9
click at [192, 18] on li "Rand stad Solutions Limited" at bounding box center [191, 20] width 61 height 8
type input "Randstad Solutions Limited"
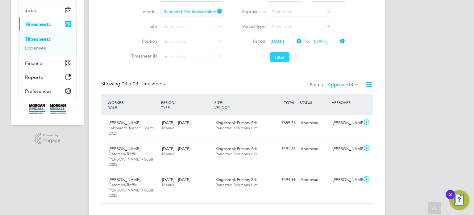
click at [284, 55] on button "Filter" at bounding box center [280, 57] width 20 height 10
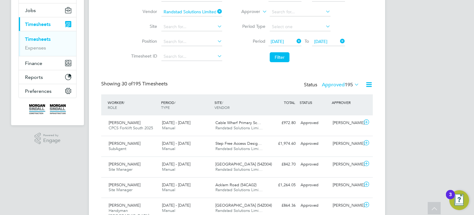
click at [346, 83] on span "195" at bounding box center [349, 85] width 8 height 6
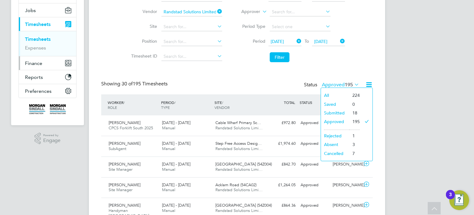
scroll to position [0, 0]
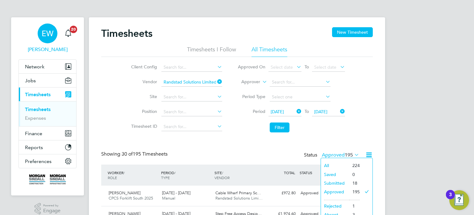
click at [50, 36] on span "EW" at bounding box center [48, 33] width 12 height 8
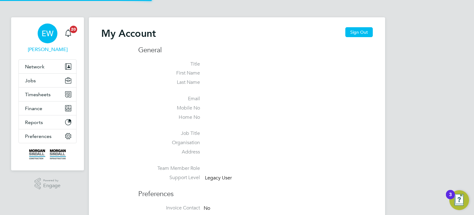
type input "emma.wells@randstad.co.uk"
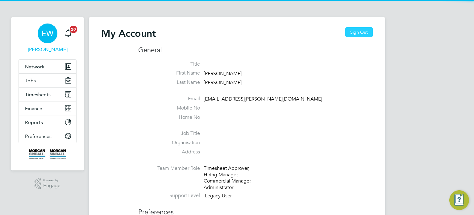
click at [347, 31] on button "Sign Out" at bounding box center [359, 32] width 27 height 10
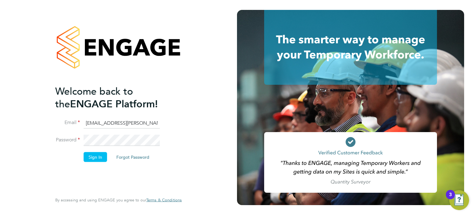
click at [115, 119] on input "emma.wells@randstad.co.uk" at bounding box center [122, 122] width 76 height 11
type input "labourdeskmslv@randstadcpe.com"
click at [94, 154] on button "Sign In" at bounding box center [95, 157] width 23 height 10
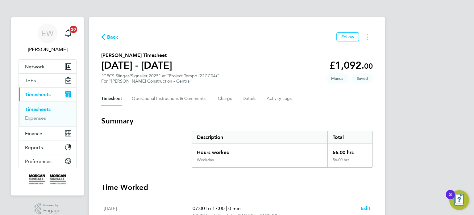
scroll to position [230, 0]
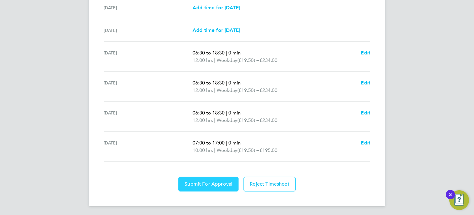
click at [205, 186] on button "Submit For Approval" at bounding box center [209, 183] width 60 height 15
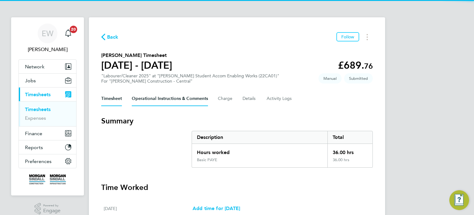
click at [177, 103] on Comments-tab "Operational Instructions & Comments" at bounding box center [170, 98] width 76 height 15
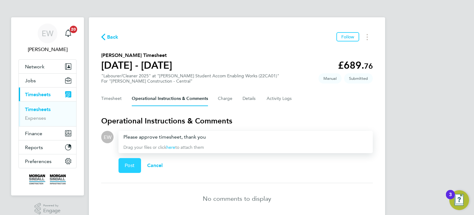
click at [133, 161] on button "Post" at bounding box center [130, 165] width 23 height 15
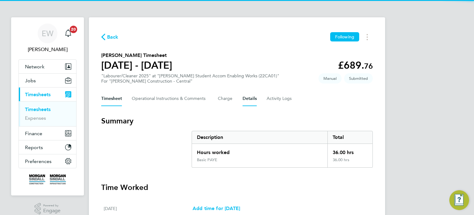
click at [256, 99] on button "Details" at bounding box center [250, 98] width 14 height 15
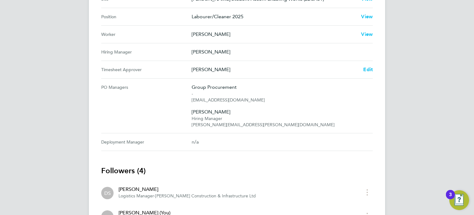
scroll to position [274, 0]
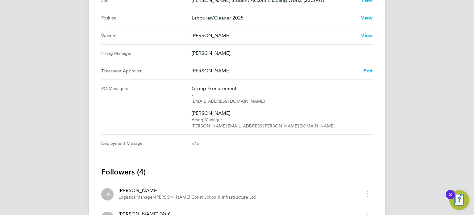
click at [368, 74] on Approver "Timesheet Approver David Shepherd Edit" at bounding box center [237, 71] width 272 height 18
click at [368, 70] on span "Edit" at bounding box center [368, 71] width 10 height 6
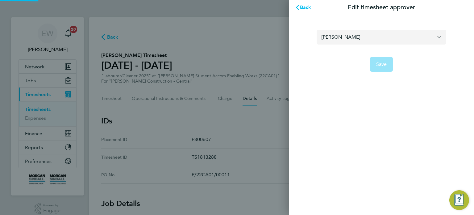
click at [349, 37] on input "David Shepherd" at bounding box center [382, 37] width 130 height 15
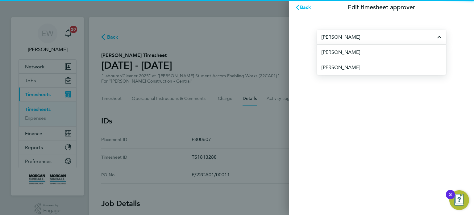
click at [358, 49] on li "Dean Webber" at bounding box center [384, 51] width 125 height 15
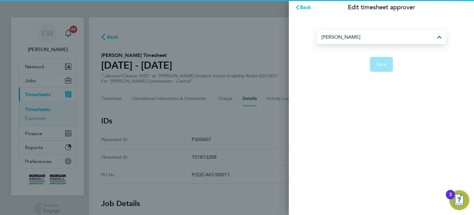
type input "Dean Webber"
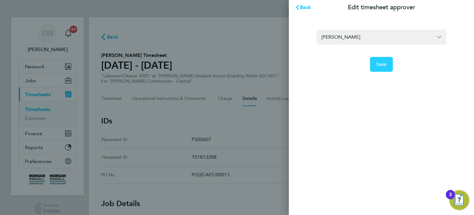
click at [383, 63] on span "Save" at bounding box center [381, 64] width 11 height 6
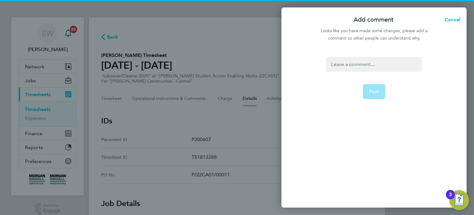
click at [383, 63] on div at bounding box center [373, 64] width 95 height 15
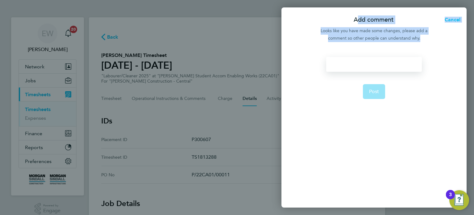
click at [383, 63] on div at bounding box center [373, 64] width 95 height 15
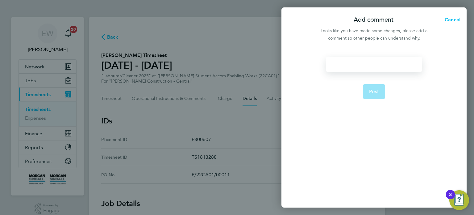
click at [383, 63] on div at bounding box center [373, 64] width 95 height 15
click at [378, 94] on span "Post" at bounding box center [374, 91] width 10 height 6
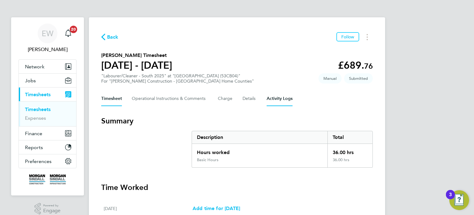
click at [276, 100] on Logs-tab "Activity Logs" at bounding box center [280, 98] width 26 height 15
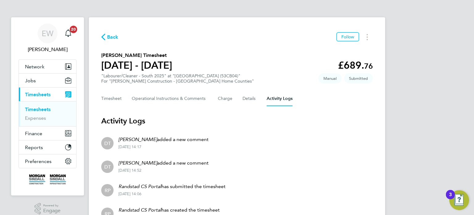
scroll to position [34, 0]
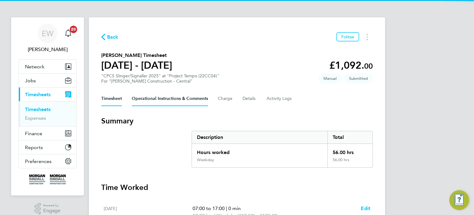
click at [157, 95] on Comments-tab "Operational Instructions & Comments" at bounding box center [170, 98] width 76 height 15
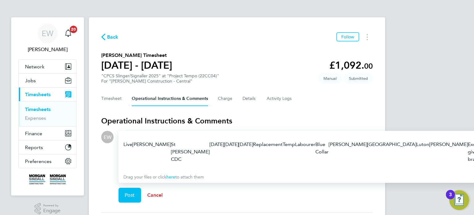
click at [159, 192] on span "Cancel" at bounding box center [155, 195] width 16 height 6
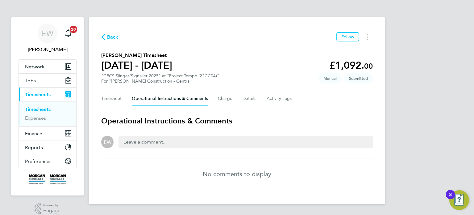
click at [141, 142] on div at bounding box center [246, 142] width 254 height 12
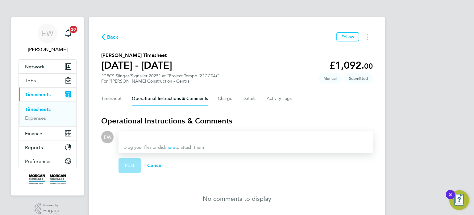
click at [141, 142] on div "Drag your files or click here to attach them" at bounding box center [246, 142] width 254 height 22
click at [144, 139] on div at bounding box center [246, 136] width 245 height 7
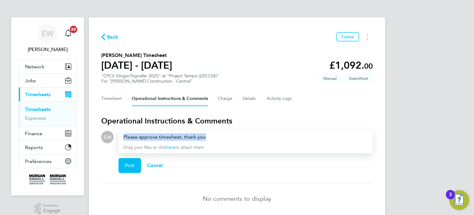
drag, startPoint x: 211, startPoint y: 137, endPoint x: 89, endPoint y: 142, distance: 122.4
click at [89, 142] on div "Back Follow Grzegorz Garniewski's Timesheet 23 - 29 Aug 2025 £1,092. 00 "CPCS S…" at bounding box center [237, 122] width 296 height 211
copy div "Please approve timesheet, thank you"
click at [133, 164] on span "Post" at bounding box center [130, 165] width 10 height 6
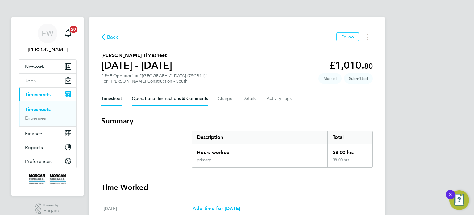
click at [172, 101] on Comments-tab "Operational Instructions & Comments" at bounding box center [170, 98] width 76 height 15
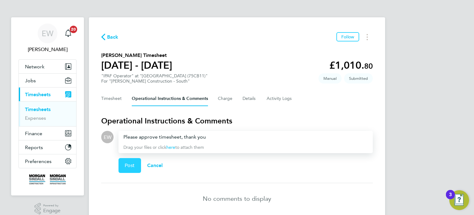
click at [122, 163] on button "Post" at bounding box center [130, 165] width 23 height 15
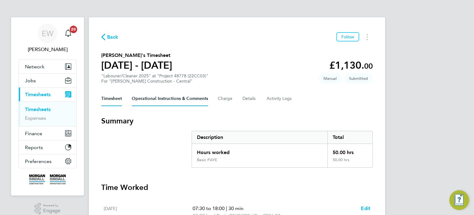
click at [169, 101] on Comments-tab "Operational Instructions & Comments" at bounding box center [170, 98] width 76 height 15
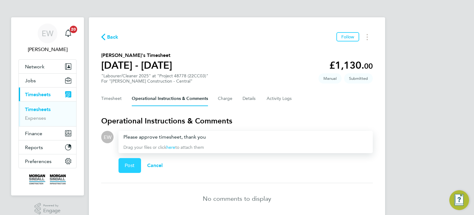
click at [132, 160] on button "Post" at bounding box center [130, 165] width 23 height 15
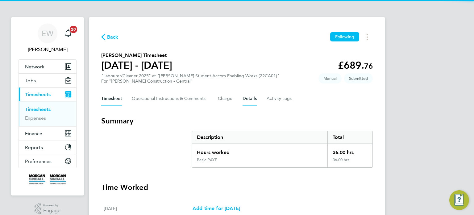
click at [254, 99] on button "Details" at bounding box center [250, 98] width 14 height 15
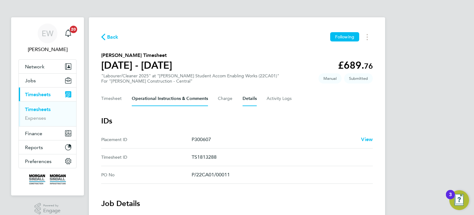
click at [173, 95] on Comments-tab "Operational Instructions & Comments" at bounding box center [170, 98] width 76 height 15
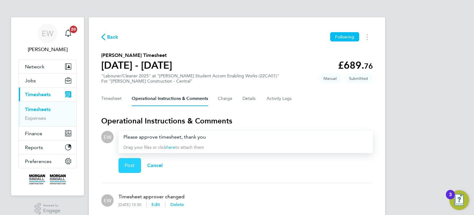
click at [129, 166] on span "Post" at bounding box center [130, 165] width 10 height 6
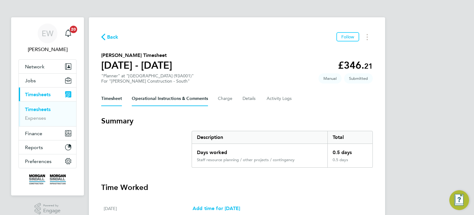
click at [184, 97] on Comments-tab "Operational Instructions & Comments" at bounding box center [170, 98] width 76 height 15
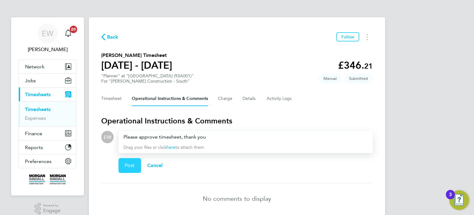
click at [128, 165] on span "Post" at bounding box center [130, 165] width 10 height 6
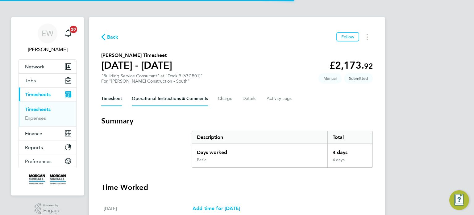
click at [169, 100] on Comments-tab "Operational Instructions & Comments" at bounding box center [170, 98] width 76 height 15
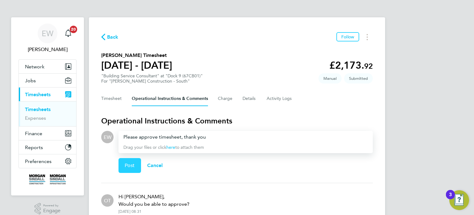
click at [133, 161] on button "Post" at bounding box center [130, 165] width 23 height 15
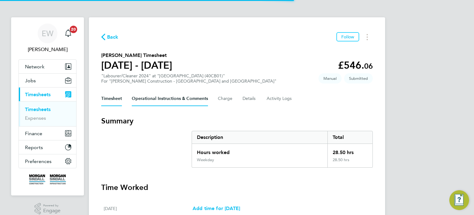
click at [165, 97] on Comments-tab "Operational Instructions & Comments" at bounding box center [170, 98] width 76 height 15
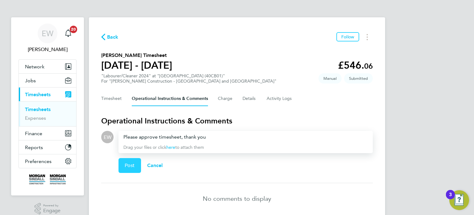
click at [132, 164] on span "Post" at bounding box center [130, 165] width 10 height 6
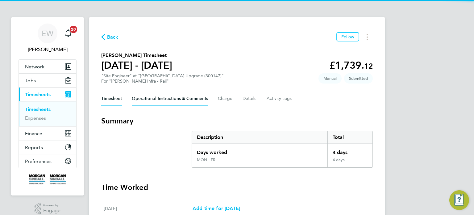
click at [179, 98] on Comments-tab "Operational Instructions & Comments" at bounding box center [170, 98] width 76 height 15
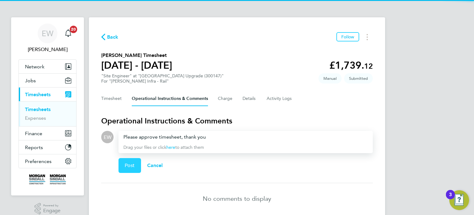
click at [128, 159] on button "Post" at bounding box center [130, 165] width 23 height 15
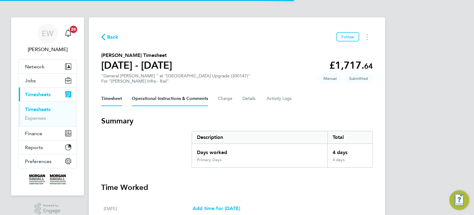
click at [168, 103] on Comments-tab "Operational Instructions & Comments" at bounding box center [170, 98] width 76 height 15
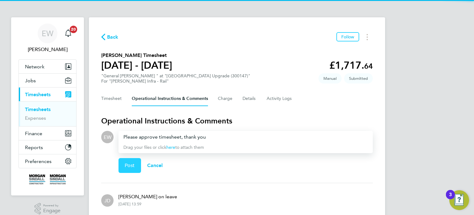
click at [131, 168] on button "Post" at bounding box center [130, 165] width 23 height 15
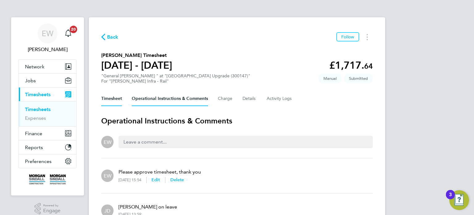
click at [110, 101] on button "Timesheet" at bounding box center [111, 98] width 21 height 15
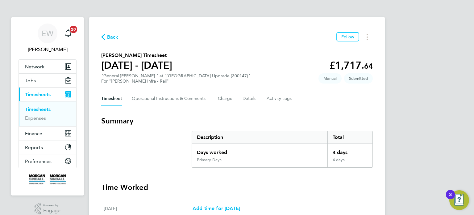
click at [260, 99] on div "Timesheet Operational Instructions & Comments Charge Details Activity Logs" at bounding box center [237, 98] width 272 height 15
click at [249, 99] on button "Details" at bounding box center [250, 98] width 14 height 15
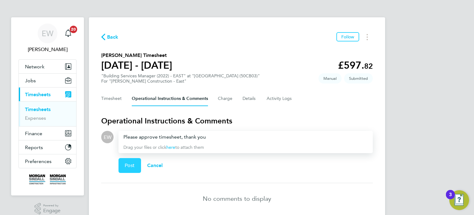
click at [125, 170] on button "Post" at bounding box center [130, 165] width 23 height 15
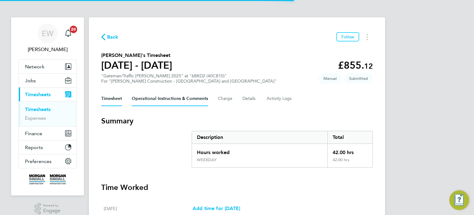
click at [174, 96] on Comments-tab "Operational Instructions & Comments" at bounding box center [170, 98] width 76 height 15
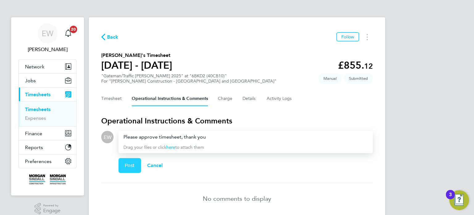
click at [136, 165] on button "Post" at bounding box center [130, 165] width 23 height 15
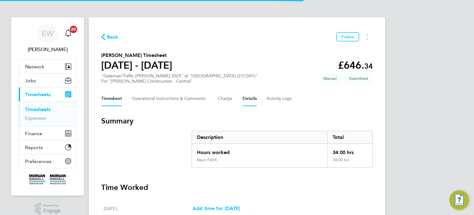
click at [249, 97] on button "Details" at bounding box center [250, 98] width 14 height 15
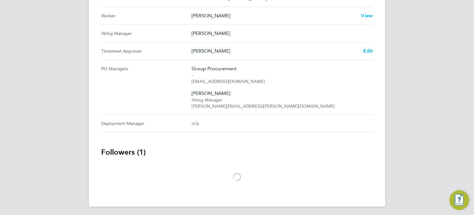
scroll to position [294, 0]
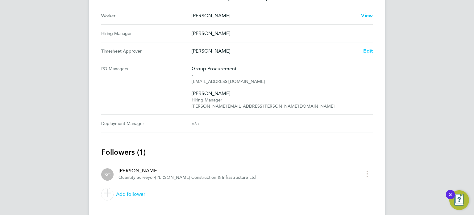
click at [371, 48] on span "Edit" at bounding box center [368, 51] width 10 height 6
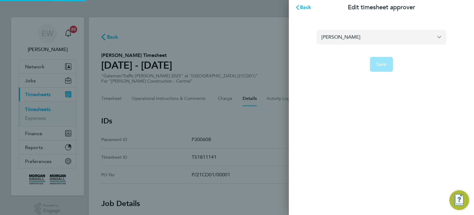
click at [358, 41] on input "Sam Carter" at bounding box center [382, 37] width 130 height 15
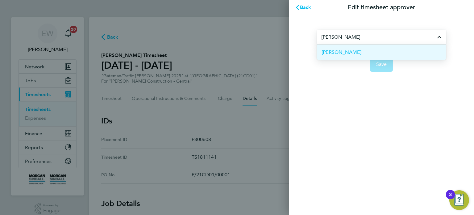
click at [365, 55] on li "Lewis Hartshorne" at bounding box center [382, 51] width 130 height 15
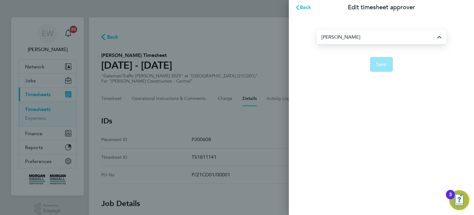
type input "Lewis Hartshorne"
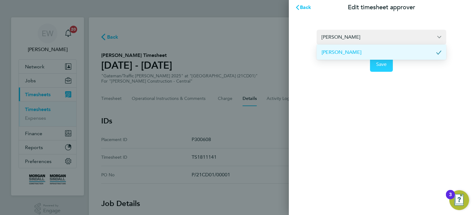
click at [372, 60] on button "Save" at bounding box center [381, 64] width 23 height 15
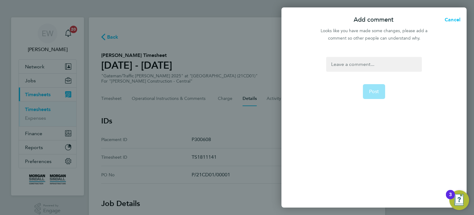
click at [372, 60] on div at bounding box center [373, 64] width 95 height 15
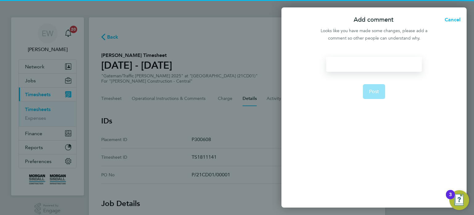
click at [372, 60] on div at bounding box center [373, 64] width 95 height 15
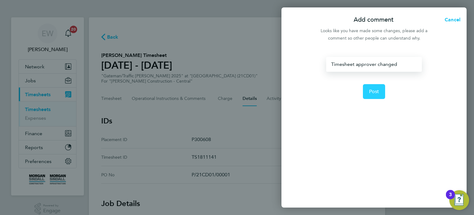
click at [370, 90] on span "Post" at bounding box center [374, 91] width 10 height 6
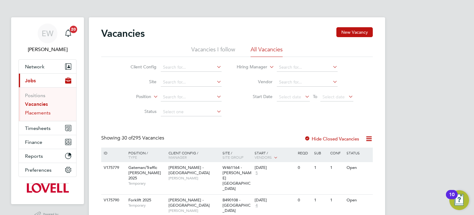
click at [47, 112] on link "Placements" at bounding box center [38, 113] width 26 height 6
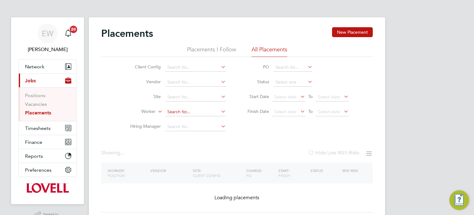
click at [187, 110] on input at bounding box center [195, 111] width 61 height 9
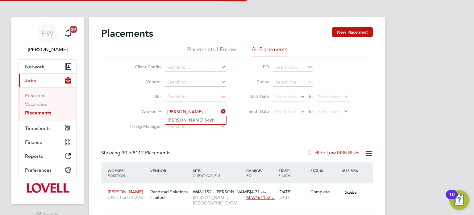
type input "[PERSON_NAME]"
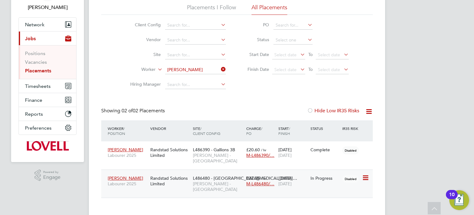
click at [208, 175] on span "L486480 - South Tham…" at bounding box center [245, 178] width 104 height 6
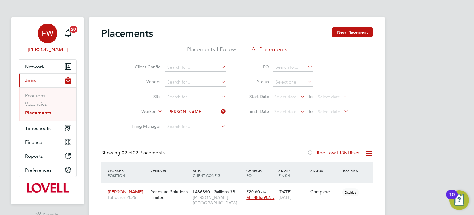
click at [43, 31] on span "EW" at bounding box center [48, 33] width 12 height 8
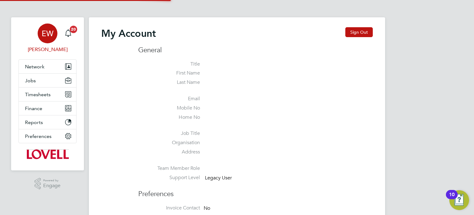
type input "labourdeskmslv@randstadcpe.com"
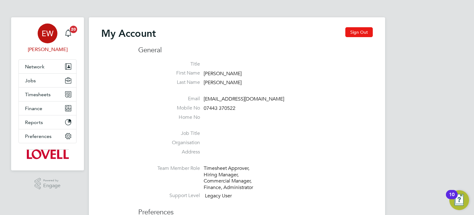
click at [347, 31] on button "Sign Out" at bounding box center [359, 32] width 27 height 10
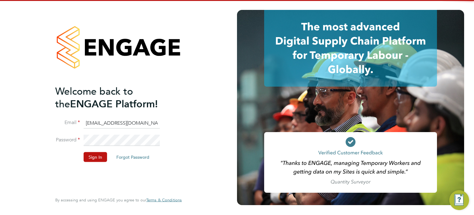
click at [128, 124] on input "[EMAIL_ADDRESS][DOMAIN_NAME]" at bounding box center [122, 122] width 76 height 11
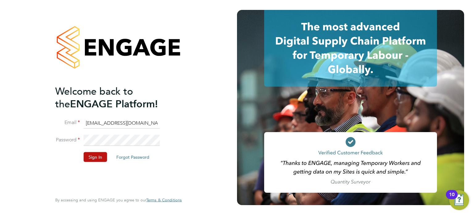
type input "[EMAIL_ADDRESS][PERSON_NAME][DOMAIN_NAME]"
click at [90, 157] on button "Sign In" at bounding box center [95, 157] width 23 height 10
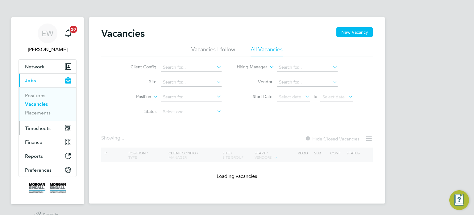
click at [37, 132] on button "Timesheets" at bounding box center [47, 128] width 57 height 14
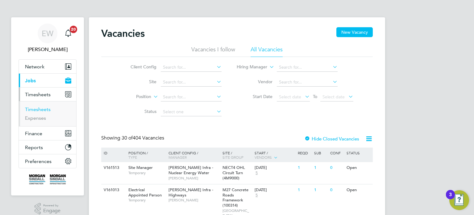
click at [43, 109] on link "Timesheets" at bounding box center [38, 109] width 26 height 6
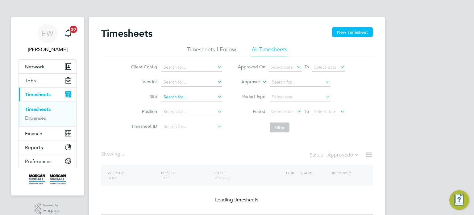
click at [180, 98] on input at bounding box center [192, 97] width 61 height 9
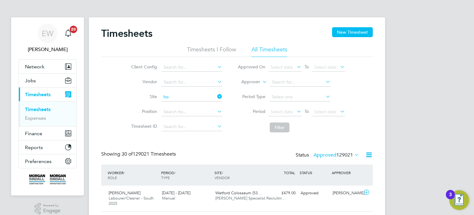
type input "h"
click at [203, 106] on li "Thurr ock CDC" at bounding box center [191, 105] width 61 height 8
type input "Thurrock CDC"
click at [287, 111] on span "Select date" at bounding box center [282, 112] width 22 height 6
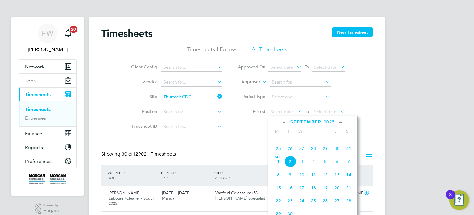
click at [335, 141] on span "23" at bounding box center [337, 135] width 12 height 12
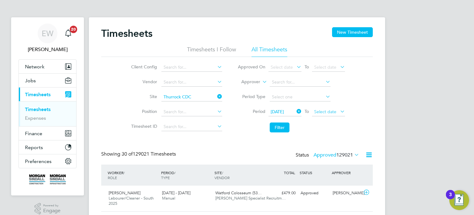
click at [328, 114] on span "Select date" at bounding box center [325, 112] width 22 height 6
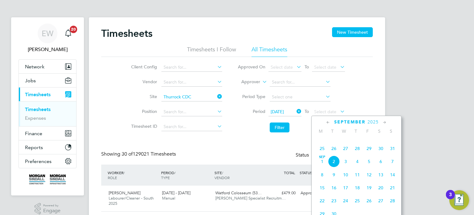
click at [370, 154] on span "29" at bounding box center [369, 148] width 12 height 12
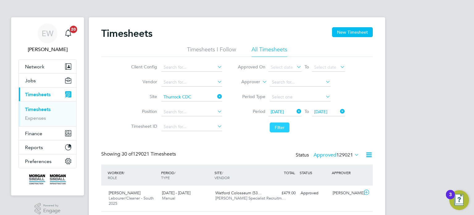
click at [277, 124] on button "Filter" at bounding box center [280, 127] width 20 height 10
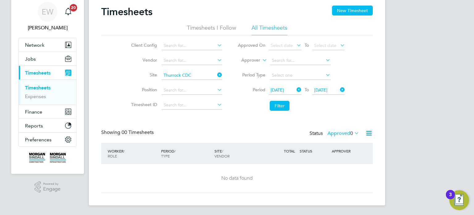
click at [339, 132] on label "Approved 0" at bounding box center [344, 133] width 32 height 6
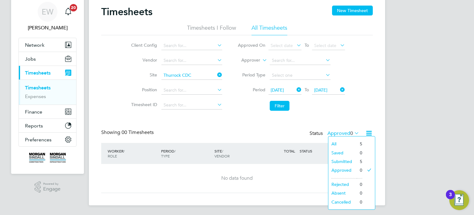
click at [341, 162] on li "Submitted" at bounding box center [343, 161] width 28 height 9
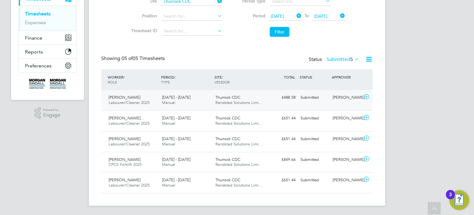
click at [332, 98] on div "Joe Hopewell" at bounding box center [346, 97] width 32 height 10
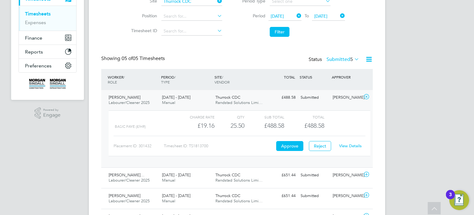
click at [346, 97] on div "Joe Hopewell" at bounding box center [346, 97] width 32 height 10
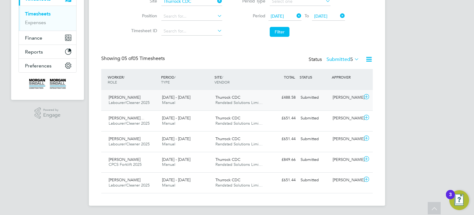
click at [301, 103] on div "William Lewis Labourer/Cleaner 2025 23 - 29 Aug 2025 23 - 29 Aug 2025 Manual Th…" at bounding box center [237, 100] width 272 height 20
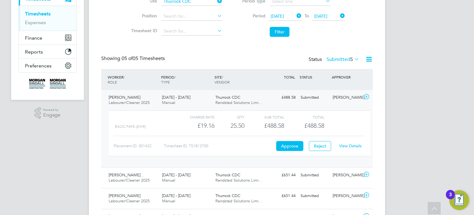
click at [353, 147] on link "View Details" at bounding box center [350, 145] width 23 height 5
click at [339, 106] on div "William Lewis Labourer/Cleaner 2025 23 - 29 Aug 2025 23 - 29 Aug 2025 Manual Th…" at bounding box center [237, 128] width 272 height 77
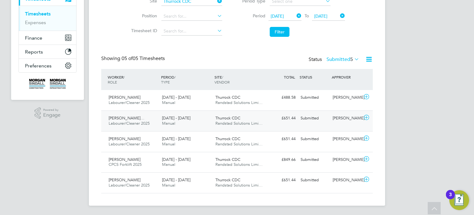
click at [349, 123] on div "Hussein Adam Adamu… Labourer/Cleaner 2025 23 - 29 Aug 2025 23 - 29 Aug 2025 Man…" at bounding box center [237, 120] width 272 height 21
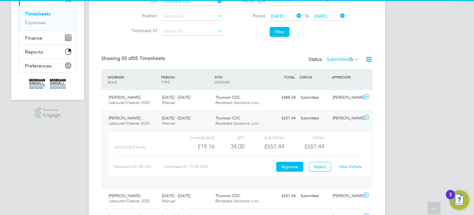
click at [351, 164] on link "View Details" at bounding box center [350, 166] width 23 height 5
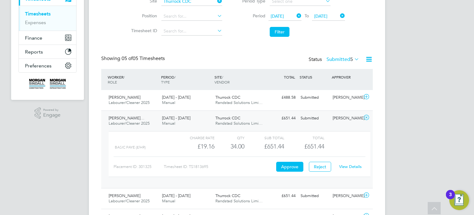
click at [327, 121] on div "Submitted" at bounding box center [314, 118] width 32 height 10
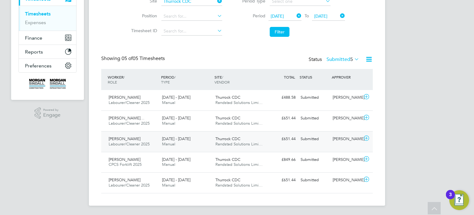
click at [333, 139] on div "Joe Hopewell" at bounding box center [346, 139] width 32 height 10
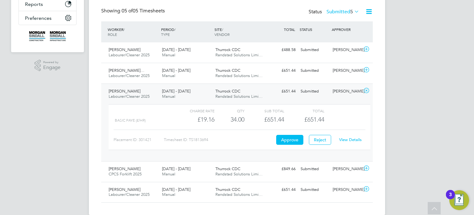
click at [350, 139] on link "View Details" at bounding box center [350, 139] width 23 height 5
click at [322, 97] on div "Steven Davidson Labourer/Cleaner 2025 23 - 29 Aug 2025 23 - 29 Aug 2025 Manual …" at bounding box center [237, 122] width 272 height 78
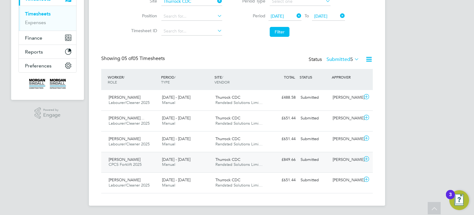
click at [328, 153] on div "Gabriel Rosca CPCS Forklift 2025 23 - 29 Aug 2025 23 - 29 Aug 2025 Manual Thurr…" at bounding box center [237, 162] width 272 height 21
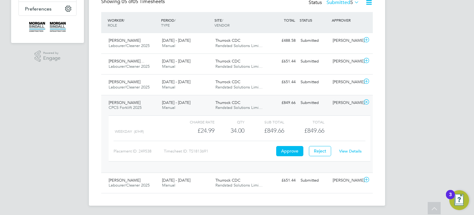
click at [352, 149] on link "View Details" at bounding box center [350, 150] width 23 height 5
click at [317, 106] on div "Submitted" at bounding box center [314, 103] width 32 height 10
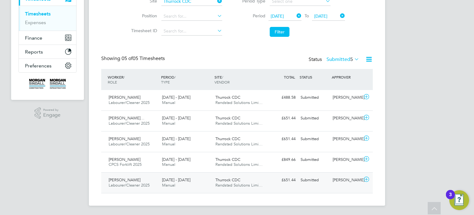
click at [311, 176] on div "Submitted" at bounding box center [314, 180] width 32 height 10
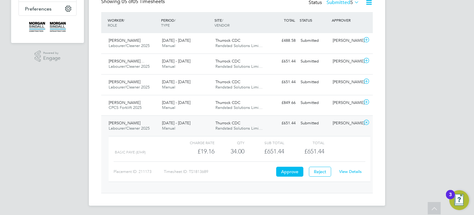
click at [340, 170] on link "View Details" at bounding box center [350, 171] width 23 height 5
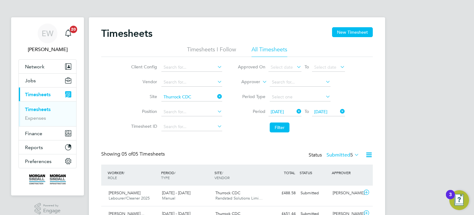
click at [223, 95] on li "Site Thurrock CDC" at bounding box center [176, 97] width 108 height 15
click at [216, 95] on icon at bounding box center [216, 96] width 0 height 9
click at [196, 81] on input at bounding box center [192, 82] width 61 height 9
click at [203, 90] on li "Rand stad Solutions Limited" at bounding box center [191, 90] width 61 height 8
type input "Randstad Solutions Limited"
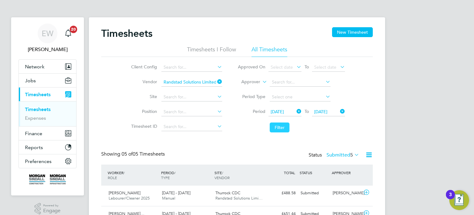
click at [284, 129] on button "Filter" at bounding box center [280, 127] width 20 height 10
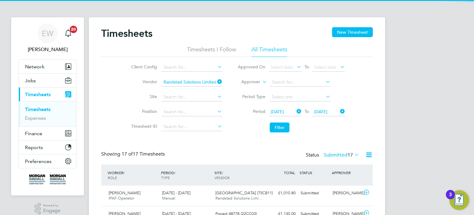
scroll to position [15, 54]
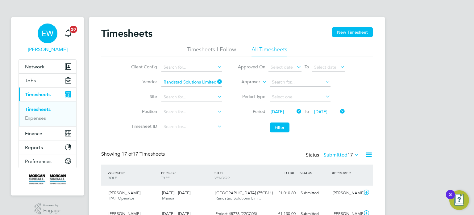
click at [50, 37] on span "EW" at bounding box center [48, 33] width 12 height 8
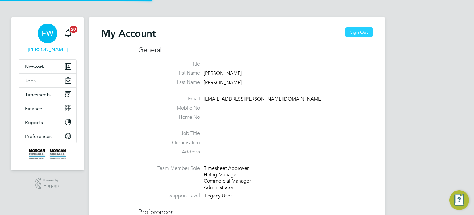
type input "[EMAIL_ADDRESS][DOMAIN_NAME]"
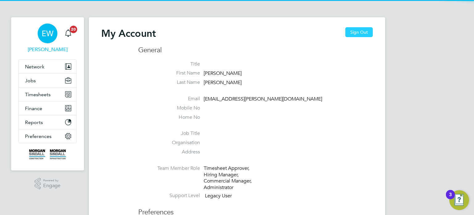
click at [361, 36] on button "Sign Out" at bounding box center [359, 32] width 27 height 10
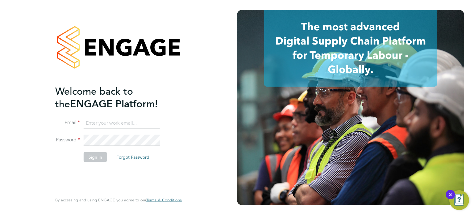
type input "[EMAIL_ADDRESS][DOMAIN_NAME]"
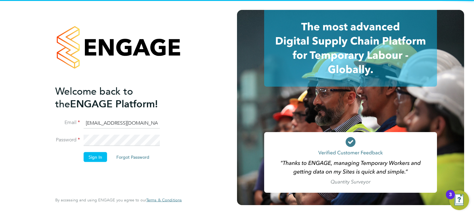
click at [113, 126] on input "[EMAIL_ADDRESS][DOMAIN_NAME]" at bounding box center [122, 122] width 76 height 11
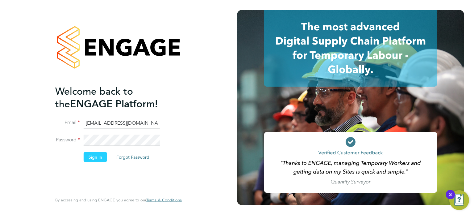
click at [91, 155] on button "Sign In" at bounding box center [95, 157] width 23 height 10
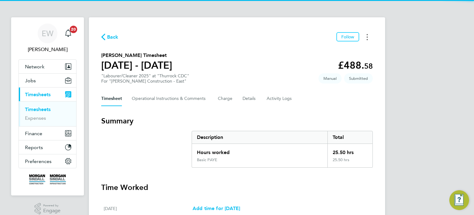
click at [367, 41] on button "Timesheets Menu" at bounding box center [367, 37] width 11 height 10
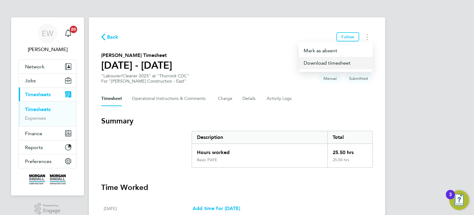
click at [321, 63] on link "Download timesheet" at bounding box center [336, 63] width 74 height 12
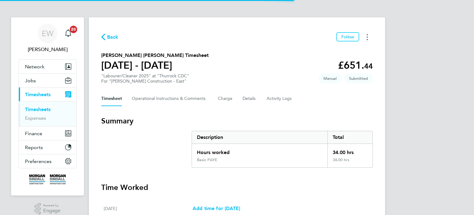
click at [364, 34] on button "Timesheets Menu" at bounding box center [367, 37] width 11 height 10
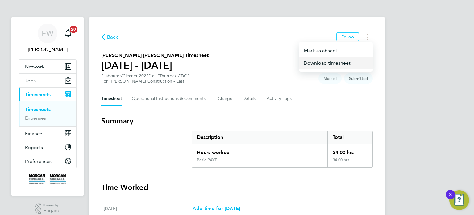
click at [330, 61] on link "Download timesheet" at bounding box center [336, 63] width 74 height 12
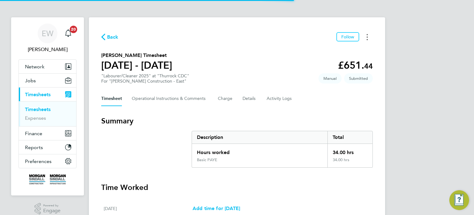
click at [369, 36] on button "Timesheets Menu" at bounding box center [367, 37] width 11 height 10
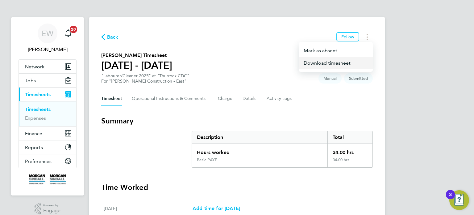
click at [333, 64] on link "Download timesheet" at bounding box center [336, 63] width 74 height 12
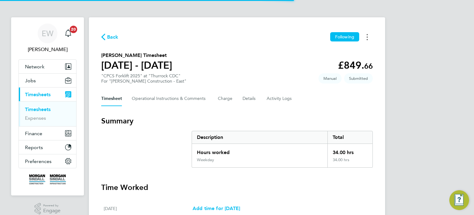
click at [368, 37] on button "Timesheets Menu" at bounding box center [367, 37] width 11 height 10
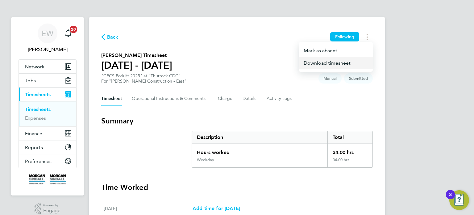
click at [332, 65] on link "Download timesheet" at bounding box center [336, 63] width 74 height 12
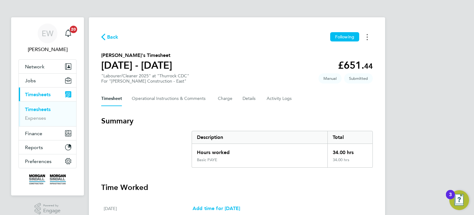
click at [369, 40] on button "Timesheets Menu" at bounding box center [367, 37] width 11 height 10
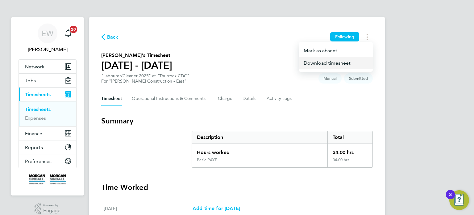
click at [338, 64] on link "Download timesheet" at bounding box center [336, 63] width 74 height 12
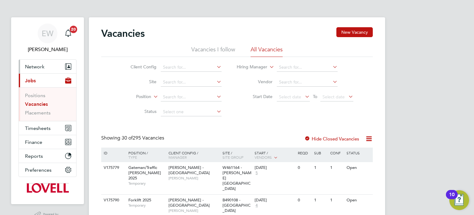
click at [39, 65] on span "Network" at bounding box center [34, 67] width 19 height 6
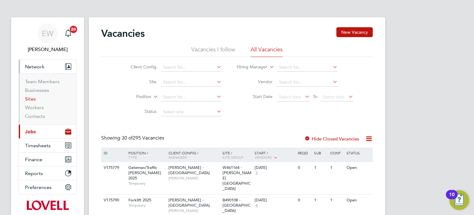
click at [33, 99] on link "Sites" at bounding box center [30, 99] width 11 height 6
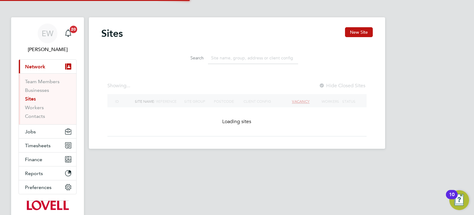
click at [233, 60] on input at bounding box center [253, 58] width 90 height 12
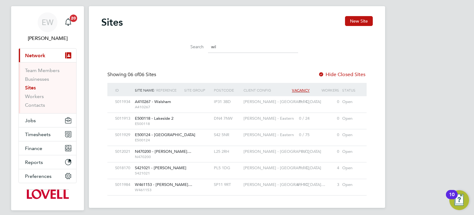
type input "wil"
click at [32, 117] on span "Jobs" at bounding box center [30, 120] width 11 height 6
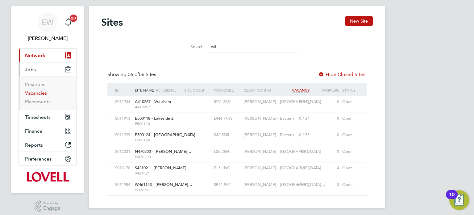
click at [41, 91] on link "Vacancies" at bounding box center [36, 93] width 22 height 6
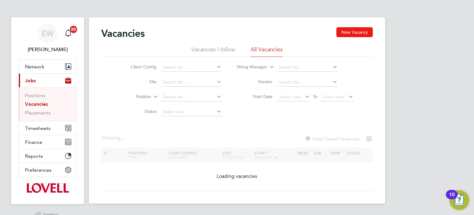
click at [359, 32] on button "New Vacancy" at bounding box center [355, 32] width 36 height 10
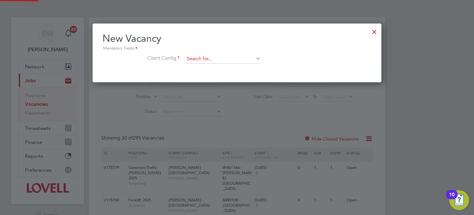
click at [206, 56] on input at bounding box center [223, 58] width 76 height 9
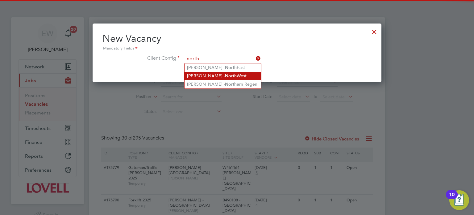
click at [225, 75] on b "North" at bounding box center [231, 75] width 12 height 5
type input "Lovell - North West"
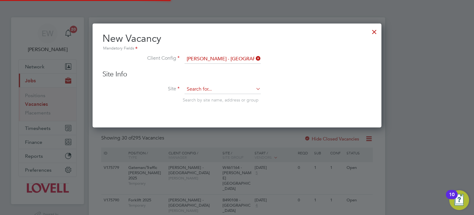
click at [212, 90] on input at bounding box center [223, 89] width 76 height 9
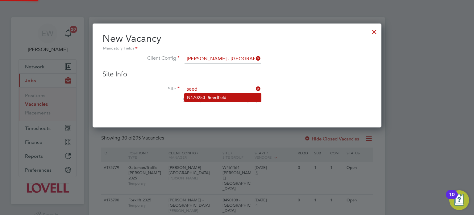
click at [211, 97] on b "Seed" at bounding box center [213, 97] width 10 height 5
type input "N470253 - Seedfield"
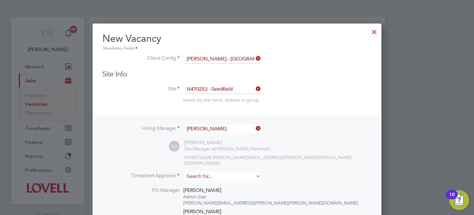
click at [206, 172] on input at bounding box center [223, 176] width 76 height 9
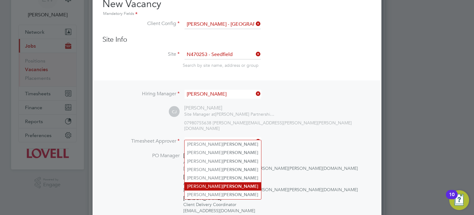
click at [223, 184] on b "Jones" at bounding box center [241, 185] width 36 height 5
type input "Carl Jones"
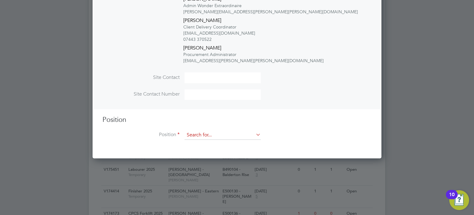
click at [208, 130] on input at bounding box center [223, 134] width 76 height 9
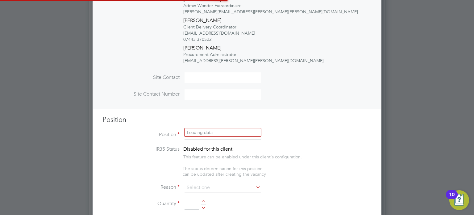
type input "l"
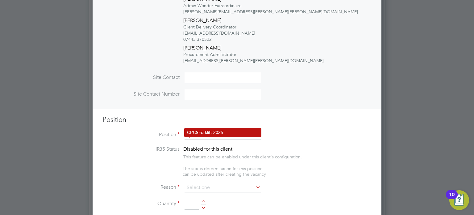
click at [210, 130] on li "CPCS Forklift 2025" at bounding box center [223, 132] width 77 height 8
type input "CPCS Forklift 2025"
type textarea "Full understanding of all aspects and responsibilities associated with the oper…"
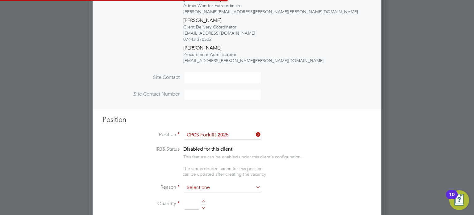
click at [205, 183] on input at bounding box center [223, 187] width 76 height 9
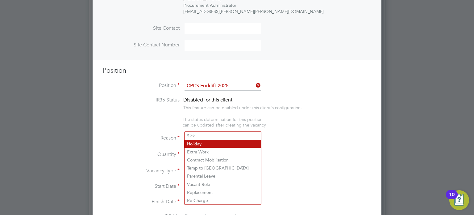
click at [198, 145] on li "Holiday" at bounding box center [223, 144] width 77 height 8
type input "Holiday"
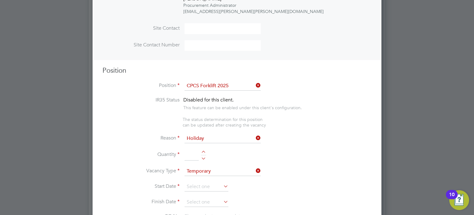
click at [203, 155] on div at bounding box center [203, 157] width 5 height 4
type input "1"
click at [192, 182] on input at bounding box center [207, 186] width 44 height 9
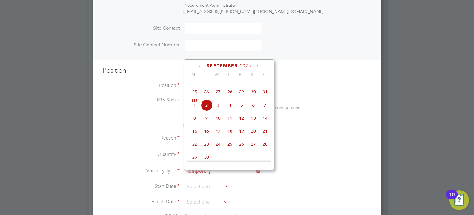
click at [242, 111] on span "5" at bounding box center [242, 105] width 12 height 12
type input "05 Sep 2025"
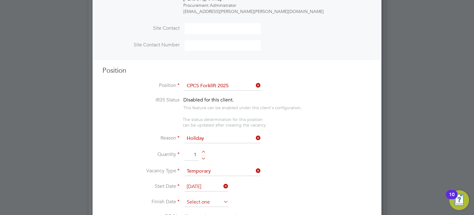
click at [198, 197] on input at bounding box center [207, 201] width 44 height 9
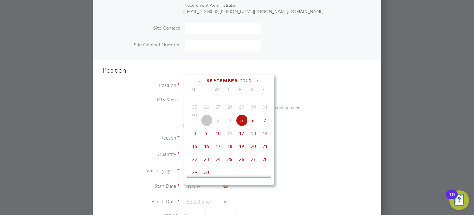
click at [241, 126] on span "5" at bounding box center [242, 120] width 12 height 12
type input "05 Sep 2025"
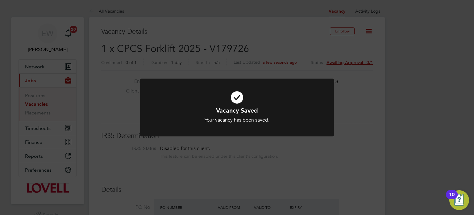
click at [152, 77] on div "Vacancy Saved Your vacancy has been saved. Cancel Okay" at bounding box center [237, 107] width 474 height 215
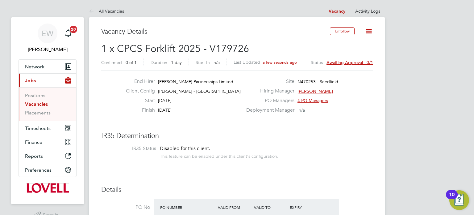
click at [32, 101] on link "Vacancies" at bounding box center [36, 104] width 23 height 6
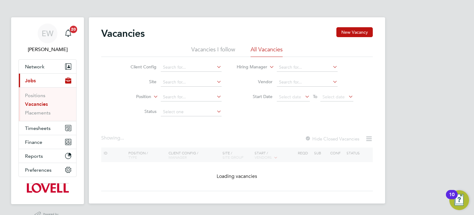
click at [336, 33] on div "Vacancies New Vacancy" at bounding box center [237, 36] width 272 height 19
click at [373, 27] on div "Vacancies New Vacancy Vacancies I follow All Vacancies Client Config Site Posit…" at bounding box center [237, 110] width 296 height 186
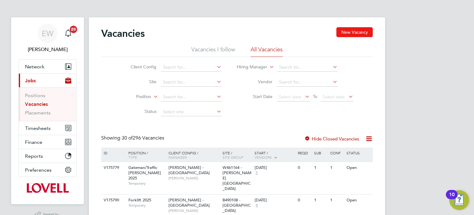
click at [358, 29] on button "New Vacancy" at bounding box center [355, 32] width 36 height 10
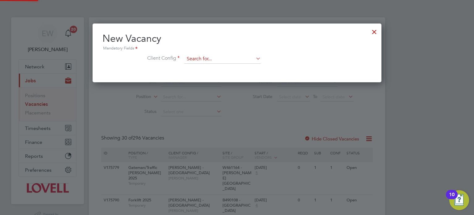
click at [223, 59] on input at bounding box center [223, 58] width 76 height 9
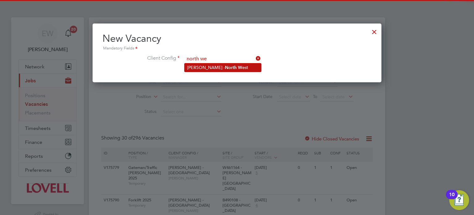
click at [229, 69] on li "Lovell - North We st" at bounding box center [223, 67] width 77 height 8
type input "Lovell - North West"
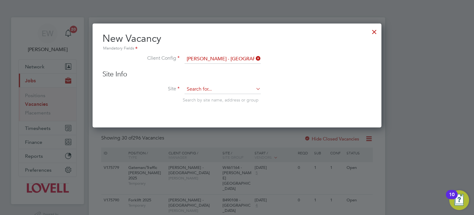
click at [202, 86] on input at bounding box center [223, 89] width 76 height 9
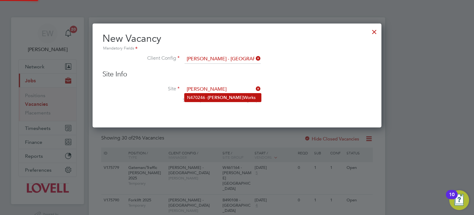
click at [202, 96] on li "N470246 - Wade Works" at bounding box center [223, 97] width 77 height 8
type input "N470246 - Wade Works"
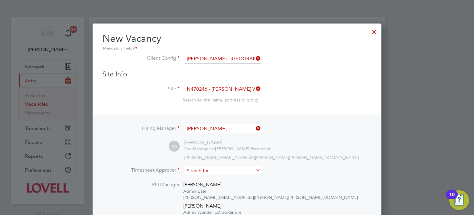
click at [208, 169] on input at bounding box center [223, 170] width 76 height 9
click at [207, 174] on li "David Allco ck" at bounding box center [223, 178] width 77 height 8
type input "David Allcock"
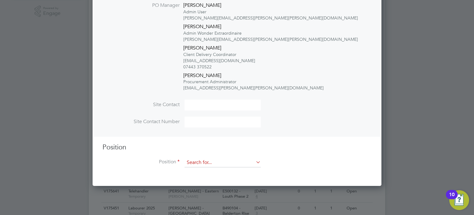
click at [208, 161] on input at bounding box center [223, 162] width 76 height 9
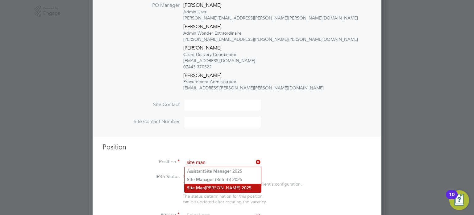
click at [214, 186] on li "Site Man ager NB 2025" at bounding box center [223, 187] width 77 height 8
type input "Site Manager NB 2025"
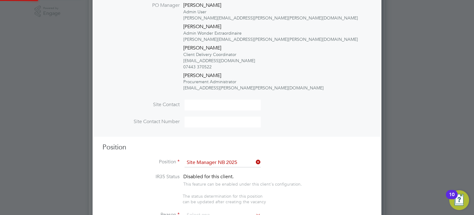
type textarea "Experienced in supervision of new build housing projects. Full understanding of…"
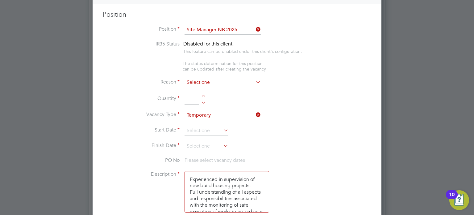
click at [200, 83] on input at bounding box center [223, 82] width 76 height 9
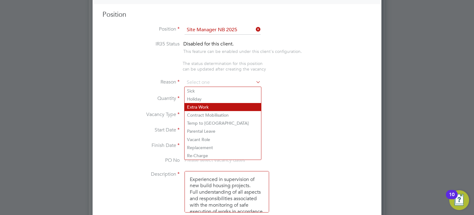
click at [203, 107] on li "Extra Work" at bounding box center [223, 107] width 77 height 8
type input "Extra Work"
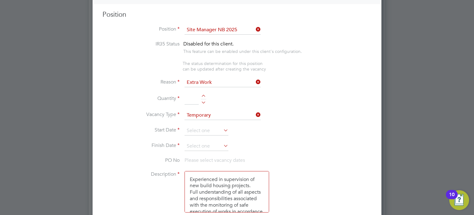
click at [203, 82] on input "Extra Work" at bounding box center [223, 82] width 76 height 9
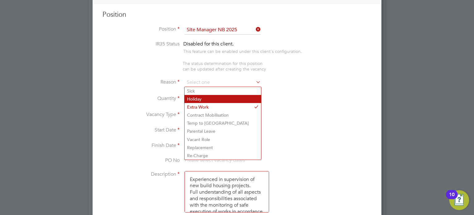
click at [196, 98] on li "Holiday" at bounding box center [223, 99] width 77 height 8
type input "Holiday"
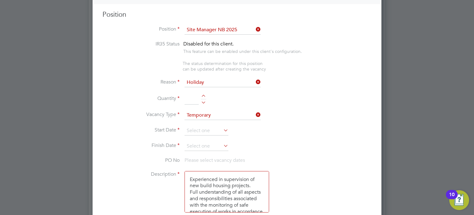
click at [204, 101] on div at bounding box center [203, 101] width 5 height 4
type input "1"
click at [191, 131] on input at bounding box center [207, 130] width 44 height 9
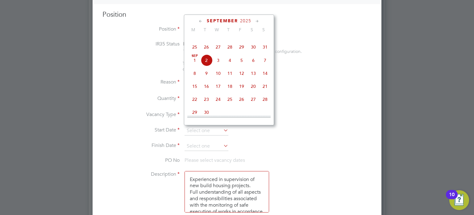
click at [242, 66] on span "5" at bounding box center [242, 60] width 12 height 12
type input "05 Sep 2025"
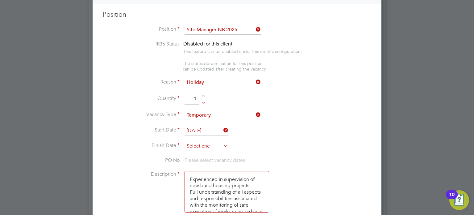
click at [201, 146] on input at bounding box center [207, 145] width 44 height 9
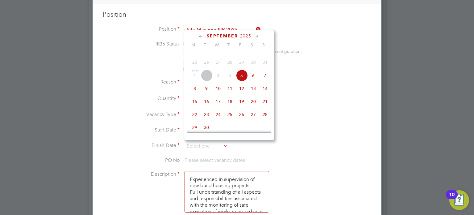
click at [240, 81] on span "5" at bounding box center [242, 75] width 12 height 12
type input "05 Sep 2025"
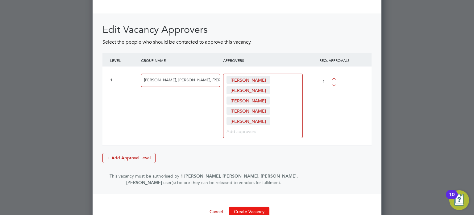
click at [258, 206] on button "Create Vacancy" at bounding box center [249, 211] width 40 height 10
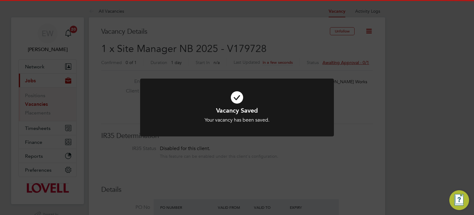
click at [411, 145] on div "Vacancy Saved Your vacancy has been saved. Cancel Okay" at bounding box center [237, 107] width 474 height 215
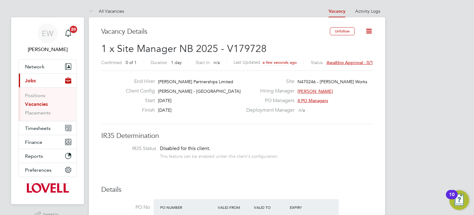
click at [42, 103] on link "Vacancies" at bounding box center [36, 104] width 23 height 6
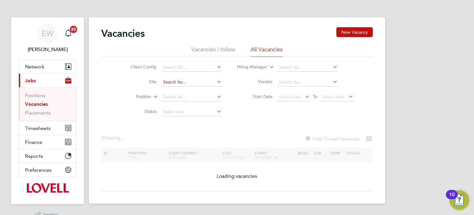
click at [174, 82] on input at bounding box center [191, 82] width 61 height 9
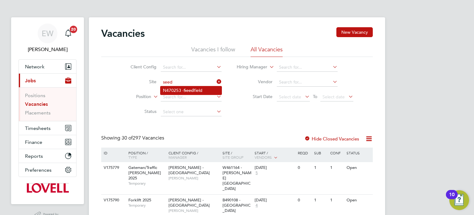
click at [180, 89] on li "N470253 - Seed field" at bounding box center [191, 90] width 61 height 8
type input "N470253 - Seedfield"
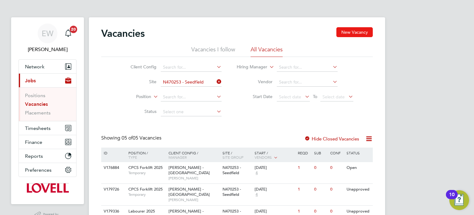
click at [355, 33] on button "New Vacancy" at bounding box center [355, 32] width 36 height 10
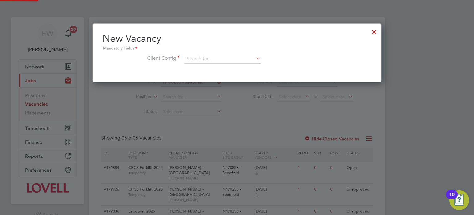
scroll to position [58, 289]
click at [200, 61] on input at bounding box center [223, 58] width 76 height 9
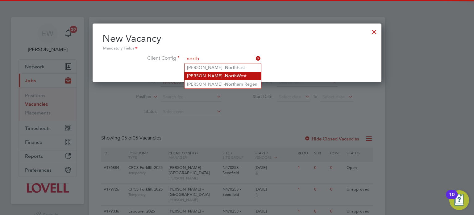
click at [225, 74] on li "Lovell - North West" at bounding box center [223, 76] width 77 height 8
type input "Lovell - North West"
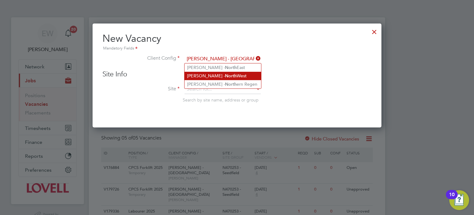
scroll to position [104, 289]
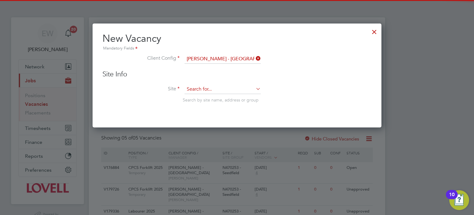
click at [207, 88] on input at bounding box center [223, 89] width 76 height 9
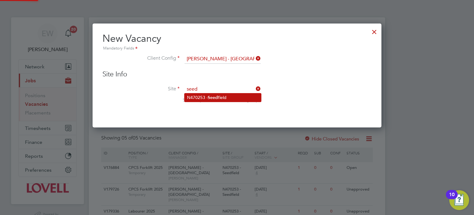
click at [214, 95] on b "Seed" at bounding box center [213, 97] width 10 height 5
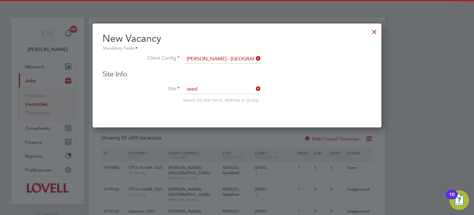
type input "N470253 - Seedfield"
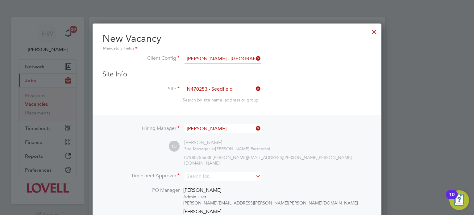
scroll to position [341, 289]
click at [203, 172] on input at bounding box center [223, 176] width 76 height 9
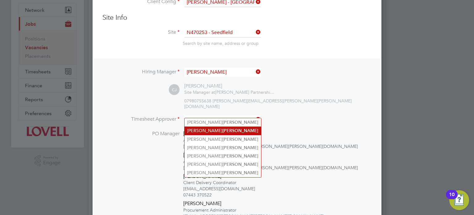
scroll to position [57, 0]
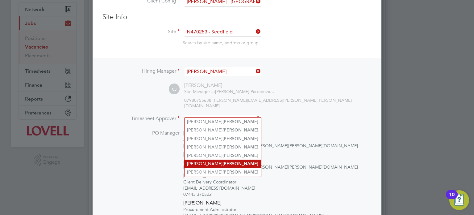
click at [223, 162] on b "Jones" at bounding box center [241, 163] width 36 height 5
type input "Carl Jones"
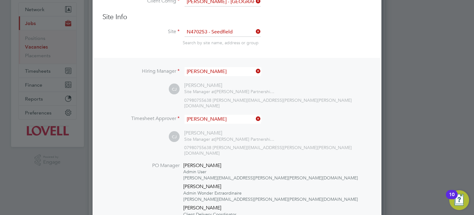
scroll to position [176, 0]
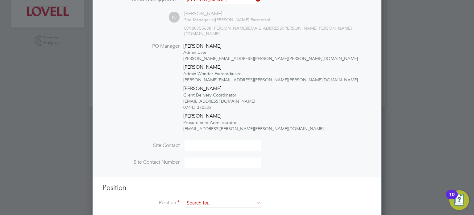
click at [206, 198] on input at bounding box center [223, 202] width 76 height 9
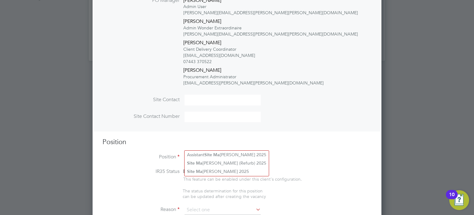
scroll to position [226, 0]
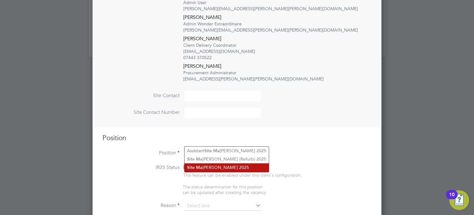
click at [215, 168] on li "Site Ma nager NB 2025" at bounding box center [227, 167] width 84 height 8
type input "Site Manager NB 2025"
type textarea "Experienced in supervision of new build housing projects. Full understanding of…"
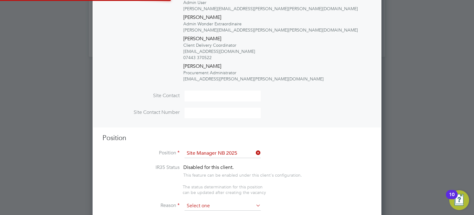
scroll to position [18, 32]
click at [208, 201] on input at bounding box center [223, 205] width 76 height 9
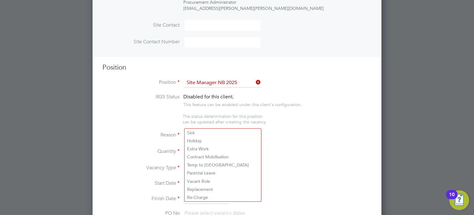
scroll to position [312, 0]
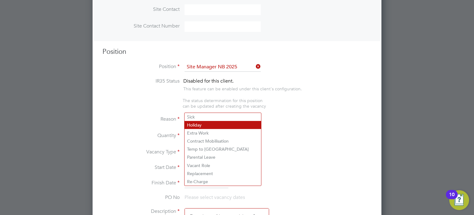
click at [198, 123] on li "Holiday" at bounding box center [223, 125] width 77 height 8
type input "Holiday"
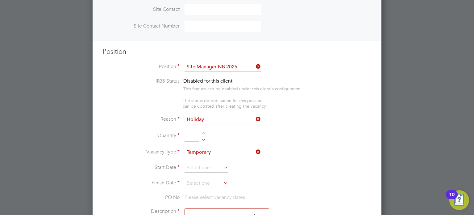
click at [204, 132] on div at bounding box center [203, 134] width 5 height 4
type input "1"
click at [192, 163] on input at bounding box center [207, 167] width 44 height 9
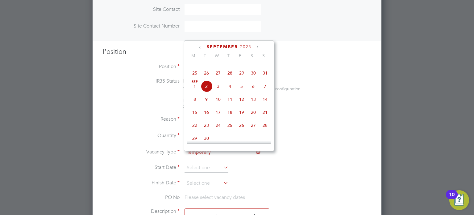
click at [241, 92] on span "5" at bounding box center [242, 86] width 12 height 12
type input "[DATE]"
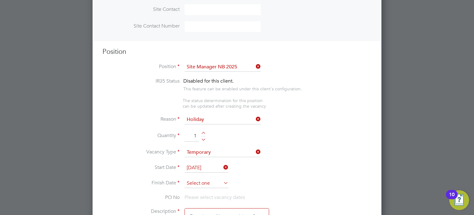
click at [195, 179] on input at bounding box center [207, 183] width 44 height 9
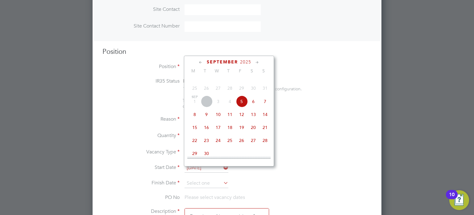
click at [242, 94] on span "29" at bounding box center [242, 88] width 12 height 12
click at [242, 107] on span "5" at bounding box center [242, 101] width 12 height 12
type input "05 Sep 2025"
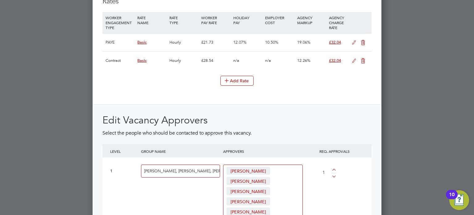
scroll to position [949, 0]
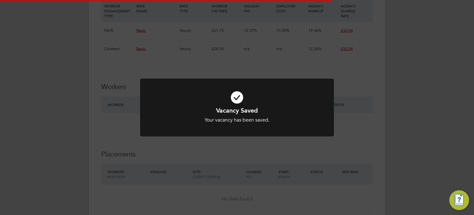
scroll to position [3, 3]
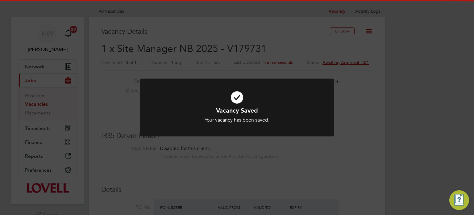
click at [396, 152] on div "Vacancy Saved Your vacancy has been saved. Cancel Okay" at bounding box center [237, 107] width 474 height 215
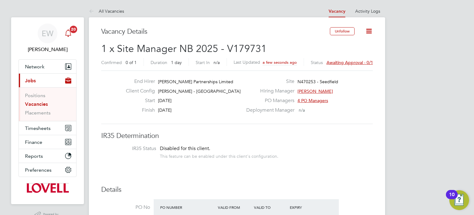
click at [62, 31] on div "Main navigation" at bounding box center [68, 33] width 12 height 12
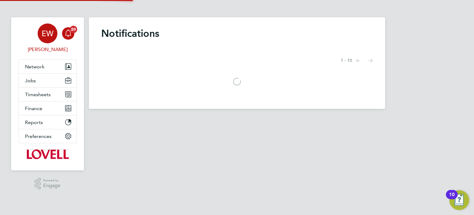
click at [52, 32] on span "EW" at bounding box center [48, 33] width 12 height 8
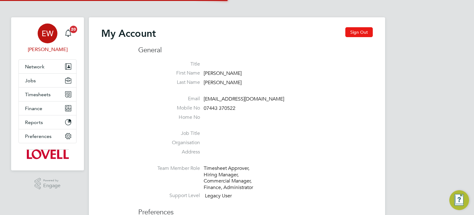
type input "labourdeskmslv@randstadcpe.com"
click at [368, 32] on button "Sign Out" at bounding box center [359, 32] width 27 height 10
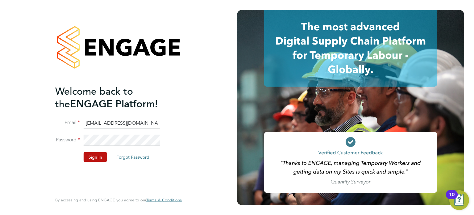
click at [129, 122] on input "labourdeskmslv@randstadcpe.com" at bounding box center [122, 122] width 76 height 11
type input "emma.wells@randstad.co.uk"
click at [98, 153] on button "Sign In" at bounding box center [95, 157] width 23 height 10
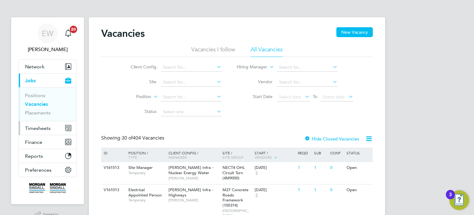
click at [41, 126] on span "Timesheets" at bounding box center [38, 128] width 26 height 6
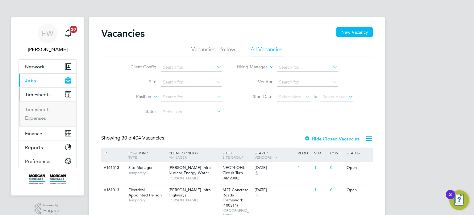
click at [40, 113] on li "Timesheets" at bounding box center [48, 110] width 46 height 9
click at [40, 111] on link "Timesheets" at bounding box center [38, 109] width 26 height 6
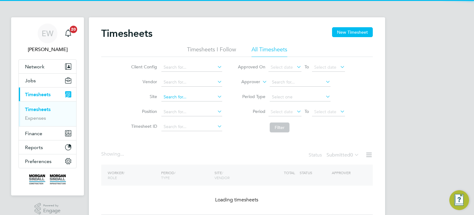
click at [175, 98] on input at bounding box center [192, 97] width 61 height 9
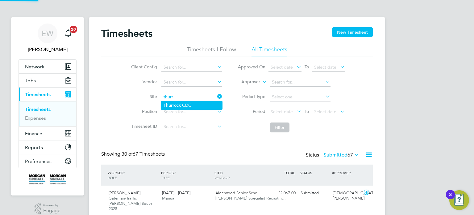
click at [192, 105] on li "Thurr ock CDC" at bounding box center [191, 105] width 61 height 8
type input "Thurrock CDC"
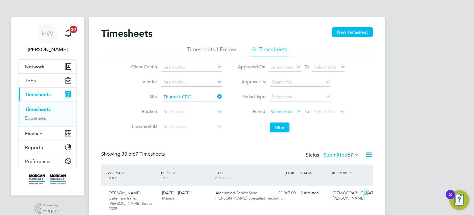
click at [284, 108] on span "Select date" at bounding box center [285, 112] width 33 height 8
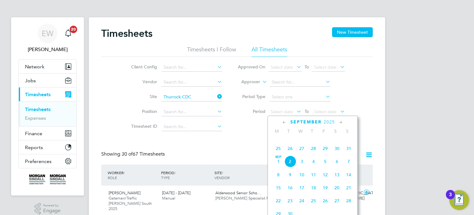
click at [340, 141] on span "23" at bounding box center [337, 135] width 12 height 12
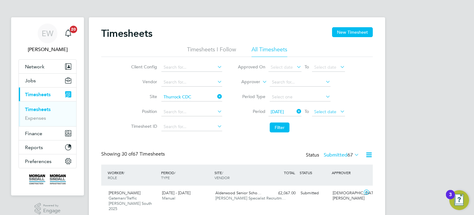
click at [329, 110] on span "Select date" at bounding box center [325, 112] width 22 height 6
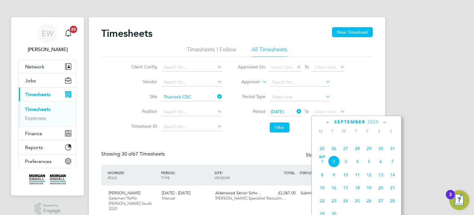
click at [369, 154] on span "29" at bounding box center [369, 148] width 12 height 12
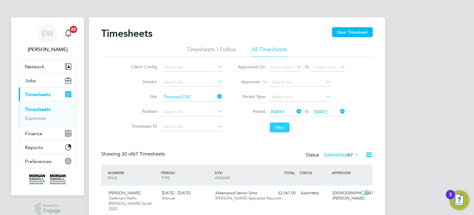
click at [279, 123] on button "Filter" at bounding box center [280, 127] width 20 height 10
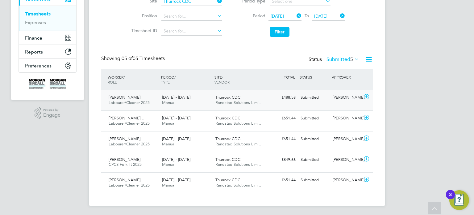
click at [338, 102] on div "Joe Hopewell" at bounding box center [346, 97] width 32 height 10
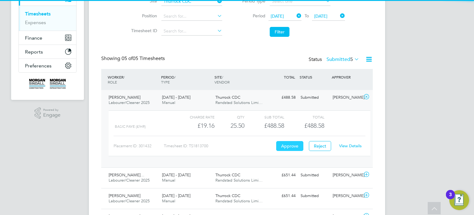
click at [296, 145] on button "Approve" at bounding box center [289, 146] width 27 height 10
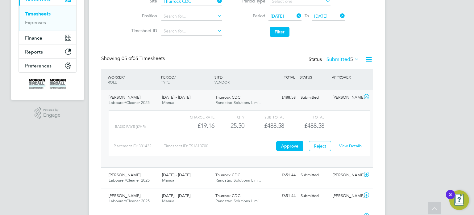
click at [313, 104] on div "William Lewis Labourer/Cleaner 2025 23 - 29 Aug 2025 23 - 29 Aug 2025 Manual Th…" at bounding box center [237, 128] width 272 height 77
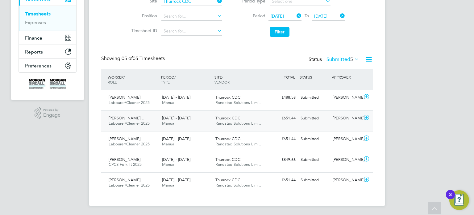
click at [341, 125] on div "Hussein Adam Adamu… Labourer/Cleaner 2025 23 - 29 Aug 2025 23 - 29 Aug 2025 Man…" at bounding box center [237, 120] width 272 height 21
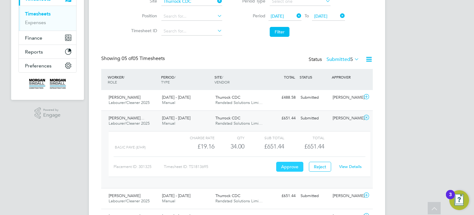
click at [293, 165] on button "Approve" at bounding box center [289, 167] width 27 height 10
click at [317, 120] on div "Submitted" at bounding box center [314, 118] width 32 height 10
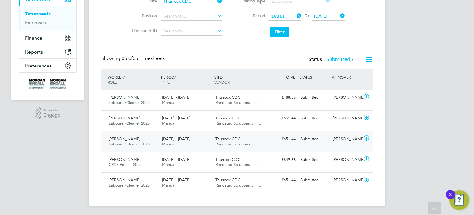
click at [334, 132] on div "Steven Davidson Labourer/Cleaner 2025 23 - 29 Aug 2025 23 - 29 Aug 2025 Manual …" at bounding box center [237, 141] width 272 height 21
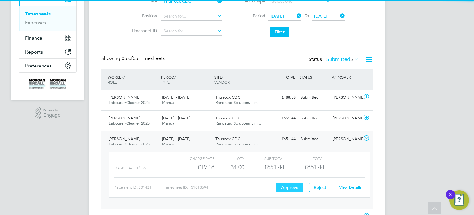
click at [295, 188] on button "Approve" at bounding box center [289, 187] width 27 height 10
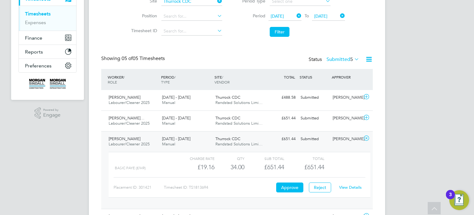
click at [313, 144] on div "Steven Davidson Labourer/Cleaner 2025 23 - 29 Aug 2025 23 - 29 Aug 2025 Manual …" at bounding box center [237, 170] width 272 height 78
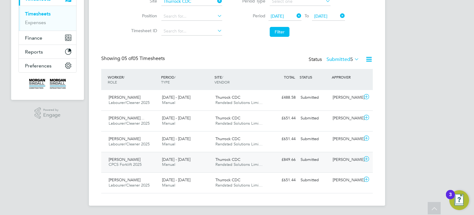
click at [326, 161] on div "Submitted" at bounding box center [314, 159] width 32 height 10
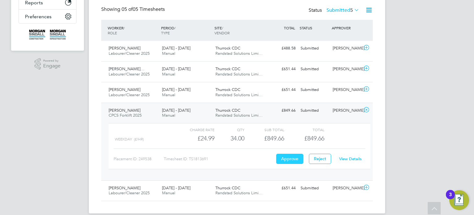
click at [283, 161] on button "Approve" at bounding box center [289, 158] width 27 height 10
click at [318, 105] on div "Submitted" at bounding box center [314, 110] width 32 height 10
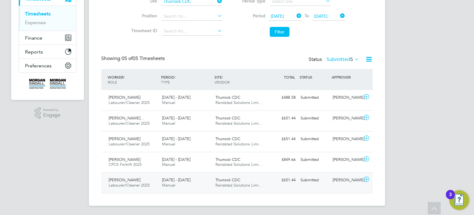
click at [342, 184] on div "Joe Hopewell" at bounding box center [346, 180] width 32 height 10
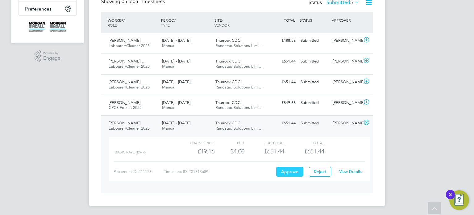
click at [293, 166] on button "Approve" at bounding box center [289, 171] width 27 height 10
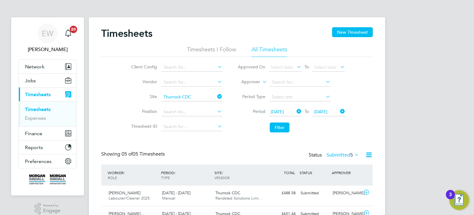
click at [216, 99] on icon at bounding box center [216, 96] width 0 height 9
click at [190, 83] on input at bounding box center [192, 82] width 61 height 9
click at [196, 90] on li "Rand stad Solutions Limited" at bounding box center [191, 90] width 61 height 8
type input "Randstad Solutions Limited"
click at [279, 124] on button "Filter" at bounding box center [280, 127] width 20 height 10
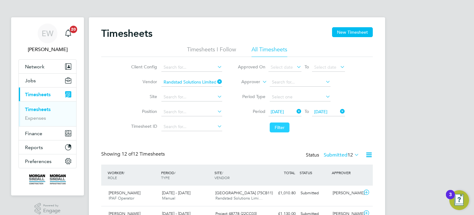
click at [279, 124] on button "Filter" at bounding box center [280, 127] width 20 height 10
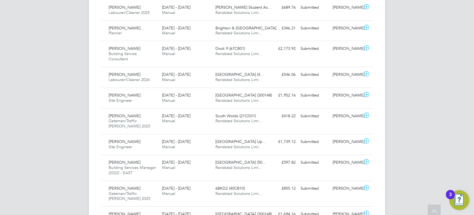
scroll to position [258, 0]
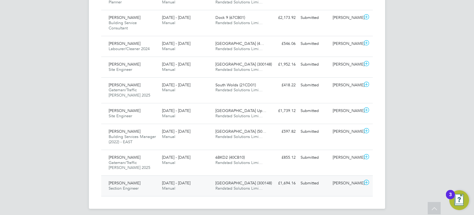
click at [329, 179] on div "Submitted" at bounding box center [314, 183] width 32 height 10
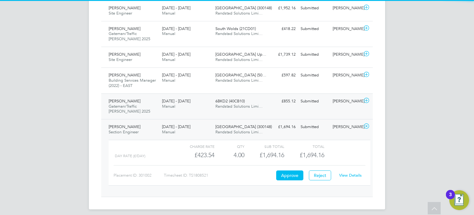
scroll to position [314, 0]
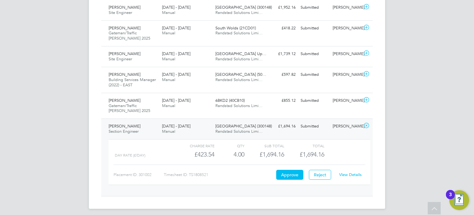
click at [341, 174] on link "View Details" at bounding box center [350, 174] width 23 height 5
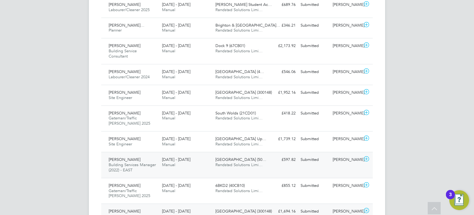
scroll to position [229, 0]
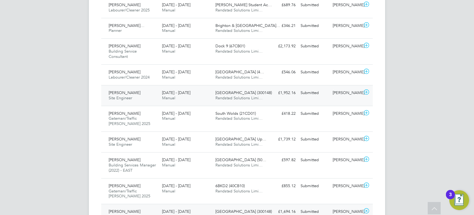
click at [344, 88] on div "[PERSON_NAME]" at bounding box center [346, 93] width 32 height 10
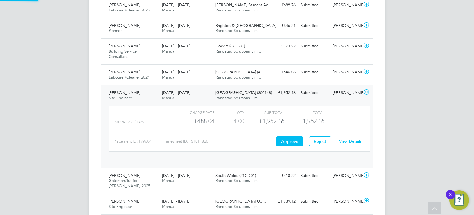
scroll to position [10, 60]
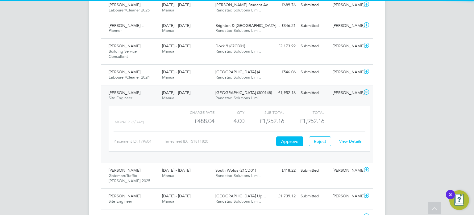
click at [347, 140] on link "View Details" at bounding box center [350, 140] width 23 height 5
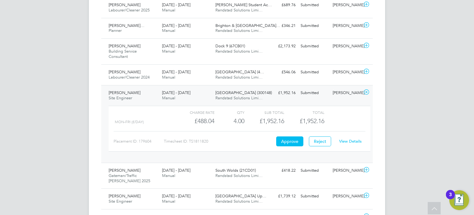
click at [329, 92] on div "Submitted" at bounding box center [314, 93] width 32 height 10
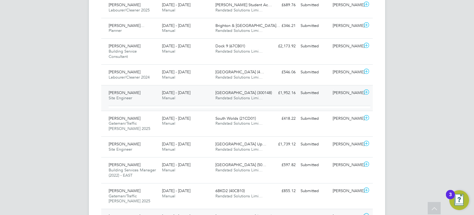
scroll to position [0, 0]
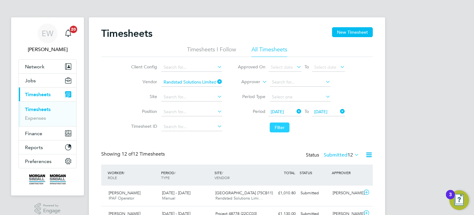
click at [279, 125] on button "Filter" at bounding box center [280, 127] width 20 height 10
click at [342, 153] on label "Submitted 12" at bounding box center [342, 155] width 36 height 6
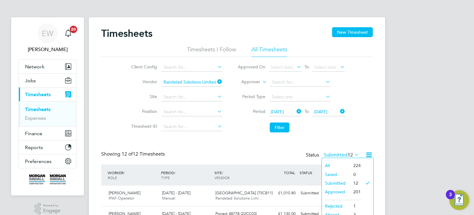
click at [337, 193] on li "Approved" at bounding box center [336, 191] width 28 height 9
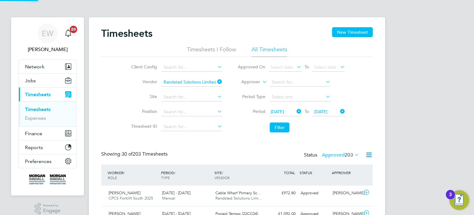
click at [338, 153] on label "Approved 203" at bounding box center [340, 155] width 37 height 6
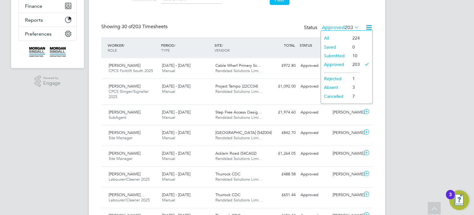
click at [265, 23] on div "Showing 30 of 203 Timesheets Status Approved 203" at bounding box center [237, 30] width 272 height 14
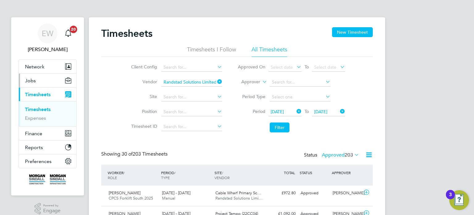
click at [27, 79] on span "Jobs" at bounding box center [30, 81] width 11 height 6
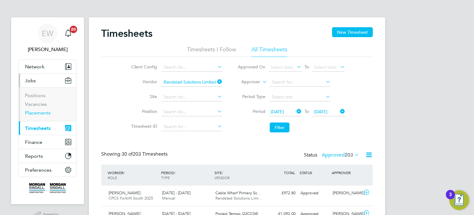
click at [40, 111] on link "Placements" at bounding box center [38, 113] width 26 height 6
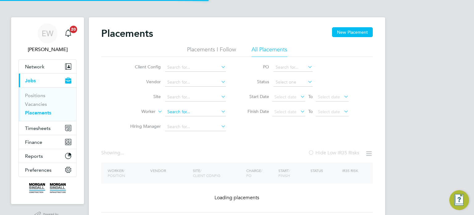
click at [189, 110] on input at bounding box center [195, 111] width 61 height 9
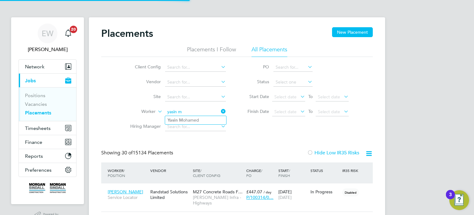
click at [195, 117] on li "Yasin M ohamed" at bounding box center [195, 120] width 61 height 8
type input "[PERSON_NAME]"
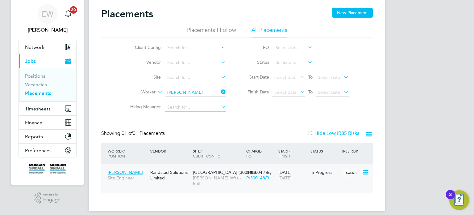
click at [224, 177] on span "[PERSON_NAME] Infra - Rail" at bounding box center [218, 180] width 50 height 11
click at [40, 17] on div "EW" at bounding box center [48, 14] width 20 height 20
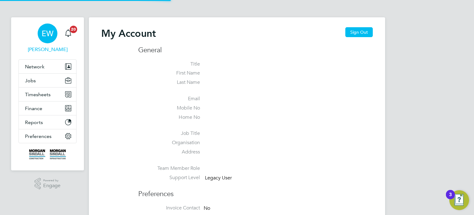
type input "emma.wells@randstad.co.uk"
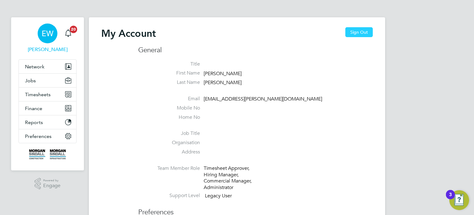
click at [364, 28] on button "Sign Out" at bounding box center [359, 32] width 27 height 10
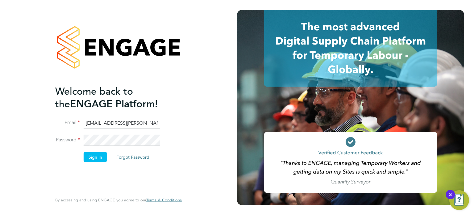
click at [132, 124] on input "[EMAIL_ADDRESS][PERSON_NAME][DOMAIN_NAME]" at bounding box center [122, 122] width 76 height 11
type input "[EMAIL_ADDRESS][DOMAIN_NAME]"
click at [92, 156] on button "Sign In" at bounding box center [95, 157] width 23 height 10
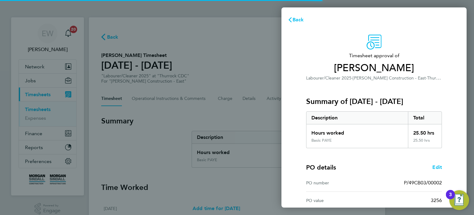
scroll to position [81, 0]
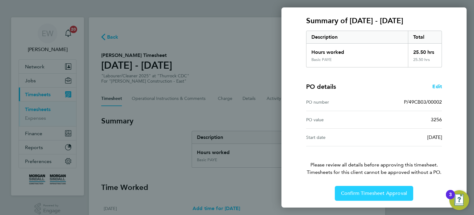
click at [369, 191] on span "Confirm Timesheet Approval" at bounding box center [374, 193] width 66 height 6
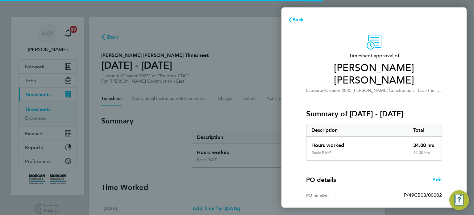
scroll to position [93, 0]
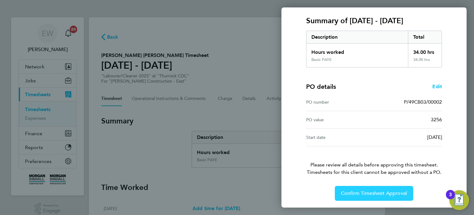
click at [363, 192] on span "Confirm Timesheet Approval" at bounding box center [374, 193] width 66 height 6
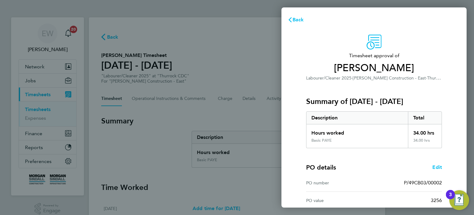
scroll to position [81, 0]
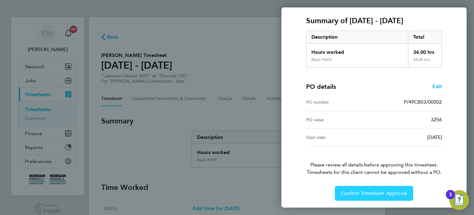
click at [367, 190] on span "Confirm Timesheet Approval" at bounding box center [374, 193] width 66 height 6
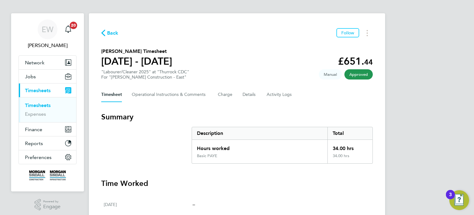
scroll to position [5, 0]
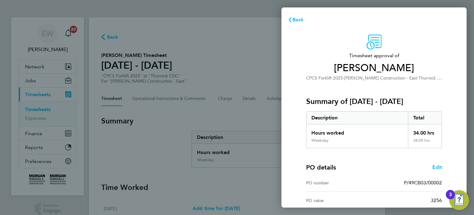
scroll to position [81, 0]
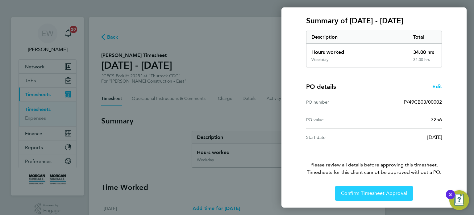
click at [366, 191] on span "Confirm Timesheet Approval" at bounding box center [374, 193] width 66 height 6
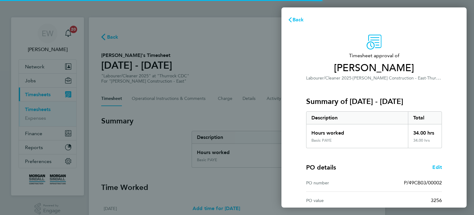
scroll to position [81, 0]
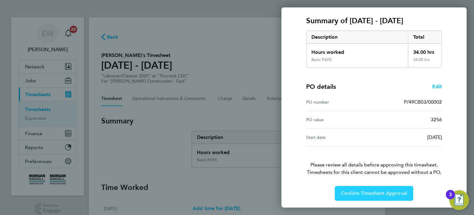
click at [372, 193] on span "Confirm Timesheet Approval" at bounding box center [374, 193] width 66 height 6
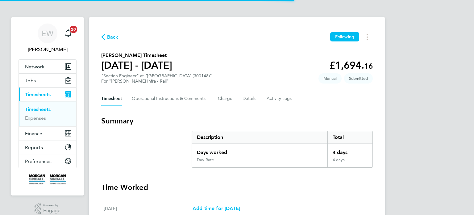
click at [241, 97] on div "Timesheet Operational Instructions & Comments Charge Details Activity Logs" at bounding box center [237, 98] width 272 height 15
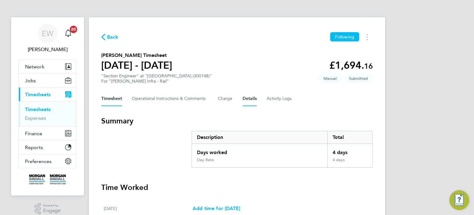
click at [246, 98] on button "Details" at bounding box center [250, 98] width 14 height 15
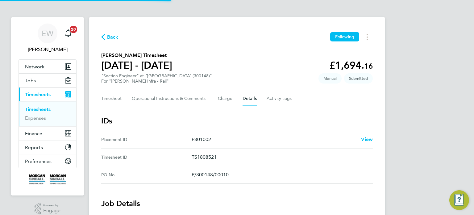
scroll to position [294, 0]
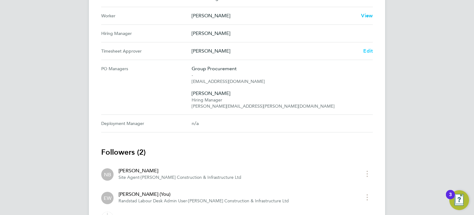
click at [371, 50] on span "Edit" at bounding box center [368, 51] width 10 height 6
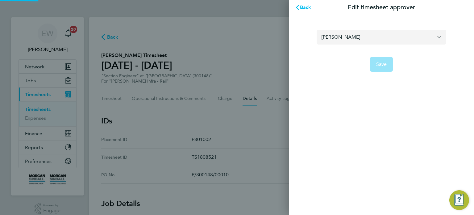
click at [344, 39] on input "[PERSON_NAME]" at bounding box center [382, 37] width 130 height 15
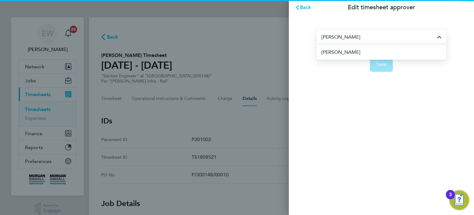
click at [358, 53] on li "[PERSON_NAME]" at bounding box center [384, 51] width 125 height 15
type input "[PERSON_NAME]"
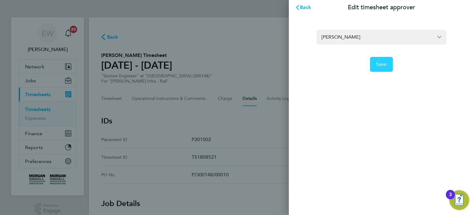
click at [376, 66] on span "Save" at bounding box center [381, 64] width 11 height 6
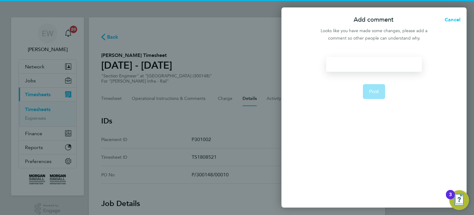
click at [376, 66] on div at bounding box center [373, 64] width 95 height 15
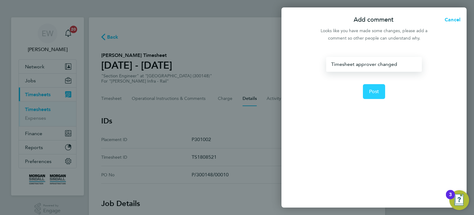
click at [373, 91] on span "Post" at bounding box center [374, 91] width 10 height 6
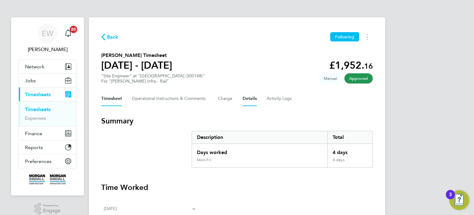
click at [255, 101] on button "Details" at bounding box center [250, 98] width 14 height 15
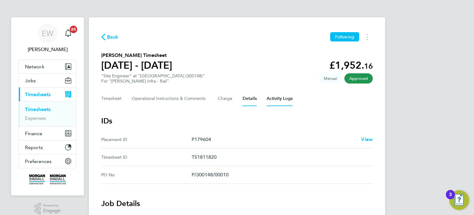
click at [271, 101] on Logs-tab "Activity Logs" at bounding box center [280, 98] width 26 height 15
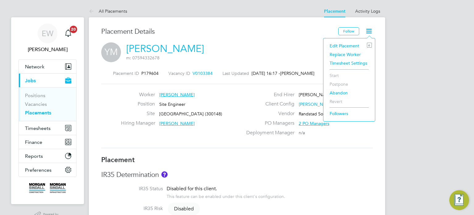
click at [341, 42] on li "Edit Placement e" at bounding box center [349, 45] width 45 height 9
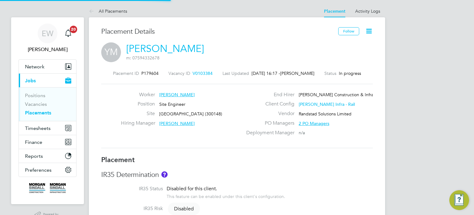
type input "[PERSON_NAME]"
type input "[DATE]"
type input "08:00"
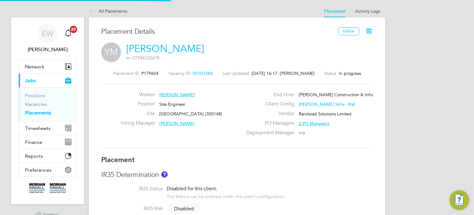
type input "18:00"
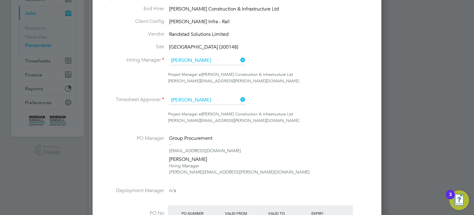
click at [219, 59] on input "[PERSON_NAME]" at bounding box center [207, 60] width 76 height 9
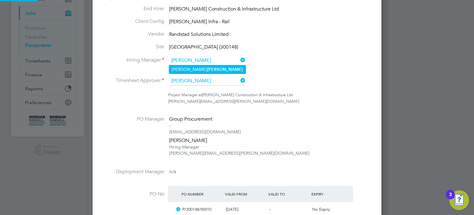
click at [224, 68] on li "[PERSON_NAME]" at bounding box center [207, 69] width 77 height 8
type input "[PERSON_NAME]"
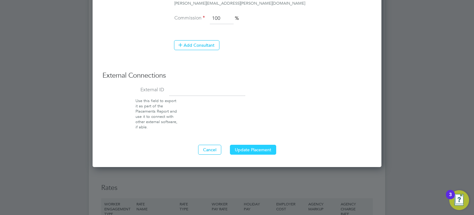
click at [261, 151] on button "Update Placement" at bounding box center [253, 150] width 46 height 10
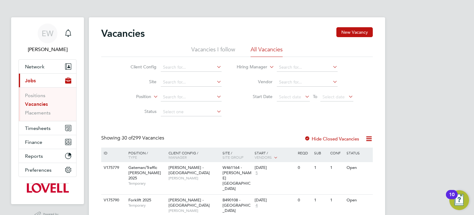
click at [42, 116] on ul "Positions Vacancies Placements" at bounding box center [47, 104] width 57 height 34
click at [41, 115] on li "Placements" at bounding box center [48, 113] width 46 height 6
click at [42, 113] on link "Placements" at bounding box center [38, 113] width 26 height 6
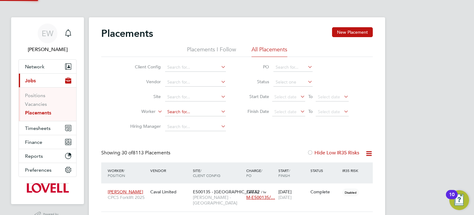
click at [186, 110] on input at bounding box center [195, 111] width 61 height 9
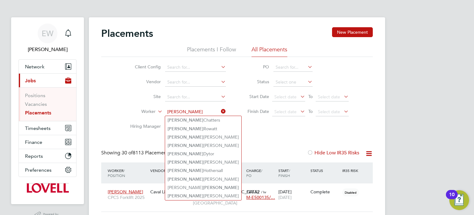
type input "lewis"
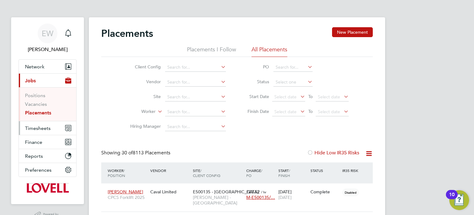
click at [28, 130] on span "Timesheets" at bounding box center [38, 128] width 26 height 6
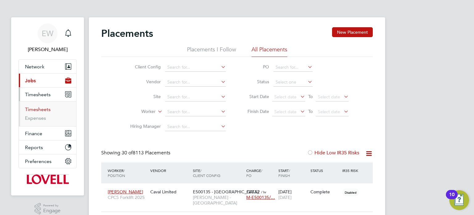
click at [44, 107] on link "Timesheets" at bounding box center [38, 109] width 26 height 6
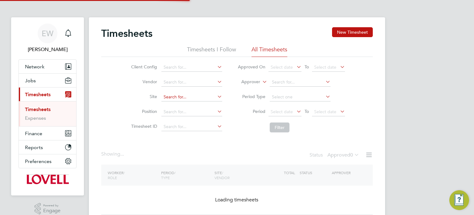
click at [187, 96] on input at bounding box center [192, 97] width 61 height 9
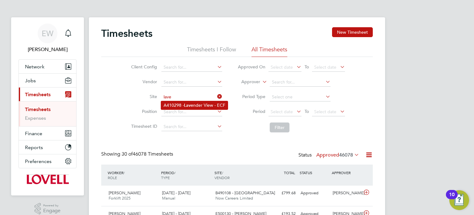
click at [195, 102] on li "A410298 - Lave nder View - ECF" at bounding box center [194, 105] width 67 height 8
type input "A410298 - Lavender View - ECF"
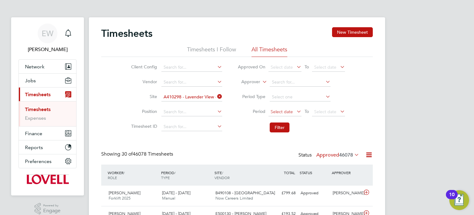
click at [278, 113] on span "Select date" at bounding box center [282, 112] width 22 height 6
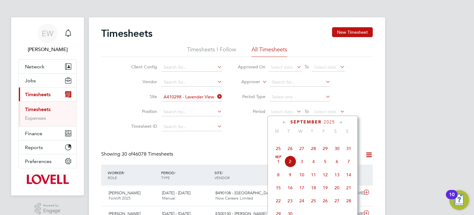
click at [336, 141] on span "23" at bounding box center [337, 135] width 12 height 12
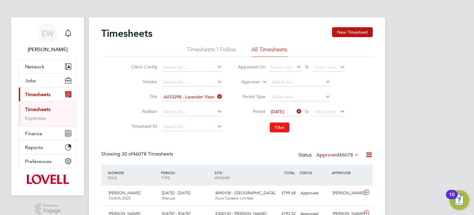
click at [282, 123] on button "Filter" at bounding box center [280, 127] width 20 height 10
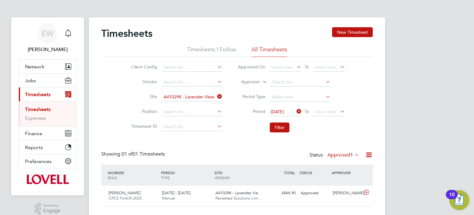
click at [342, 152] on label "Approved 1" at bounding box center [344, 155] width 32 height 6
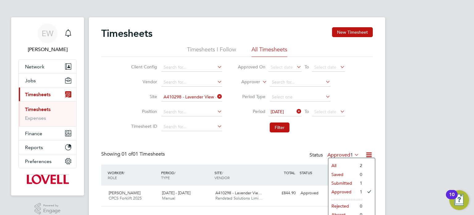
click at [342, 182] on li "Submitted" at bounding box center [343, 183] width 28 height 9
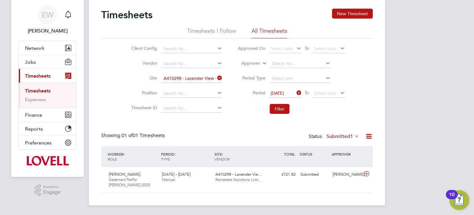
click at [216, 76] on icon at bounding box center [216, 78] width 0 height 9
click at [185, 63] on input at bounding box center [192, 63] width 61 height 9
click at [209, 72] on li "Rand stad Solutions Limited" at bounding box center [191, 72] width 61 height 8
type input "Randstad Solutions Limited"
click at [326, 94] on span "Select date" at bounding box center [325, 93] width 22 height 6
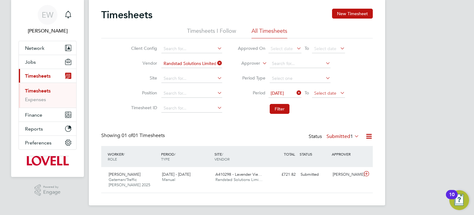
scroll to position [192, 0]
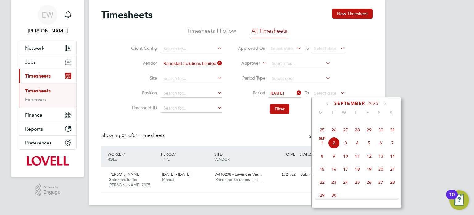
click at [365, 135] on span "29" at bounding box center [369, 130] width 12 height 12
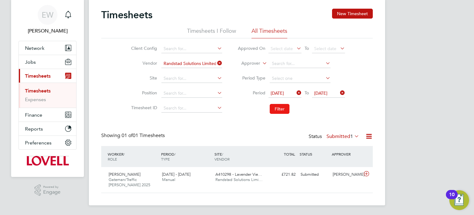
click at [280, 107] on button "Filter" at bounding box center [280, 109] width 20 height 10
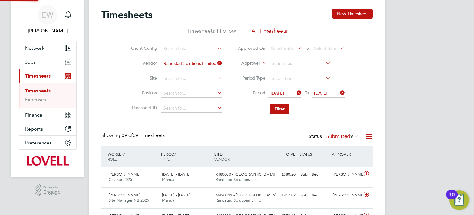
scroll to position [21, 54]
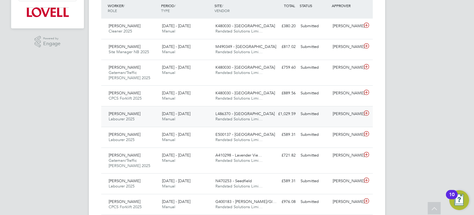
click at [346, 118] on div "Russell Lane" at bounding box center [346, 114] width 32 height 10
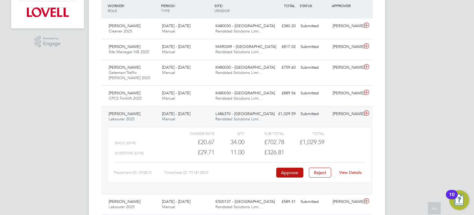
click at [350, 170] on link "View Details" at bounding box center [350, 172] width 23 height 5
click at [341, 118] on div "Russell Lane" at bounding box center [346, 114] width 32 height 10
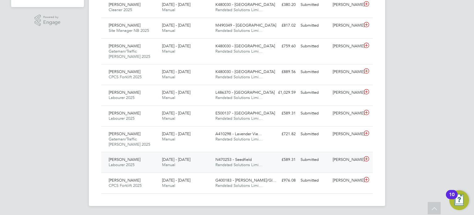
scroll to position [0, 0]
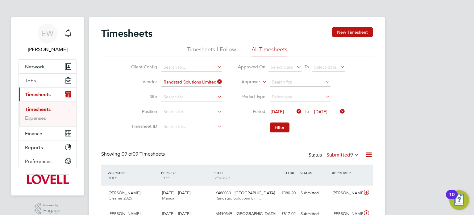
click at [340, 153] on label "Submitted 9" at bounding box center [343, 155] width 33 height 6
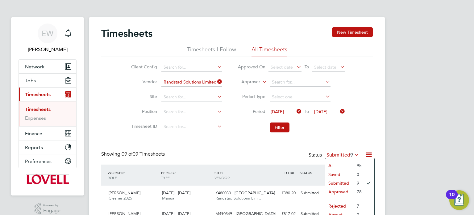
click at [359, 124] on div "Client Config Vendor Randstad Solutions Limited Site Position Timesheet ID Appr…" at bounding box center [237, 96] width 272 height 78
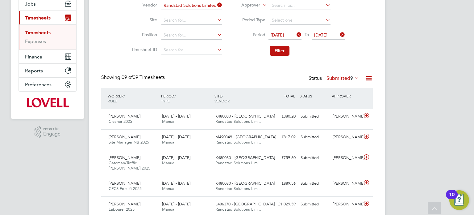
scroll to position [77, 0]
click at [377, 86] on div "Timesheets New Timesheet Timesheets I Follow All Timesheets Client Config Vendo…" at bounding box center [237, 128] width 296 height 376
click at [284, 50] on button "Filter" at bounding box center [280, 50] width 20 height 10
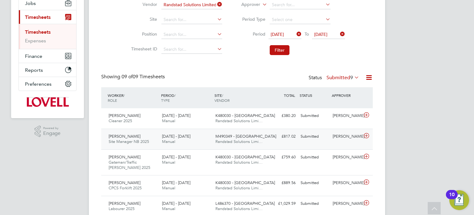
scroll to position [21, 54]
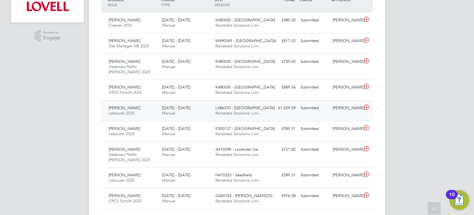
click at [345, 108] on div "Russell Lane" at bounding box center [346, 108] width 32 height 10
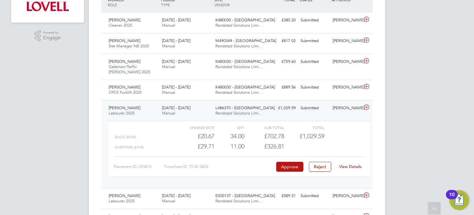
click at [348, 165] on link "View Details" at bounding box center [350, 166] width 23 height 5
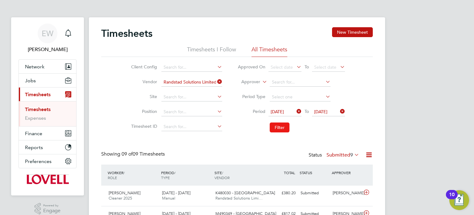
click at [278, 127] on button "Filter" at bounding box center [280, 127] width 20 height 10
click at [278, 129] on button "Filter" at bounding box center [280, 127] width 20 height 10
click at [345, 151] on div "Status Submitted 9" at bounding box center [335, 155] width 52 height 9
click at [344, 152] on label "Submitted 9" at bounding box center [343, 155] width 33 height 6
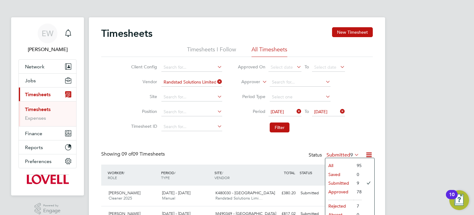
click at [331, 128] on li "Filter" at bounding box center [291, 127] width 123 height 16
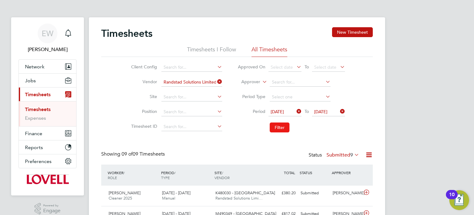
click at [282, 128] on button "Filter" at bounding box center [280, 127] width 20 height 10
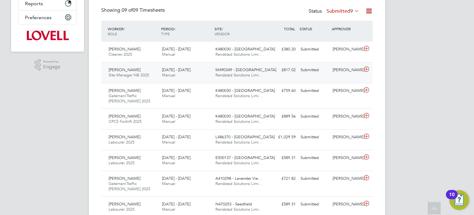
click at [340, 66] on div "Richard Williams" at bounding box center [346, 70] width 32 height 10
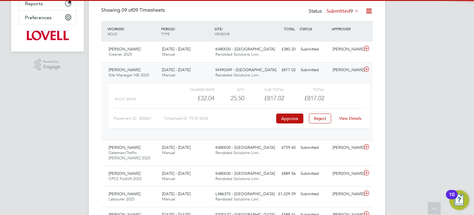
click at [351, 116] on link "View Details" at bounding box center [350, 118] width 23 height 5
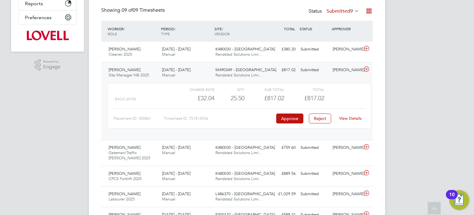
click at [336, 66] on div "Richard Williams" at bounding box center [346, 70] width 32 height 10
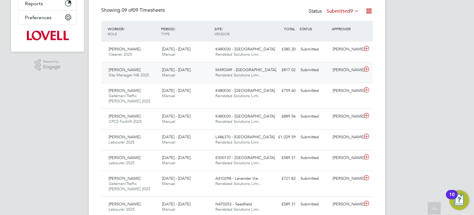
click at [324, 76] on div "Layton Francis Site Manager NB 2025 23 - 29 Aug 2025 23 - 29 Aug 2025 Manual M4…" at bounding box center [237, 72] width 272 height 21
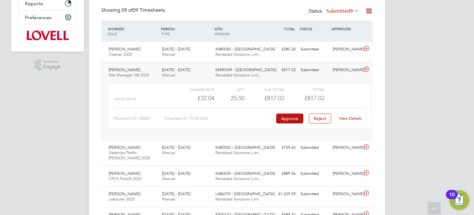
click at [345, 116] on link "View Details" at bounding box center [350, 118] width 23 height 5
click at [342, 66] on div "Richard Williams" at bounding box center [346, 70] width 32 height 10
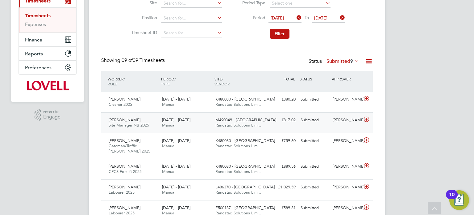
scroll to position [95, 0]
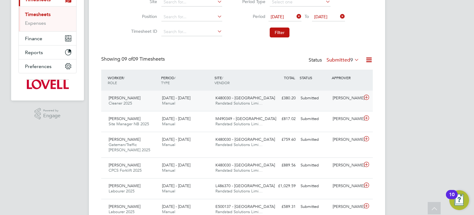
click at [338, 99] on div "Ryan Gill" at bounding box center [346, 98] width 32 height 10
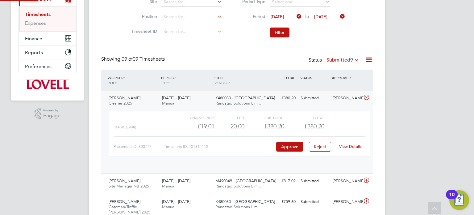
scroll to position [10, 60]
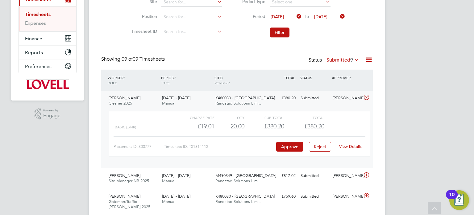
click at [348, 144] on link "View Details" at bounding box center [350, 146] width 23 height 5
click at [334, 107] on div "Nyle Coates Cleaner 2025 23 - 29 Aug 2025 23 - 29 Aug 2025 Manual K480030 - Lit…" at bounding box center [237, 128] width 272 height 77
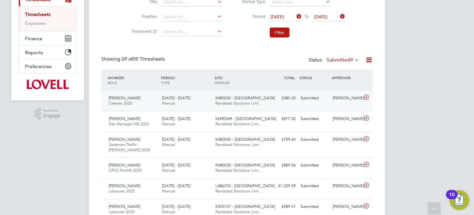
click at [347, 105] on div "Nyle Coates Cleaner 2025 23 - 29 Aug 2025 23 - 29 Aug 2025 Manual K480030 - Lit…" at bounding box center [237, 100] width 272 height 20
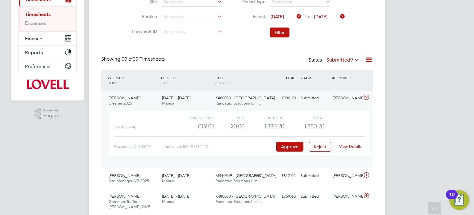
click at [347, 105] on div "Nyle Coates Cleaner 2025 23 - 29 Aug 2025 23 - 29 Aug 2025 Manual K480030 - Lit…" at bounding box center [237, 128] width 272 height 77
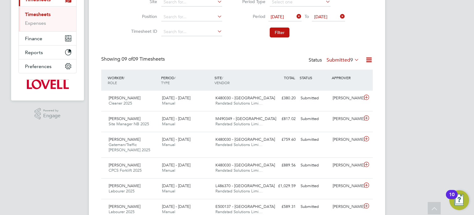
click at [338, 61] on label "Submitted 9" at bounding box center [343, 60] width 33 height 6
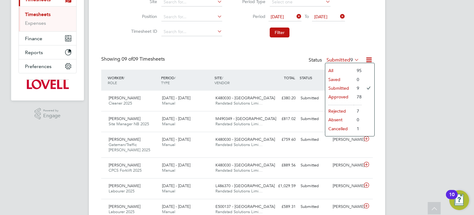
click at [337, 47] on div "Timesheets New Timesheet Timesheets I Follow All Timesheets Client Config Vendo…" at bounding box center [237, 109] width 272 height 354
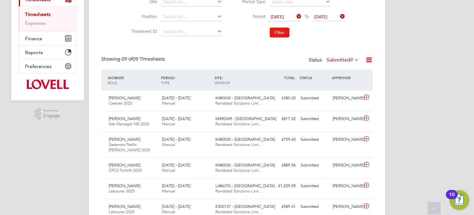
click at [283, 33] on button "Filter" at bounding box center [280, 32] width 20 height 10
click at [331, 137] on div "Ryan Gill" at bounding box center [346, 139] width 32 height 10
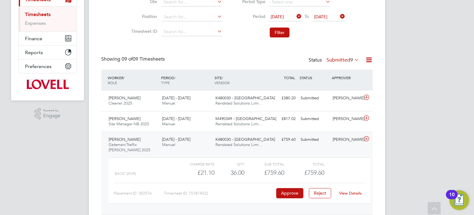
click at [351, 191] on link "View Details" at bounding box center [350, 192] width 23 height 5
click at [316, 143] on div "Submitted" at bounding box center [314, 139] width 32 height 10
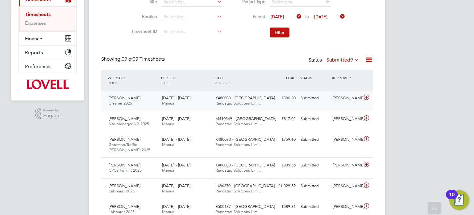
click at [342, 101] on div "Ryan Gill" at bounding box center [346, 98] width 32 height 10
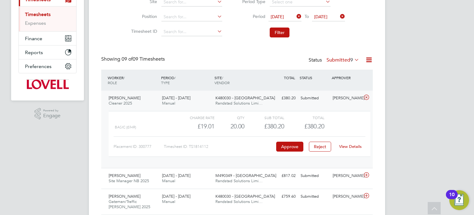
click at [355, 145] on link "View Details" at bounding box center [350, 146] width 23 height 5
click at [348, 95] on div "Ryan Gill" at bounding box center [346, 98] width 32 height 10
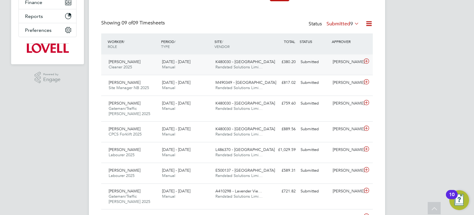
click at [271, 72] on div "Nyle Coates Cleaner 2025 23 - 29 Aug 2025 23 - 29 Aug 2025 Manual K480030 - Lit…" at bounding box center [237, 64] width 272 height 20
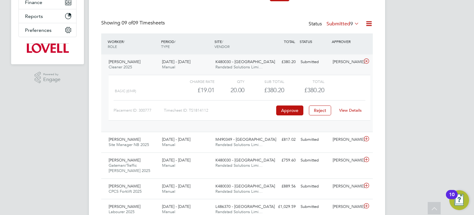
click at [347, 108] on link "View Details" at bounding box center [350, 109] width 23 height 5
click at [335, 68] on div "Nyle Coates Cleaner 2025 23 - 29 Aug 2025 23 - 29 Aug 2025 Manual K480030 - Lit…" at bounding box center [237, 92] width 272 height 77
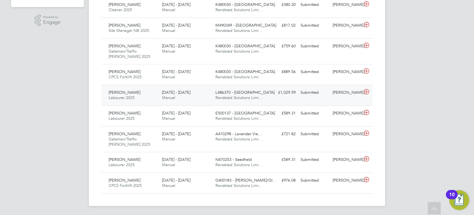
scroll to position [0, 0]
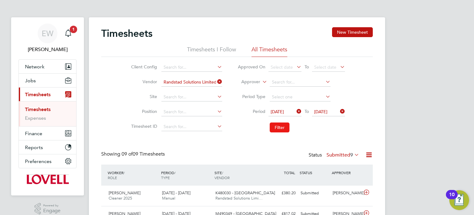
click at [280, 129] on button "Filter" at bounding box center [280, 127] width 20 height 10
click at [341, 156] on label "Submitted 9" at bounding box center [343, 155] width 33 height 6
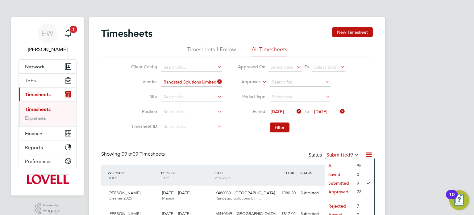
click at [342, 150] on div "Timesheets New Timesheet Timesheets I Follow All Timesheets Client Config Vendo…" at bounding box center [237, 204] width 272 height 354
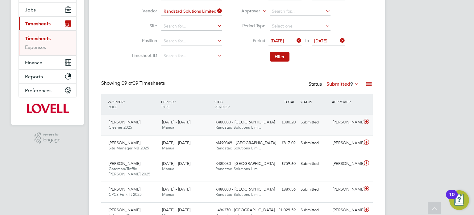
click at [340, 124] on div "Ryan Gill" at bounding box center [346, 122] width 32 height 10
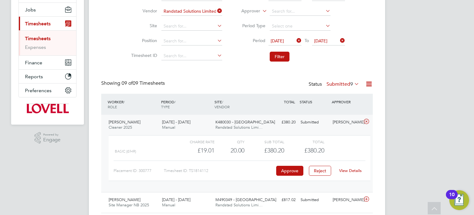
click at [347, 171] on link "View Details" at bounding box center [350, 170] width 23 height 5
click at [204, 118] on div "23 - 29 Aug 2025 Manual" at bounding box center [186, 124] width 53 height 15
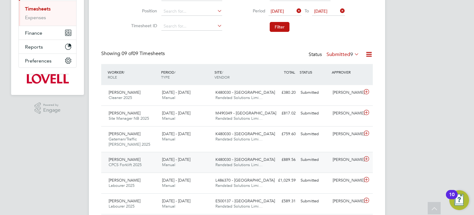
click at [332, 161] on div "Dan Byng" at bounding box center [346, 159] width 32 height 10
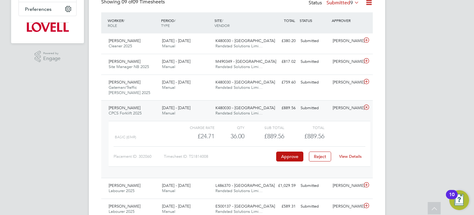
click at [350, 156] on link "View Details" at bounding box center [350, 155] width 23 height 5
click at [326, 106] on div "Submitted" at bounding box center [314, 108] width 32 height 10
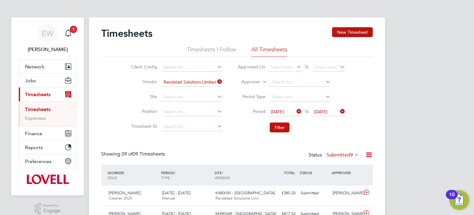
click at [216, 80] on icon at bounding box center [216, 81] width 0 height 9
click at [186, 92] on li "Site" at bounding box center [176, 97] width 108 height 15
click at [173, 95] on input at bounding box center [192, 97] width 61 height 9
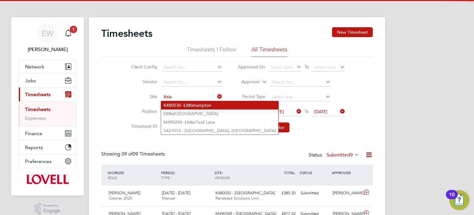
click at [201, 106] on li "K480030 - Little hampton" at bounding box center [219, 105] width 117 height 8
type input "K480030 - Littlehampton"
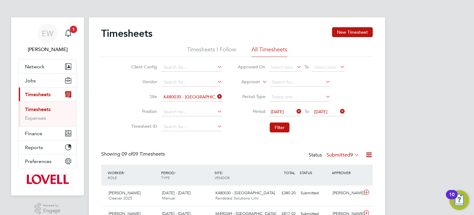
click at [263, 126] on li "Filter" at bounding box center [291, 127] width 123 height 16
click at [274, 126] on button "Filter" at bounding box center [280, 127] width 20 height 10
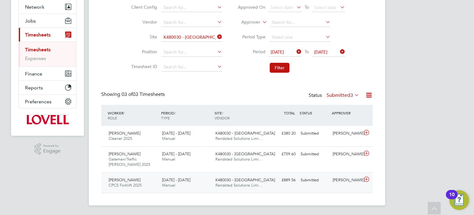
click at [338, 186] on div "Ricky Noble CPCS Forklift 2025 23 - 29 Aug 2025 23 - 29 Aug 2025 Manual K480030…" at bounding box center [237, 182] width 272 height 21
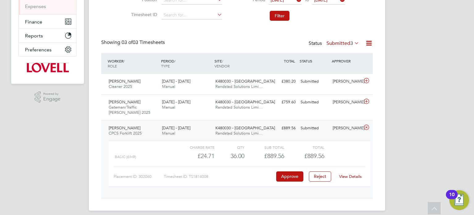
click at [350, 174] on link "View Details" at bounding box center [350, 176] width 23 height 5
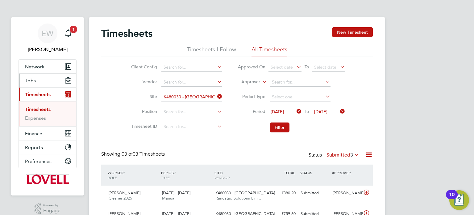
click at [36, 84] on button "Jobs" at bounding box center [47, 81] width 57 height 14
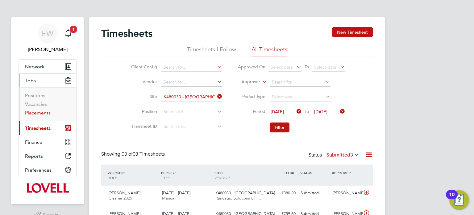
click at [39, 111] on link "Placements" at bounding box center [38, 113] width 26 height 6
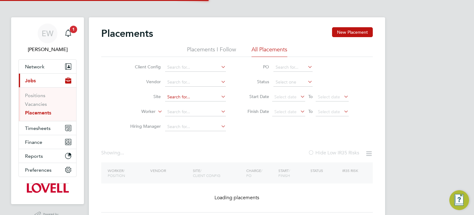
click at [186, 97] on input at bounding box center [195, 97] width 61 height 9
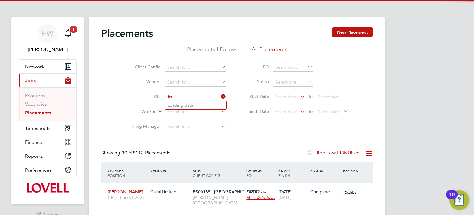
scroll to position [18, 43]
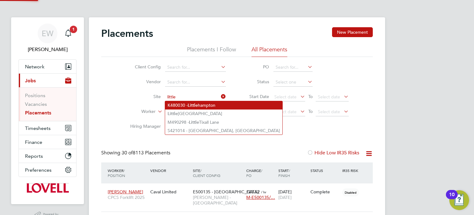
click at [195, 104] on b "Little" at bounding box center [193, 105] width 10 height 5
type input "K480030 - Littlehampton"
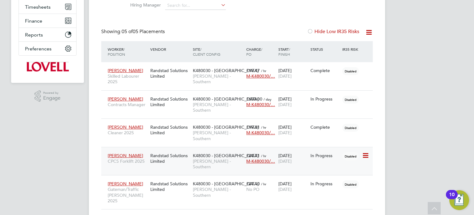
click at [206, 149] on div "K480030 - Littlehampton Lovell - Southern" at bounding box center [217, 160] width 53 height 23
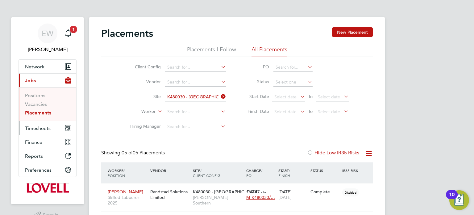
click at [40, 125] on span "Timesheets" at bounding box center [38, 128] width 26 height 6
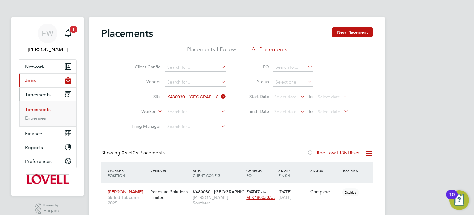
click at [39, 110] on link "Timesheets" at bounding box center [38, 109] width 26 height 6
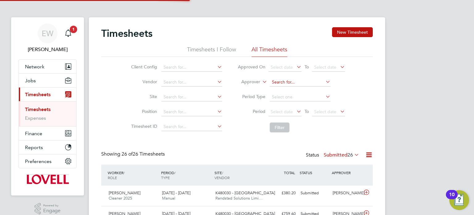
click at [280, 81] on input at bounding box center [300, 82] width 61 height 9
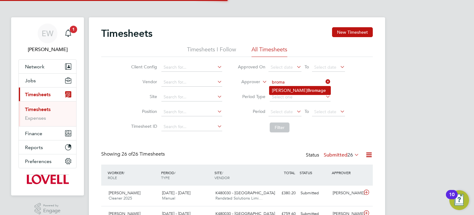
click at [300, 89] on li "Wayne Broma ge" at bounding box center [300, 90] width 61 height 8
type input "Wayne Bromage"
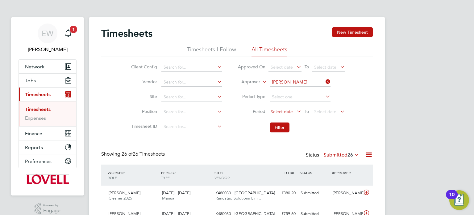
click at [286, 108] on span "Select date" at bounding box center [285, 112] width 33 height 8
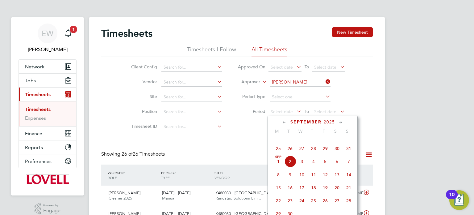
click at [340, 141] on span "23" at bounding box center [337, 135] width 12 height 12
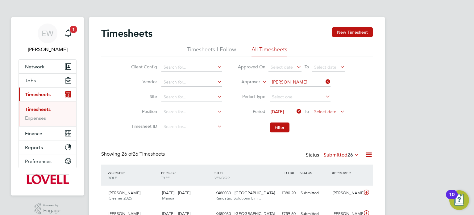
click at [333, 109] on span "Select date" at bounding box center [325, 112] width 22 height 6
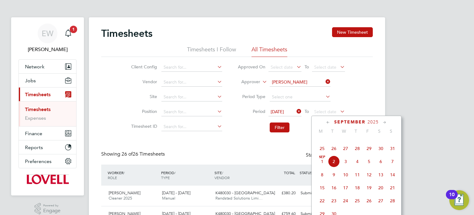
click at [370, 154] on span "29" at bounding box center [369, 148] width 12 height 12
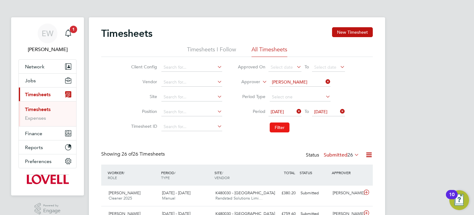
click at [283, 130] on button "Filter" at bounding box center [280, 127] width 20 height 10
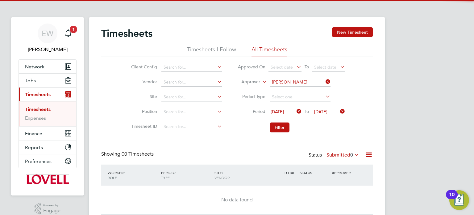
click at [338, 154] on label "Submitted 0" at bounding box center [343, 155] width 33 height 6
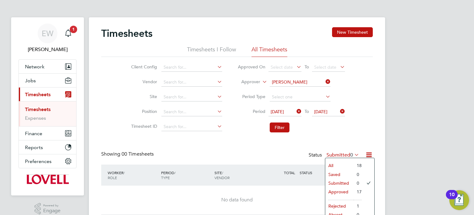
click at [340, 191] on li "Approved" at bounding box center [340, 191] width 28 height 9
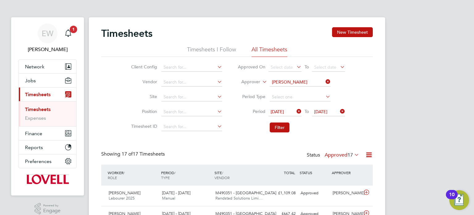
click at [334, 155] on label "Approved 17" at bounding box center [342, 155] width 35 height 6
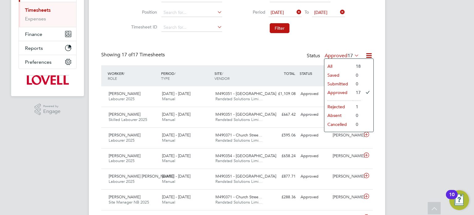
click at [339, 106] on li "Rejected" at bounding box center [339, 106] width 28 height 9
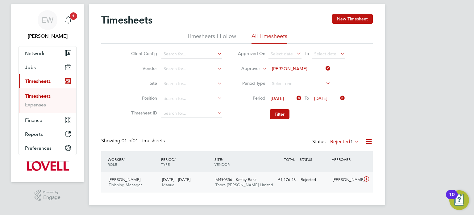
click at [285, 182] on div "£1,176.48 Rejected" at bounding box center [282, 179] width 32 height 10
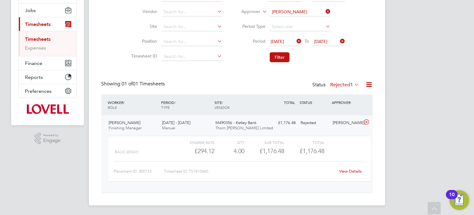
click at [293, 122] on div "£1,176.48 Rejected" at bounding box center [282, 123] width 32 height 10
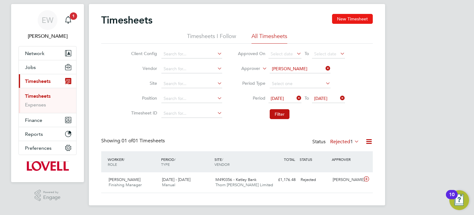
click at [354, 22] on button "New Timesheet" at bounding box center [352, 19] width 41 height 10
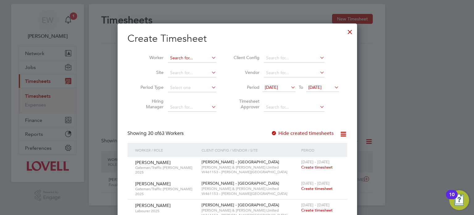
click at [181, 60] on input at bounding box center [192, 58] width 48 height 9
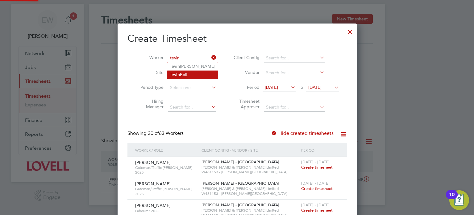
click at [183, 75] on li "Tevin Bolt" at bounding box center [192, 74] width 51 height 8
type input "Tevin Bolt"
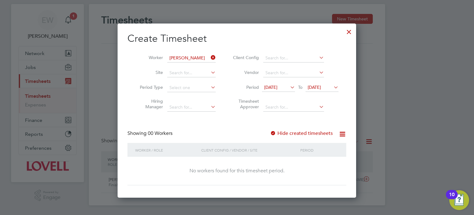
click at [279, 90] on span "19 Aug 2025" at bounding box center [278, 87] width 33 height 8
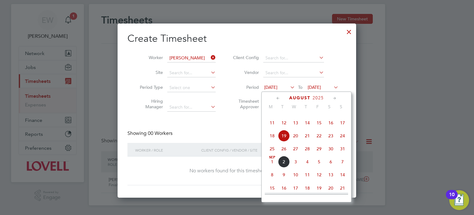
click at [327, 141] on span "23" at bounding box center [331, 136] width 12 height 12
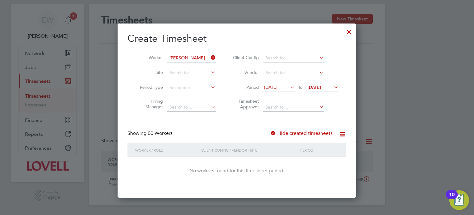
click at [321, 86] on span "26 Aug 2025" at bounding box center [314, 87] width 13 height 6
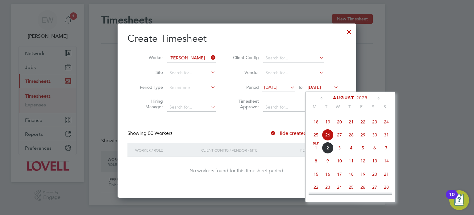
click at [361, 141] on span "29" at bounding box center [363, 135] width 12 height 12
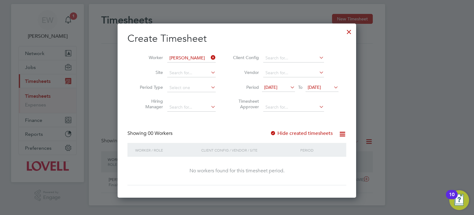
click at [277, 133] on label "Hide created timesheets" at bounding box center [301, 133] width 63 height 6
click at [275, 132] on div at bounding box center [273, 133] width 6 height 6
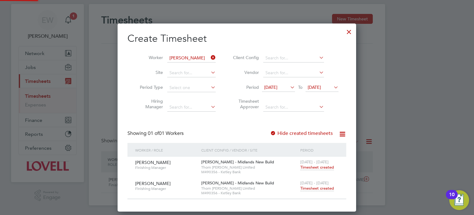
click at [317, 90] on span "29 Aug 2025" at bounding box center [322, 87] width 33 height 8
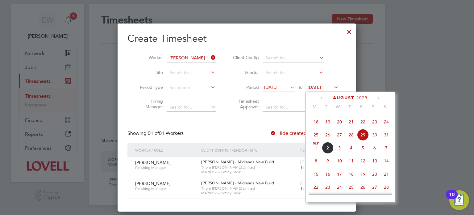
click at [365, 141] on span "29" at bounding box center [363, 135] width 12 height 12
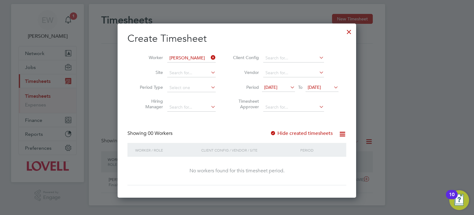
click at [272, 121] on div "Create Timesheet Worker Tevin Bolt Site Period Type Hiring Manager Client Confi…" at bounding box center [237, 108] width 219 height 153
click at [277, 130] on label "Hide created timesheets" at bounding box center [301, 133] width 63 height 6
click at [274, 133] on div at bounding box center [273, 133] width 6 height 6
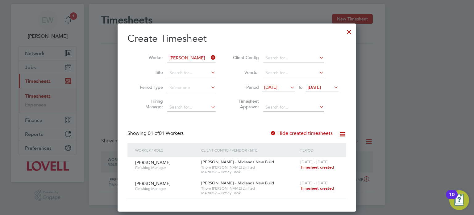
click at [279, 83] on span "[DATE]" at bounding box center [278, 87] width 33 height 8
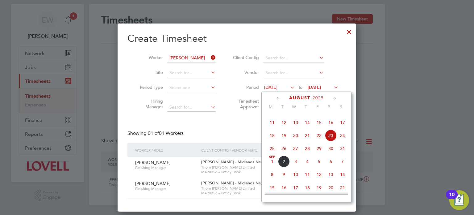
click at [344, 141] on span "24" at bounding box center [343, 135] width 12 height 12
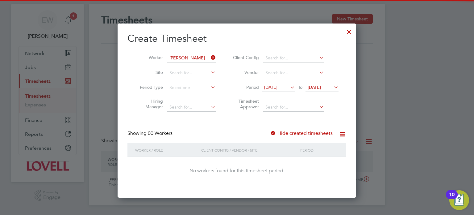
click at [321, 89] on span "29 Aug 2025" at bounding box center [314, 87] width 13 height 6
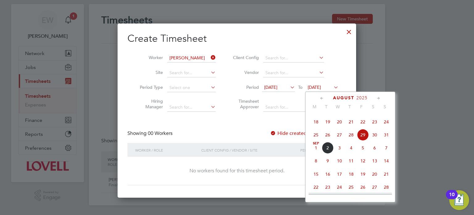
click at [373, 141] on span "30" at bounding box center [375, 135] width 12 height 12
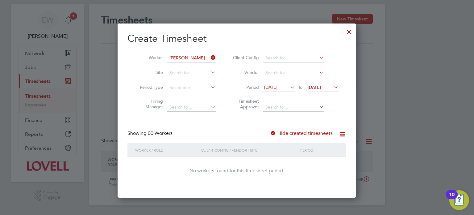
click at [278, 86] on span "24 Aug 2025" at bounding box center [270, 87] width 13 height 6
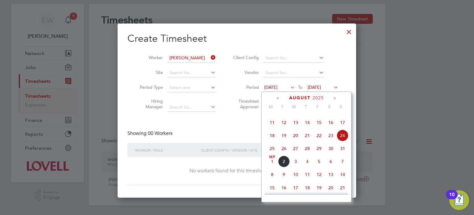
click at [320, 141] on span "22" at bounding box center [319, 135] width 12 height 12
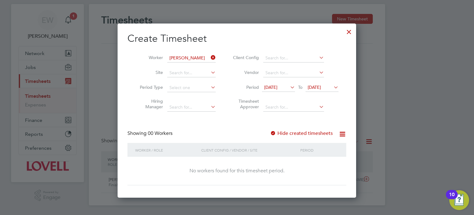
click at [321, 84] on span "30 Aug 2025" at bounding box center [322, 87] width 33 height 8
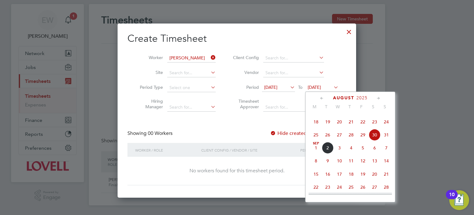
click at [363, 141] on span "29" at bounding box center [363, 135] width 12 height 12
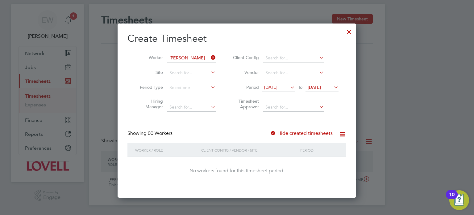
click at [350, 32] on div at bounding box center [349, 30] width 11 height 11
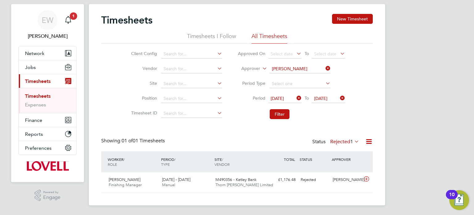
click at [325, 68] on icon at bounding box center [325, 68] width 0 height 9
click at [183, 65] on input at bounding box center [192, 69] width 61 height 9
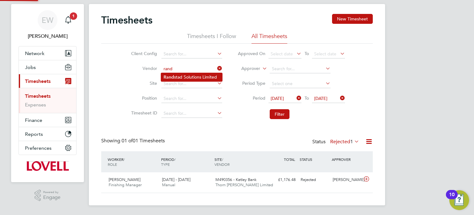
click at [191, 78] on li "Rand stad Solutions Limited" at bounding box center [191, 77] width 61 height 8
type input "Randstad Solutions Limited"
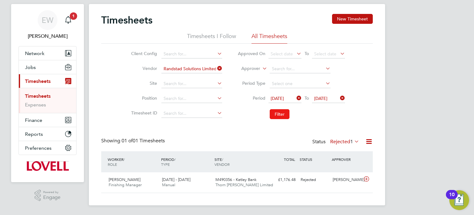
click at [277, 115] on button "Filter" at bounding box center [280, 114] width 20 height 10
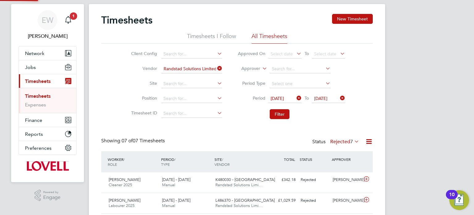
scroll to position [15, 54]
click at [344, 141] on label "Rejected 7" at bounding box center [344, 141] width 29 height 6
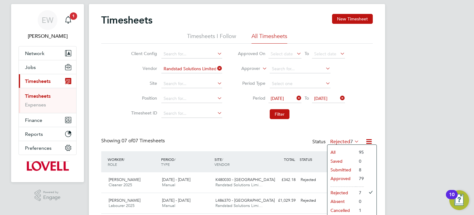
click at [342, 170] on li "Submitted" at bounding box center [342, 169] width 28 height 9
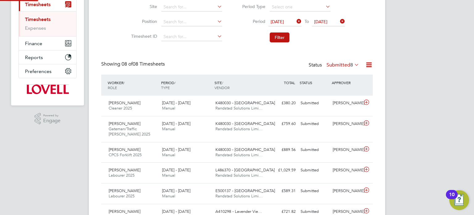
scroll to position [3, 3]
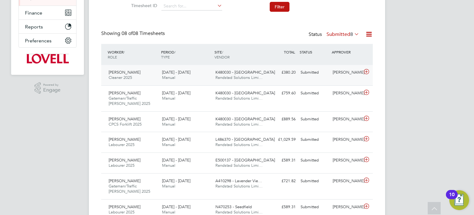
click at [350, 74] on div "Ryan Gill" at bounding box center [346, 72] width 32 height 10
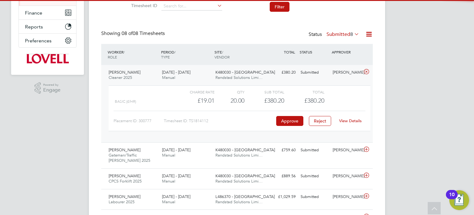
click at [350, 74] on div "Ryan Gill" at bounding box center [346, 72] width 32 height 10
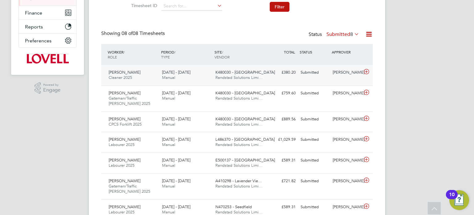
click at [352, 77] on div "Ryan Gill" at bounding box center [346, 72] width 32 height 10
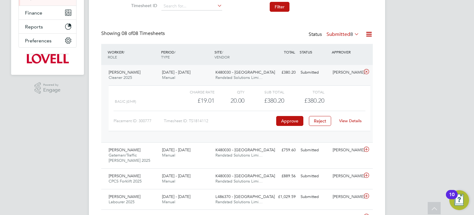
click at [348, 119] on link "View Details" at bounding box center [350, 120] width 23 height 5
click at [344, 76] on div "Ryan Gill" at bounding box center [346, 72] width 32 height 10
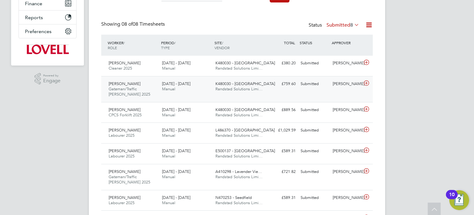
scroll to position [0, 0]
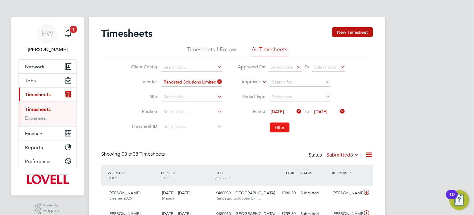
click at [274, 125] on button "Filter" at bounding box center [280, 127] width 20 height 10
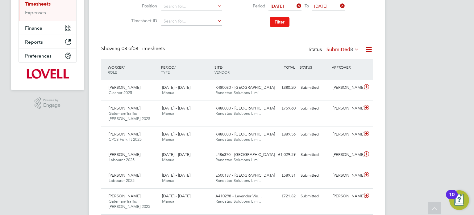
click at [282, 24] on button "Filter" at bounding box center [280, 22] width 20 height 10
click at [340, 48] on label "Submitted 8" at bounding box center [343, 49] width 33 height 6
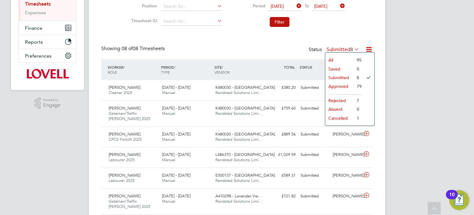
click at [297, 51] on div "Showing 08 of 08 Timesheets Status Submitted 8" at bounding box center [237, 52] width 272 height 14
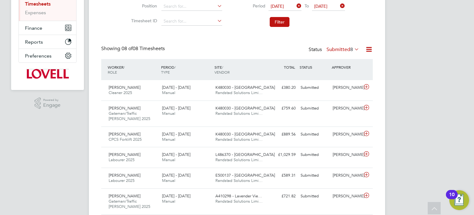
click at [342, 50] on label "Submitted 8" at bounding box center [343, 49] width 33 height 6
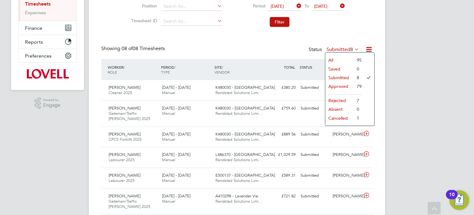
click at [242, 60] on div "WORKER / ROLE WORKER / PERIOD PERIOD / TYPE SITE / VENDOR TOTAL TOTAL / STATUS …" at bounding box center [237, 69] width 272 height 21
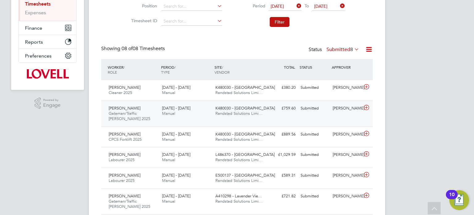
click at [315, 102] on div "Matthew Somner Gateman/Traffic Marshall 2025 23 - 29 Aug 2025 23 - 29 Aug 2025 …" at bounding box center [237, 113] width 272 height 26
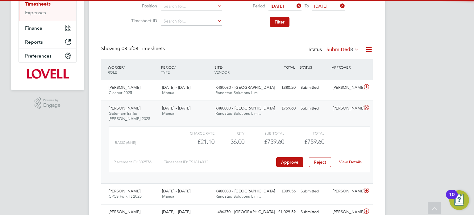
click at [340, 120] on div "Matthew Somner Gateman/Traffic Marshall 2025 23 - 29 Aug 2025 23 - 29 Aug 2025 …" at bounding box center [237, 141] width 272 height 83
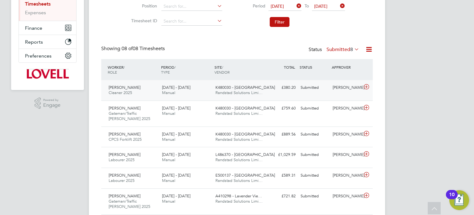
click at [339, 97] on div "Nyle Coates Cleaner 2025 23 - 29 Aug 2025 23 - 29 Aug 2025 Manual K480030 - Lit…" at bounding box center [237, 90] width 272 height 20
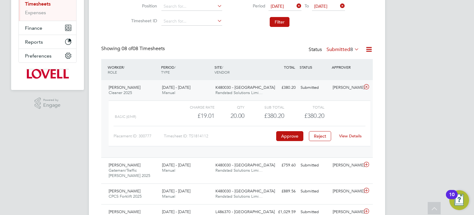
click at [348, 135] on link "View Details" at bounding box center [350, 135] width 23 height 5
click at [342, 87] on div "Ryan Gill" at bounding box center [346, 87] width 32 height 10
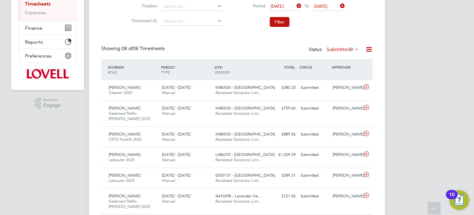
scroll to position [0, 0]
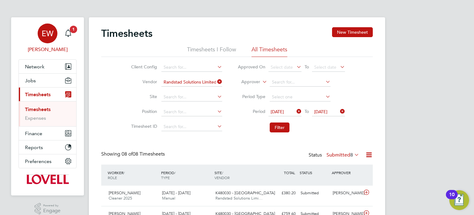
click at [40, 33] on div "EW" at bounding box center [48, 33] width 20 height 20
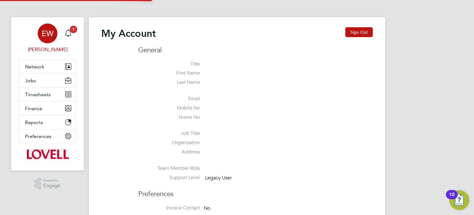
type input "labourdeskmslv@randstadcpe.com"
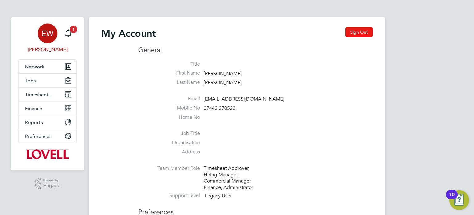
click at [360, 36] on button "Sign Out" at bounding box center [359, 32] width 27 height 10
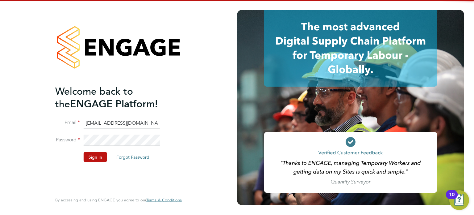
click at [107, 126] on input "labourdeskmslv@randstadcpe.com" at bounding box center [122, 122] width 76 height 11
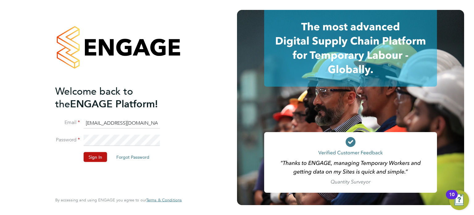
type input "emma.wells@randstad.co.uk"
click at [94, 158] on button "Sign In" at bounding box center [95, 157] width 23 height 10
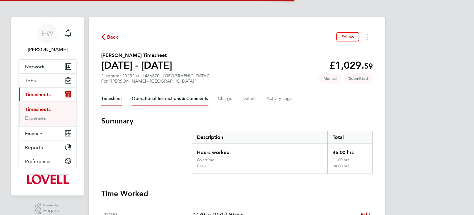
click at [159, 94] on Comments-tab "Operational Instructions & Comments" at bounding box center [170, 98] width 76 height 15
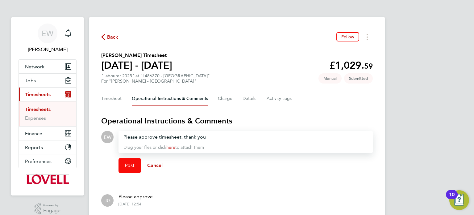
click at [126, 166] on span "Post" at bounding box center [130, 165] width 10 height 6
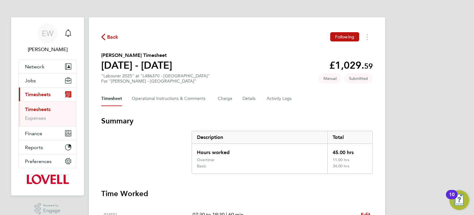
click at [43, 109] on link "Timesheets" at bounding box center [38, 109] width 26 height 6
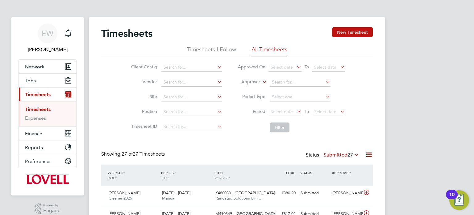
click at [252, 82] on label "Approver" at bounding box center [247, 82] width 28 height 6
click at [247, 86] on li "Worker" at bounding box center [245, 89] width 30 height 8
click at [284, 79] on input at bounding box center [300, 82] width 61 height 9
click at [175, 85] on input at bounding box center [192, 82] width 61 height 9
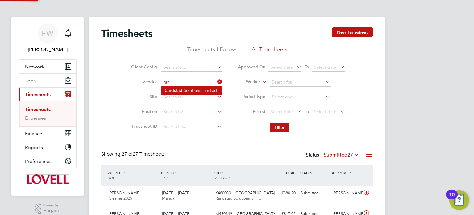
click at [186, 92] on li "Ran dstad Solutions Limited" at bounding box center [191, 90] width 61 height 8
type input "Randstad Solutions Limited"
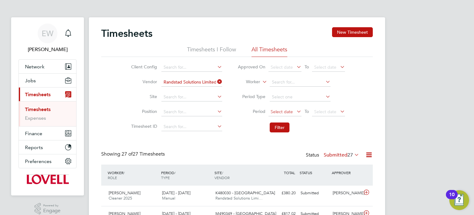
click at [281, 109] on span "Select date" at bounding box center [282, 112] width 22 height 6
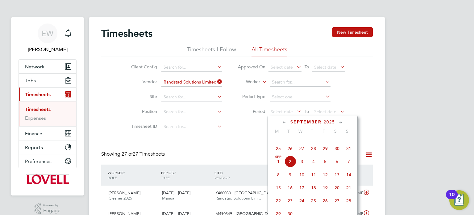
click at [338, 141] on span "23" at bounding box center [337, 135] width 12 height 12
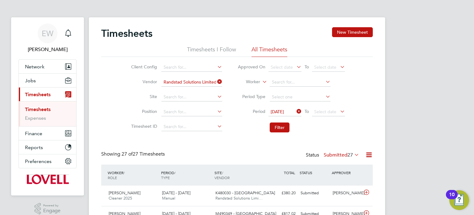
click at [330, 116] on li "Period 23 Aug 2025 To Select date" at bounding box center [291, 111] width 123 height 15
click at [330, 113] on span "Select date" at bounding box center [325, 112] width 22 height 6
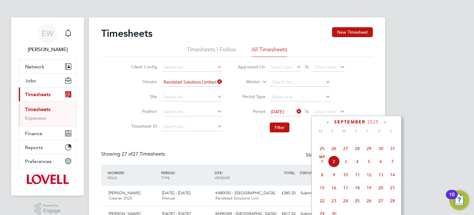
click at [371, 154] on span "29" at bounding box center [369, 148] width 12 height 12
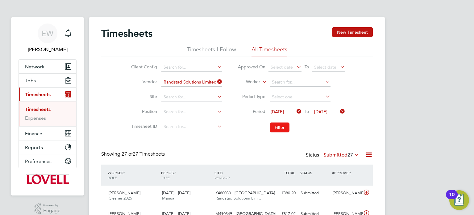
click at [279, 127] on button "Filter" at bounding box center [280, 127] width 20 height 10
click at [338, 157] on label "Submitted 9" at bounding box center [343, 155] width 33 height 6
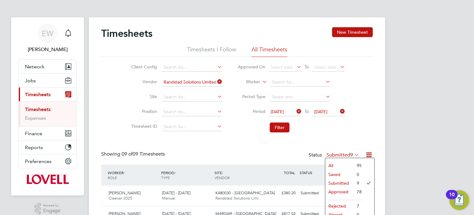
click at [332, 138] on div "Timesheets New Timesheet Timesheets I Follow All Timesheets Client Config Vendo…" at bounding box center [237, 204] width 272 height 354
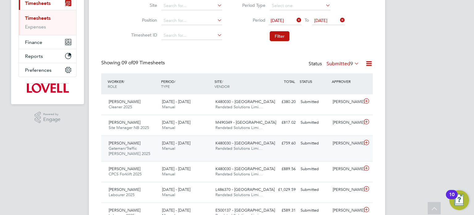
click at [335, 138] on div "[PERSON_NAME]" at bounding box center [346, 143] width 32 height 10
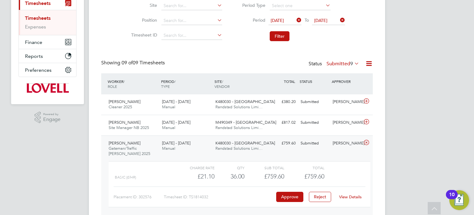
click at [354, 196] on link "View Details" at bounding box center [350, 196] width 23 height 5
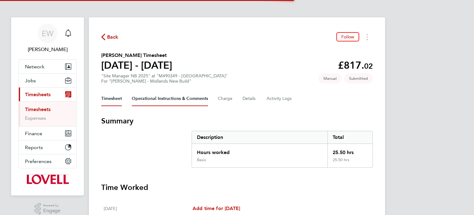
click at [171, 100] on Comments-tab "Operational Instructions & Comments" at bounding box center [170, 98] width 76 height 15
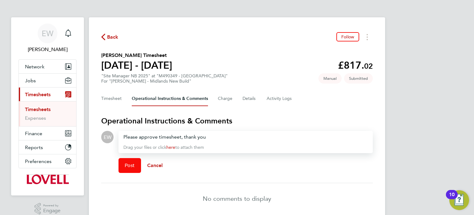
click at [132, 163] on span "Post" at bounding box center [130, 165] width 10 height 6
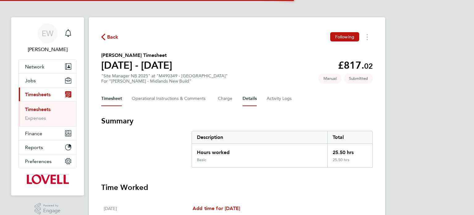
click at [246, 97] on button "Details" at bounding box center [250, 98] width 14 height 15
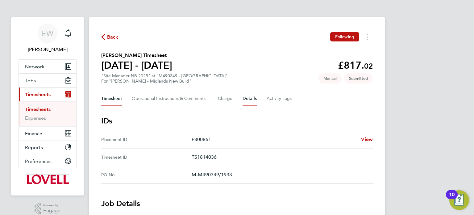
click at [121, 99] on button "Timesheet" at bounding box center [111, 98] width 21 height 15
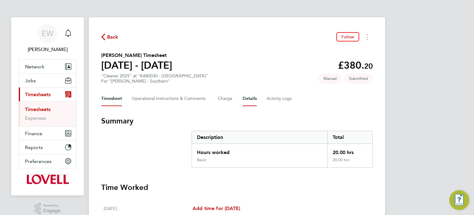
click at [252, 97] on button "Details" at bounding box center [250, 98] width 14 height 15
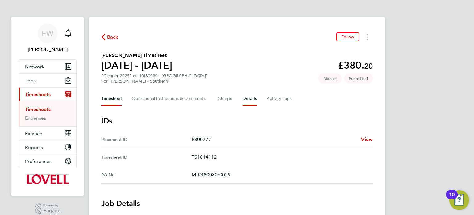
click at [118, 98] on button "Timesheet" at bounding box center [111, 98] width 21 height 15
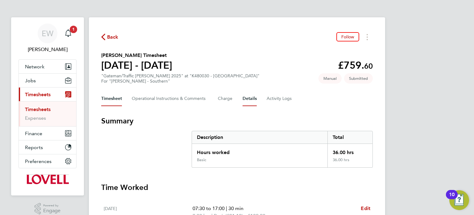
click at [248, 102] on button "Details" at bounding box center [250, 98] width 14 height 15
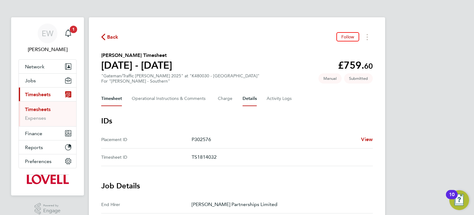
click at [118, 94] on button "Timesheet" at bounding box center [111, 98] width 21 height 15
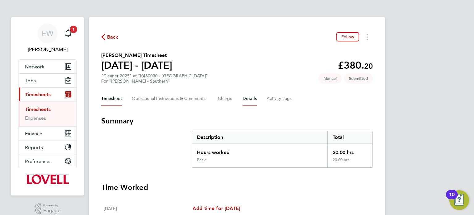
click at [253, 104] on button "Details" at bounding box center [250, 98] width 14 height 15
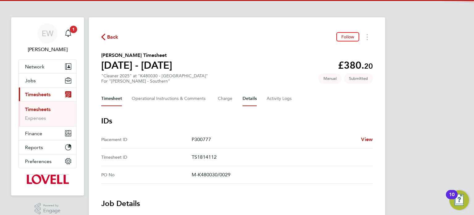
click at [118, 100] on button "Timesheet" at bounding box center [111, 98] width 21 height 15
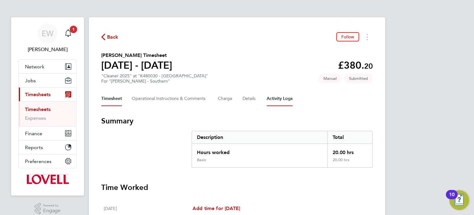
click at [287, 101] on Logs-tab "Activity Logs" at bounding box center [280, 98] width 26 height 15
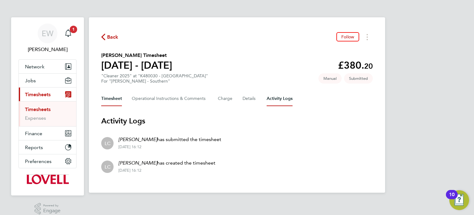
click at [111, 99] on button "Timesheet" at bounding box center [111, 98] width 21 height 15
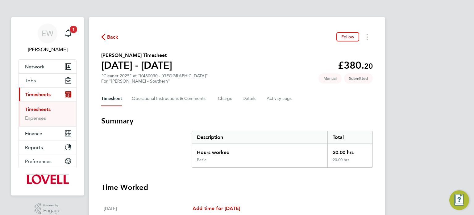
scroll to position [223, 0]
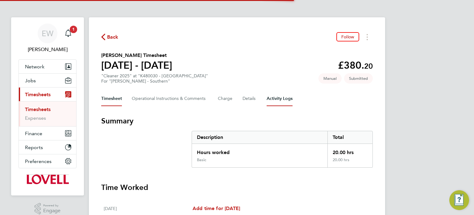
click at [271, 95] on Logs-tab "Activity Logs" at bounding box center [280, 98] width 26 height 15
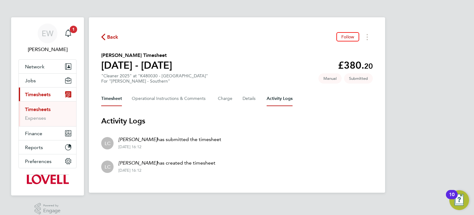
click at [115, 100] on button "Timesheet" at bounding box center [111, 98] width 21 height 15
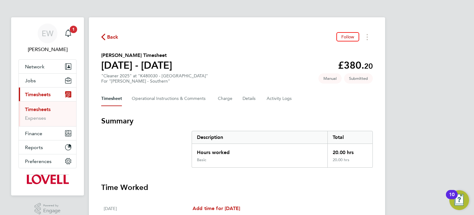
scroll to position [223, 0]
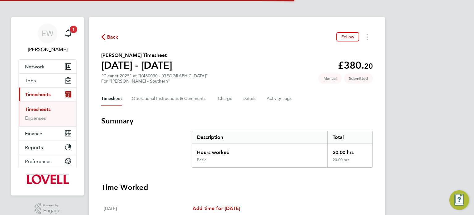
scroll to position [223, 0]
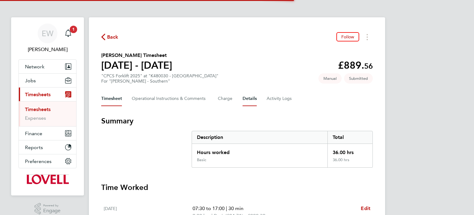
click at [246, 96] on button "Details" at bounding box center [250, 98] width 14 height 15
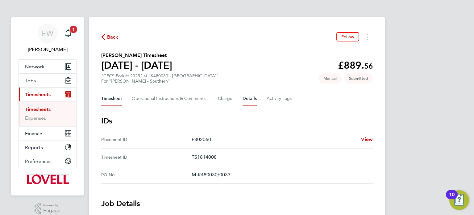
click at [101, 99] on button "Timesheet" at bounding box center [111, 98] width 21 height 15
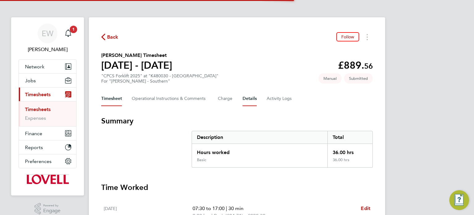
click at [247, 101] on button "Details" at bounding box center [250, 98] width 14 height 15
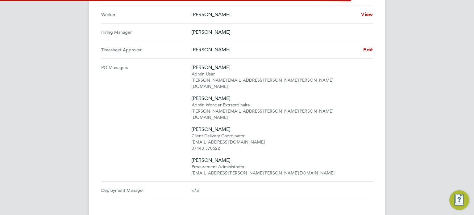
scroll to position [311, 0]
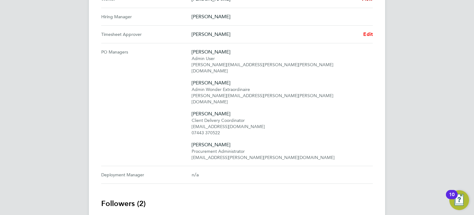
click at [373, 34] on span "Edit" at bounding box center [368, 34] width 10 height 6
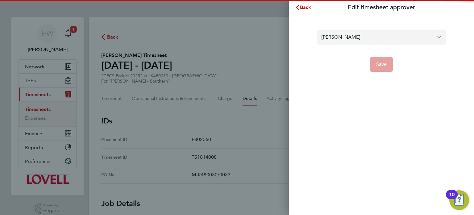
click at [353, 33] on input "[PERSON_NAME]" at bounding box center [382, 37] width 130 height 15
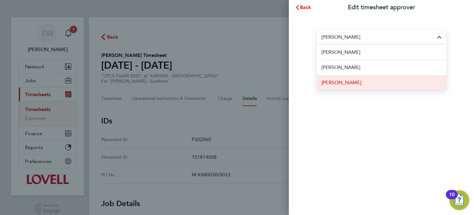
click at [336, 82] on span "[PERSON_NAME]" at bounding box center [342, 82] width 40 height 7
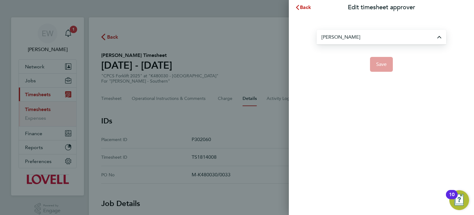
type input "[PERSON_NAME]"
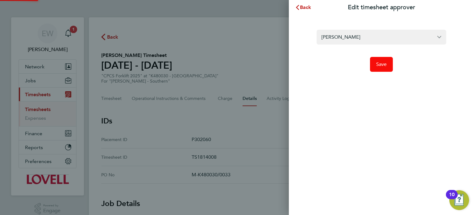
click at [385, 68] on button "Save" at bounding box center [381, 64] width 23 height 15
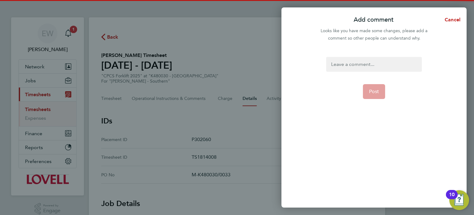
click at [385, 68] on div at bounding box center [373, 64] width 95 height 15
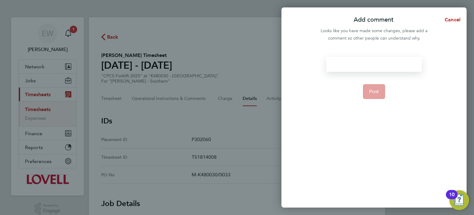
click at [385, 68] on div at bounding box center [373, 64] width 95 height 15
click at [378, 101] on form "Timesheet approver changed Post" at bounding box center [374, 104] width 100 height 95
click at [376, 97] on button "Post" at bounding box center [374, 91] width 23 height 15
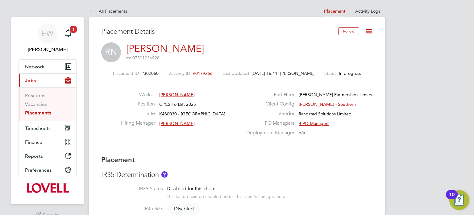
click at [370, 29] on icon at bounding box center [369, 31] width 8 height 8
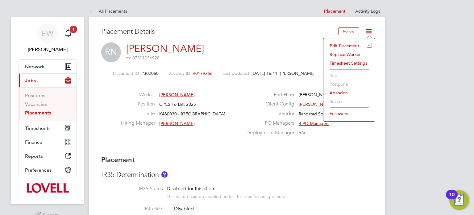
click at [344, 45] on li "Edit Placement e" at bounding box center [349, 45] width 45 height 9
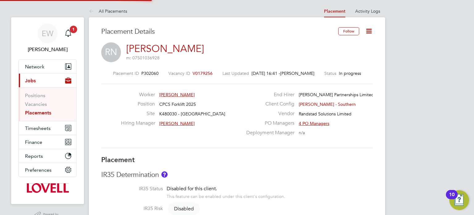
type input "[PERSON_NAME]"
type input "[DATE]"
type input "08:00"
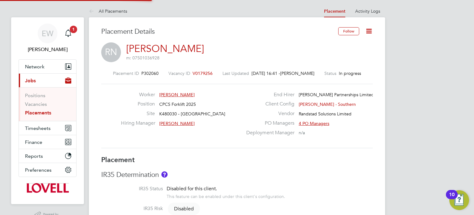
type input "17:00"
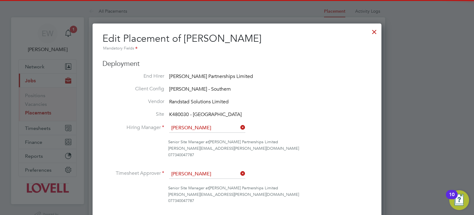
click at [196, 130] on input "[PERSON_NAME]" at bounding box center [207, 127] width 76 height 9
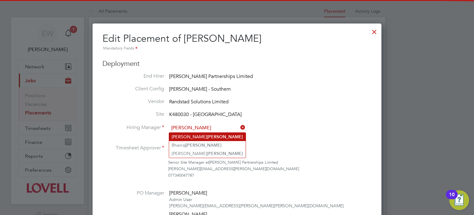
click at [181, 138] on li "Ryan Gill" at bounding box center [207, 136] width 77 height 8
type input "[PERSON_NAME]"
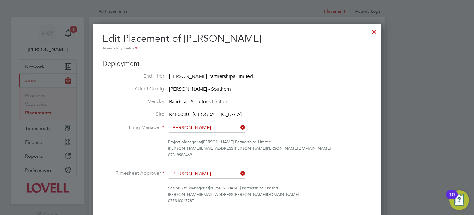
click at [188, 172] on input "Dan Byng" at bounding box center [207, 173] width 76 height 9
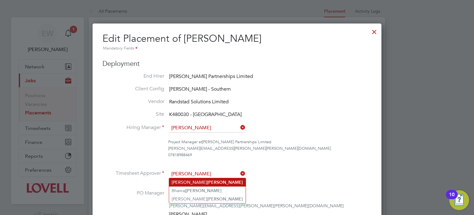
click at [192, 182] on li "Ryan Gill" at bounding box center [207, 182] width 77 height 8
type input "[PERSON_NAME]"
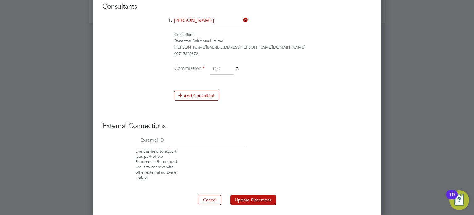
click at [254, 197] on button "Update Placement" at bounding box center [253, 200] width 46 height 10
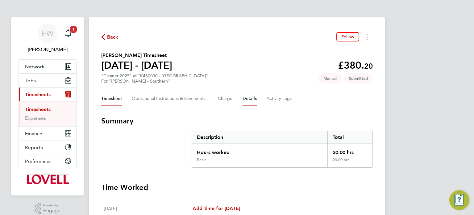
click at [250, 96] on button "Details" at bounding box center [250, 98] width 14 height 15
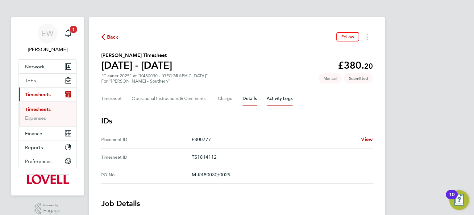
click at [276, 95] on Logs-tab "Activity Logs" at bounding box center [280, 98] width 26 height 15
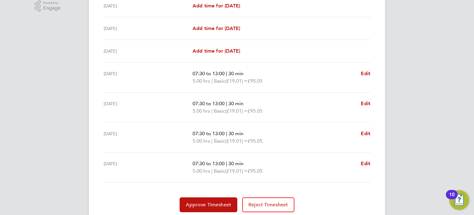
scroll to position [205, 0]
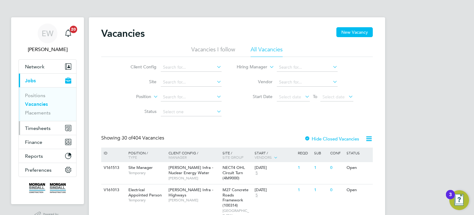
click at [37, 128] on span "Timesheets" at bounding box center [38, 128] width 26 height 6
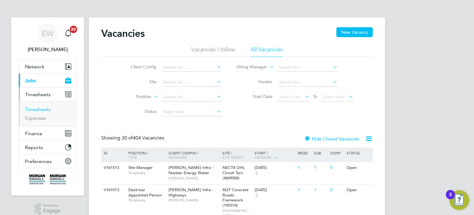
click at [36, 110] on link "Timesheets" at bounding box center [38, 109] width 26 height 6
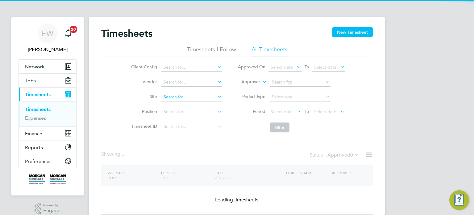
click at [189, 95] on input at bounding box center [192, 97] width 61 height 9
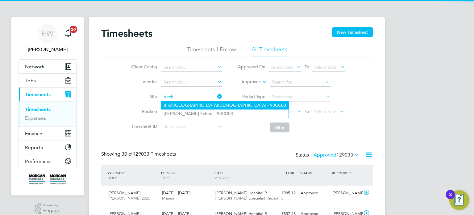
click at [212, 107] on li "[GEOGRAPHIC_DATA][DEMOGRAPHIC_DATA] - 93CC03" at bounding box center [225, 105] width 128 height 8
type input "[GEOGRAPHIC_DATA][DEMOGRAPHIC_DATA] - 93CC03"
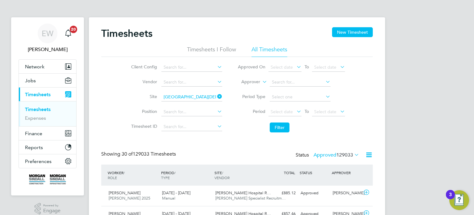
click at [290, 117] on li "Period Select date To Select date" at bounding box center [291, 111] width 123 height 15
click at [288, 114] on span "Select date" at bounding box center [285, 112] width 33 height 8
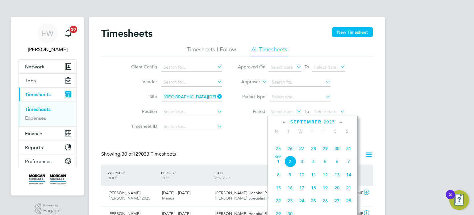
click at [340, 141] on span "23" at bounding box center [337, 135] width 12 height 12
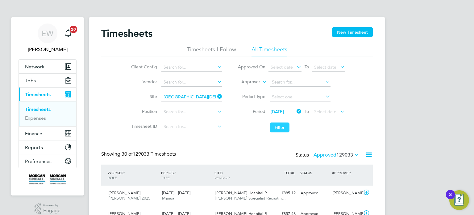
click at [282, 128] on button "Filter" at bounding box center [280, 127] width 20 height 10
